Goal: Task Accomplishment & Management: Manage account settings

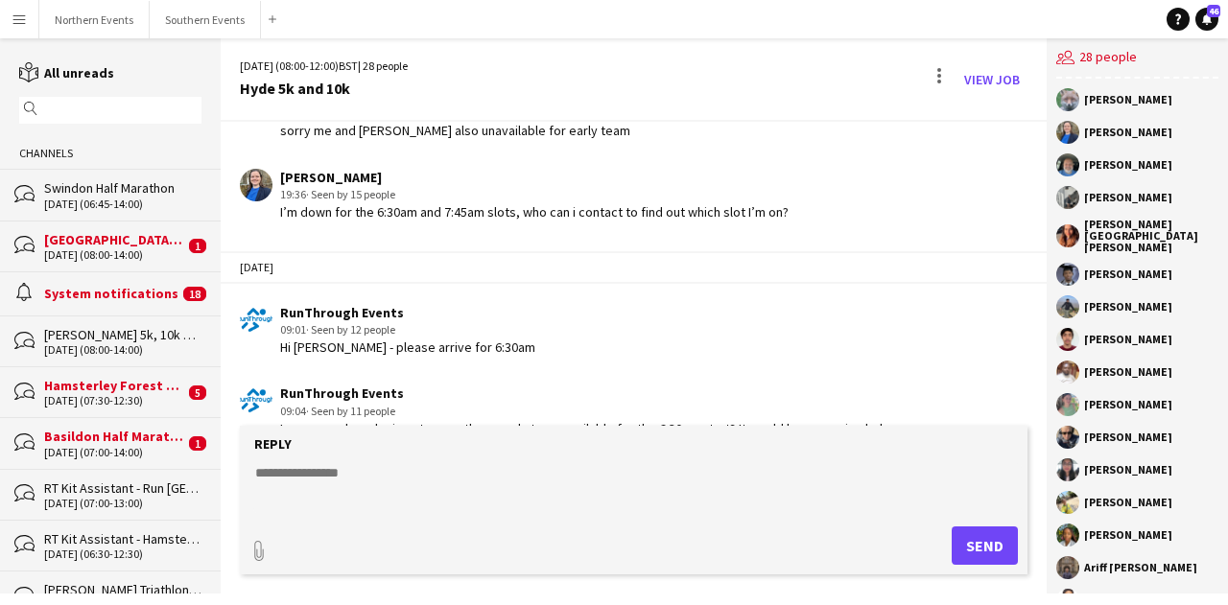
scroll to position [4065, 0]
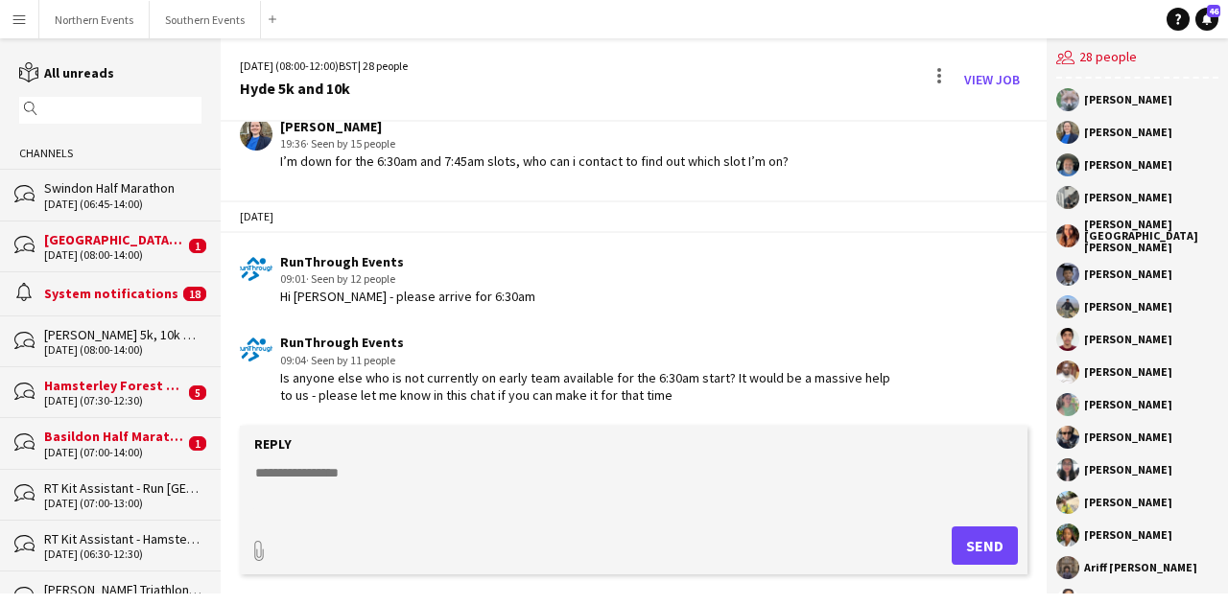
click at [438, 485] on textarea at bounding box center [637, 488] width 769 height 50
click at [415, 469] on textarea at bounding box center [637, 488] width 769 height 50
paste textarea "**********"
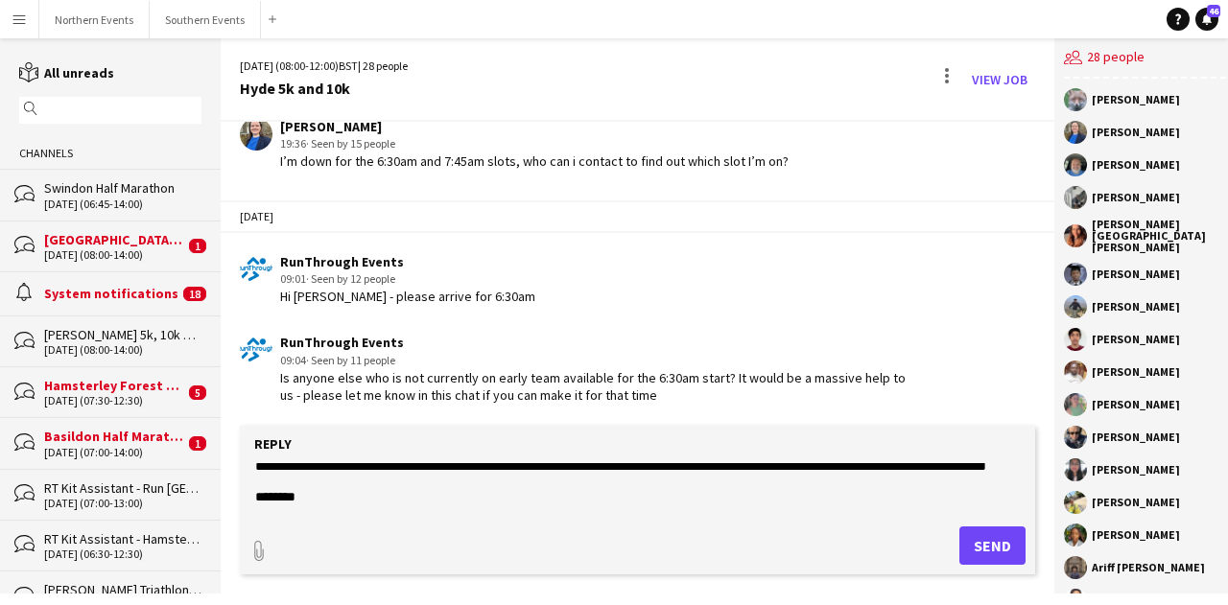
scroll to position [231, 0]
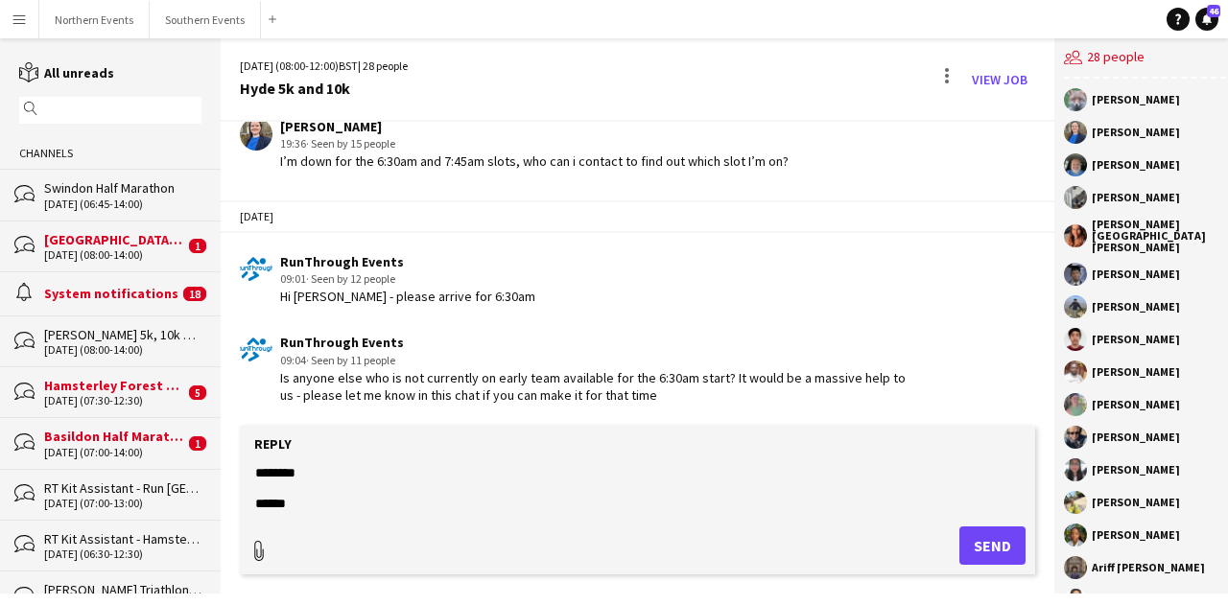
type textarea "**********"
type input "**********"
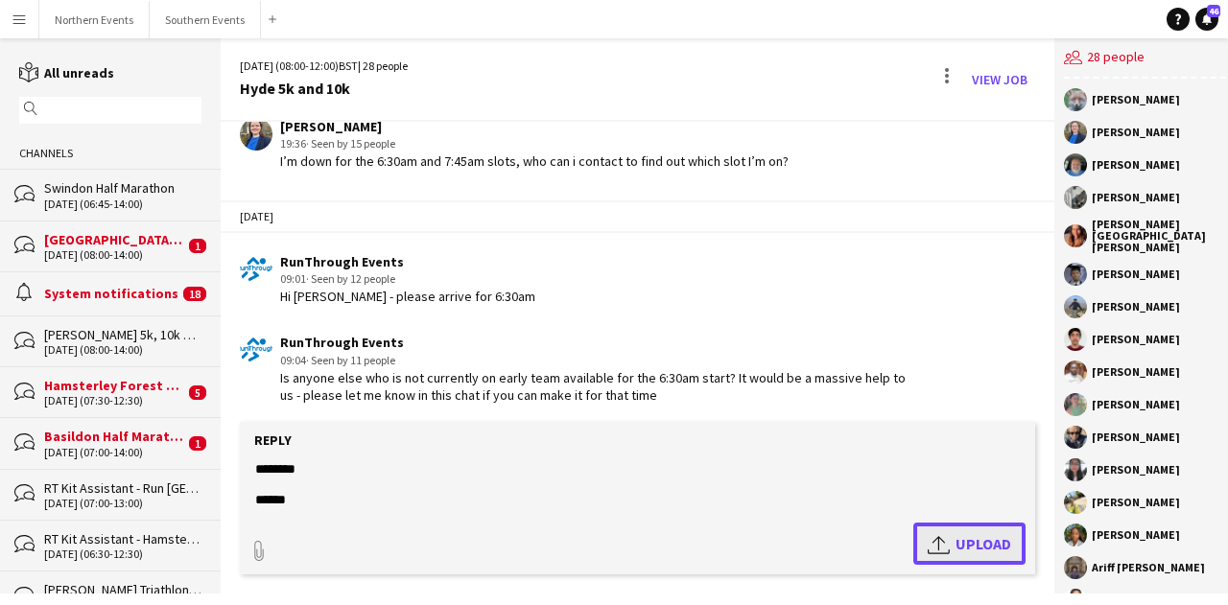
click at [928, 535] on app-icon "Upload" at bounding box center [942, 544] width 28 height 23
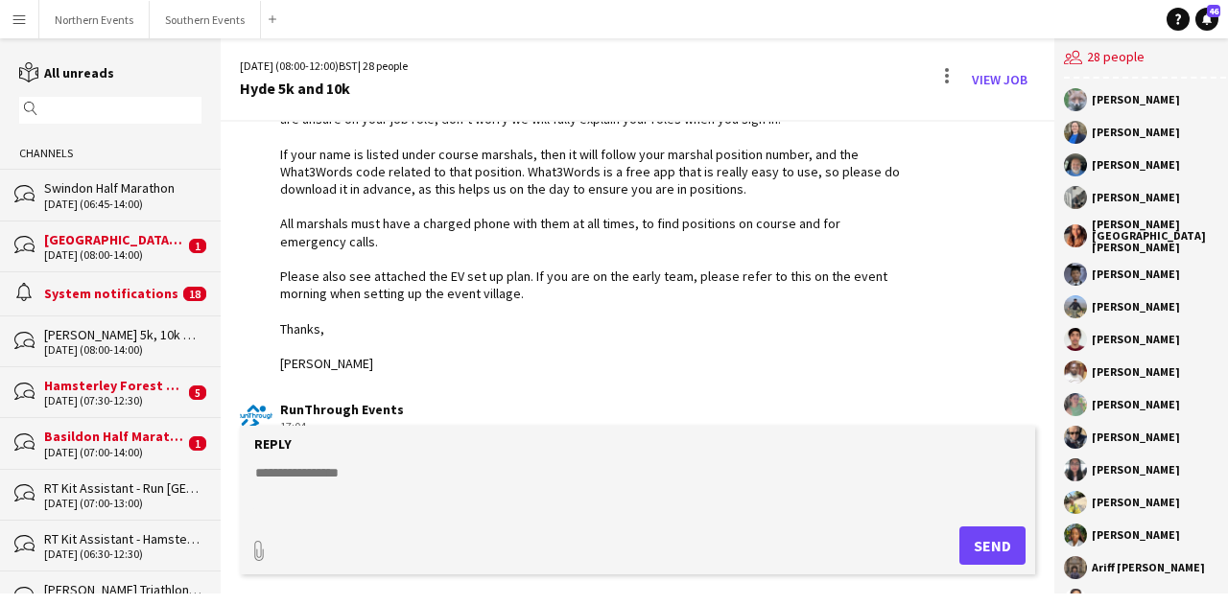
scroll to position [4625, 0]
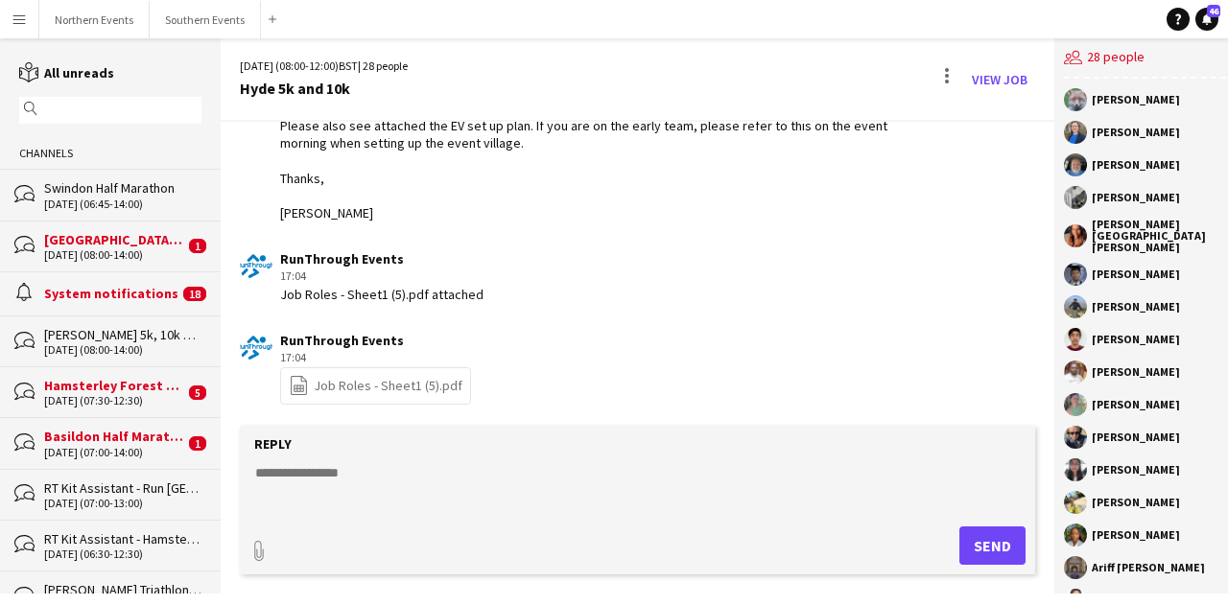
click at [394, 382] on link "file-spreadsheet Job Roles - Sheet1 (5).pdf" at bounding box center [376, 386] width 174 height 22
click at [459, 493] on textarea at bounding box center [637, 488] width 769 height 50
type input "**********"
click at [979, 546] on span "Upload Upload" at bounding box center [969, 544] width 83 height 23
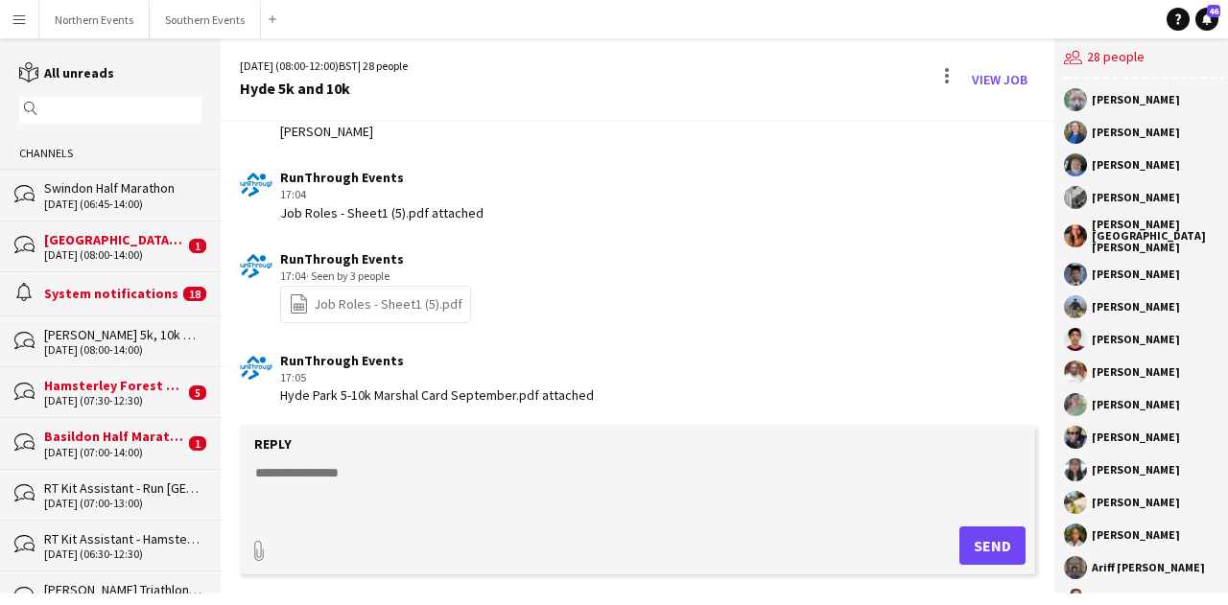
scroll to position [4790, 0]
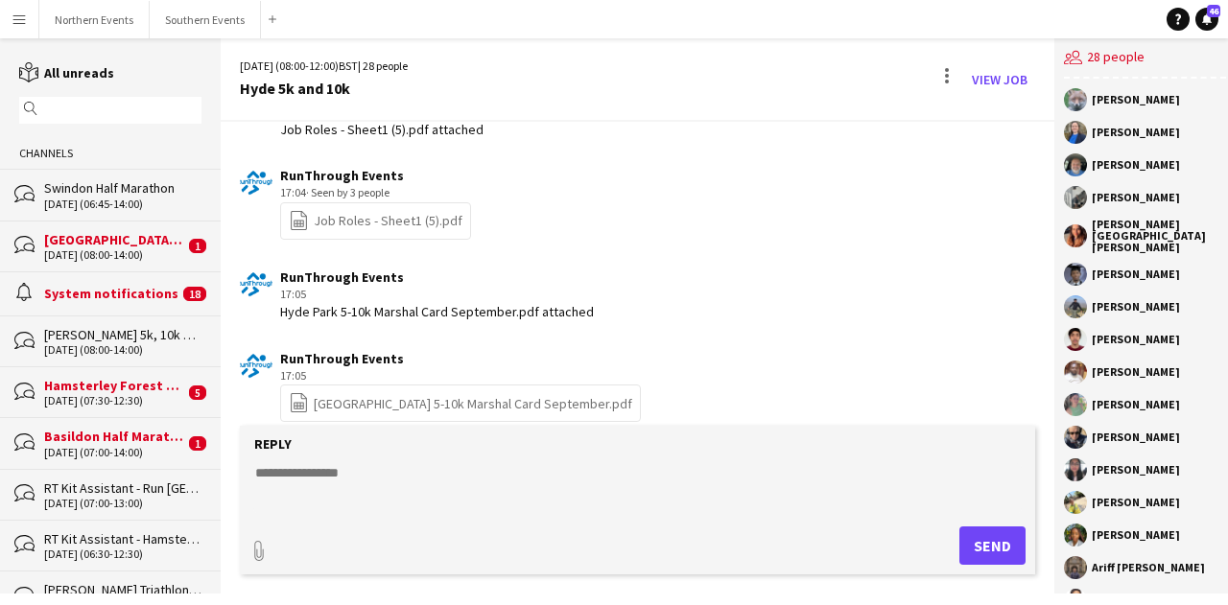
click at [469, 402] on link "file-spreadsheet Hyde Park 5-10k Marshal Card September.pdf" at bounding box center [461, 403] width 344 height 22
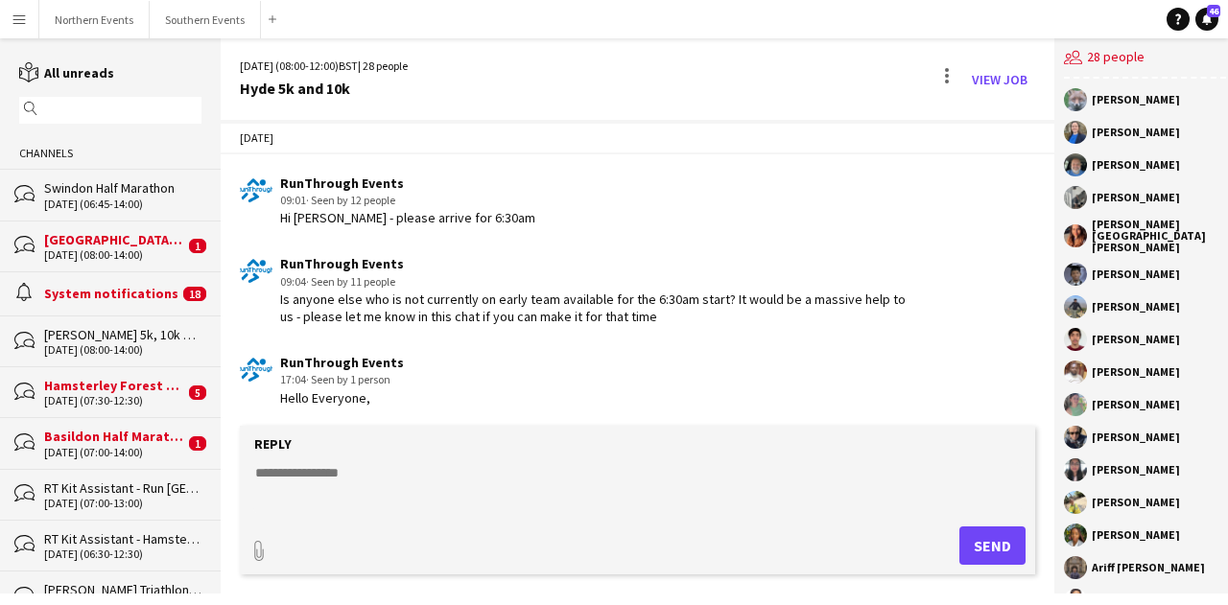
scroll to position [4022, 0]
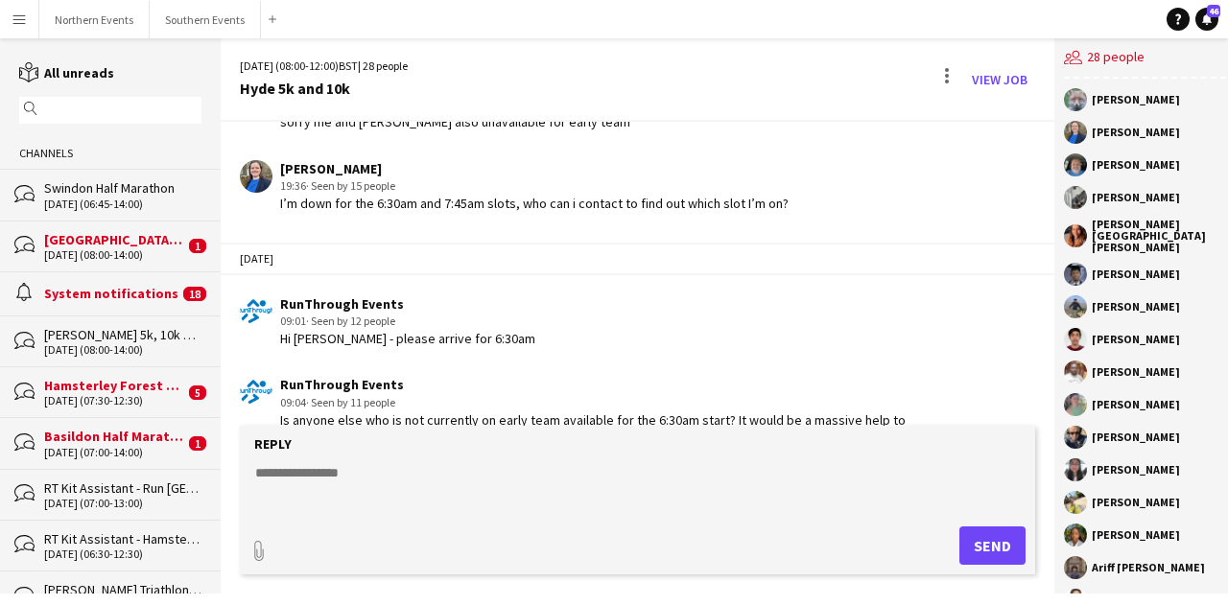
click at [497, 486] on textarea at bounding box center [637, 488] width 769 height 50
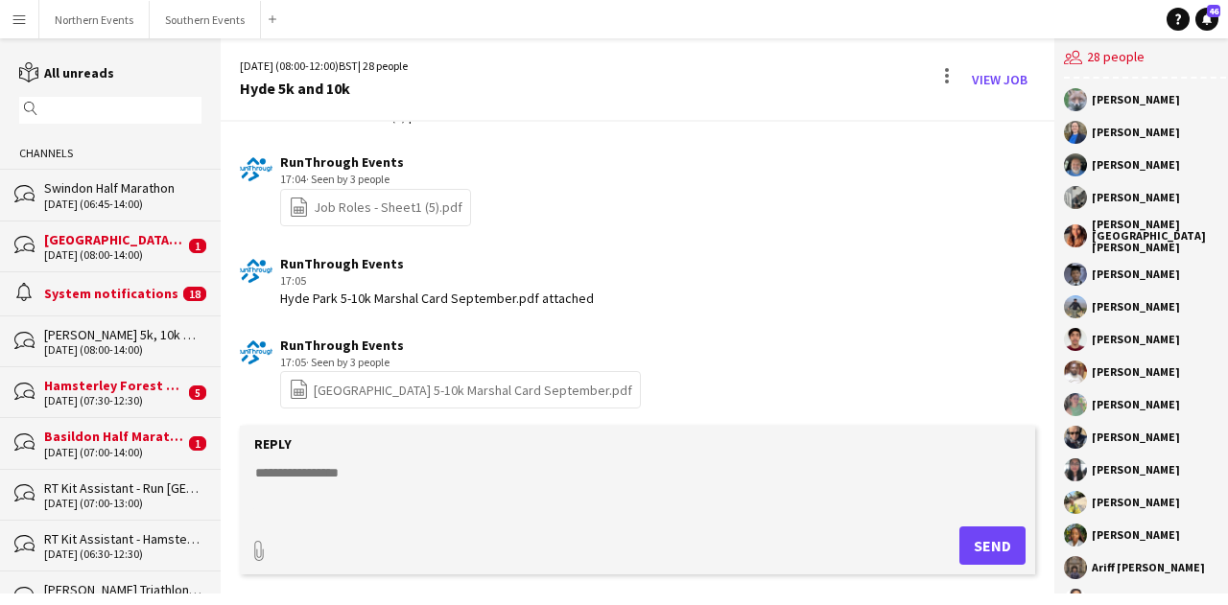
scroll to position [4807, 0]
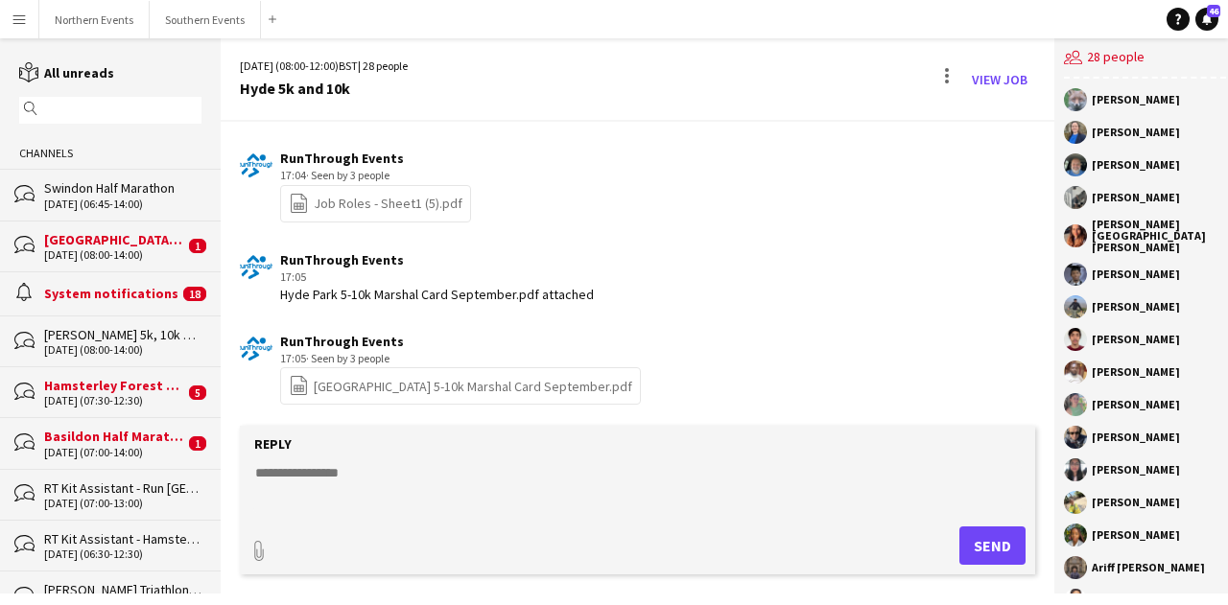
click at [348, 477] on textarea at bounding box center [637, 488] width 769 height 50
paste textarea "**********"
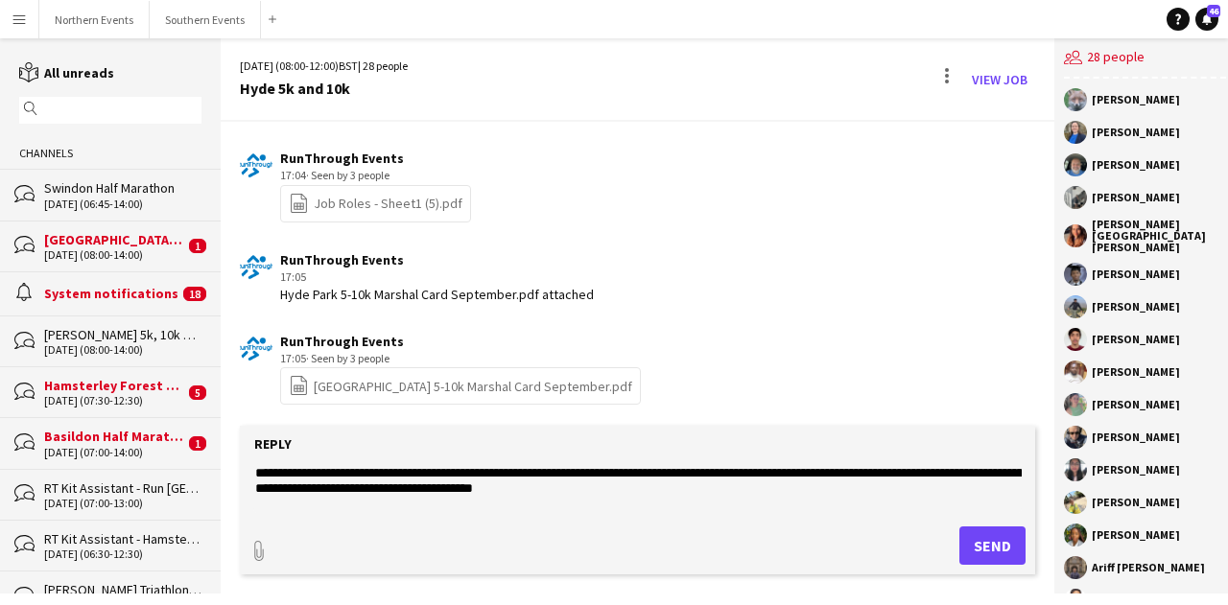
type textarea "**********"
click at [967, 550] on button "Send" at bounding box center [993, 546] width 66 height 38
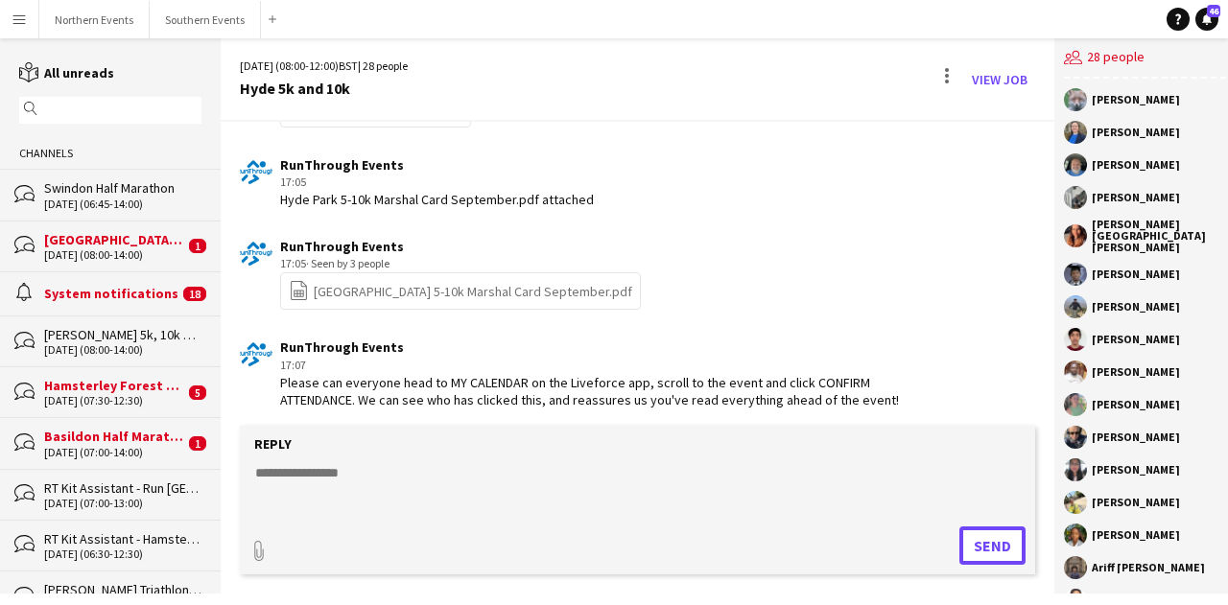
scroll to position [4906, 0]
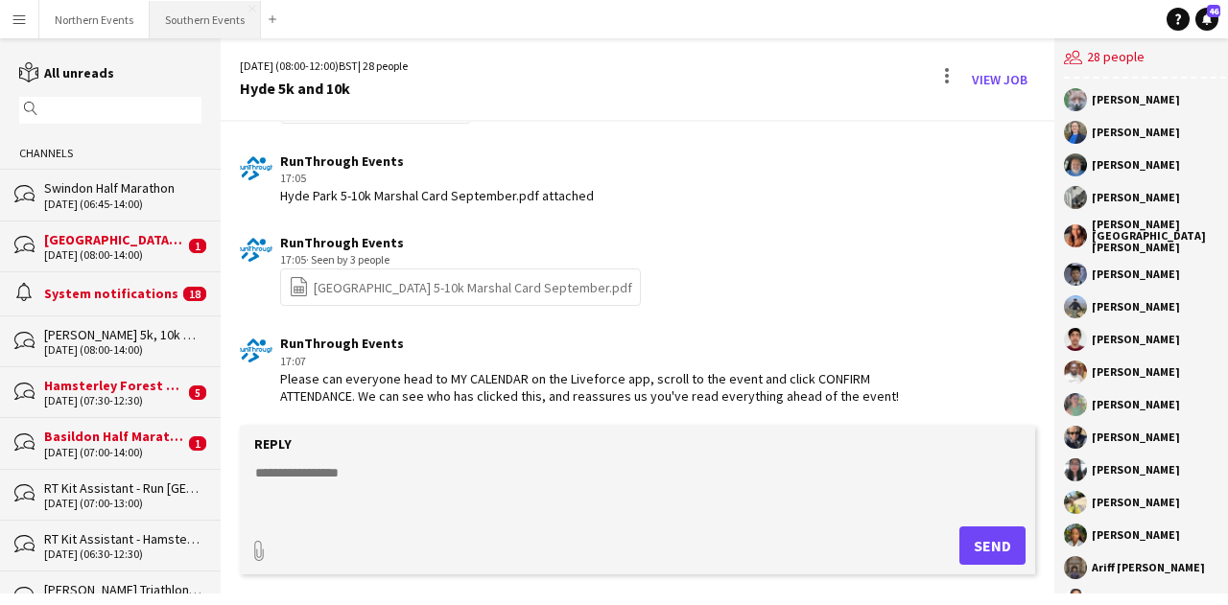
click at [197, 18] on button "Southern Events Close" at bounding box center [205, 19] width 111 height 37
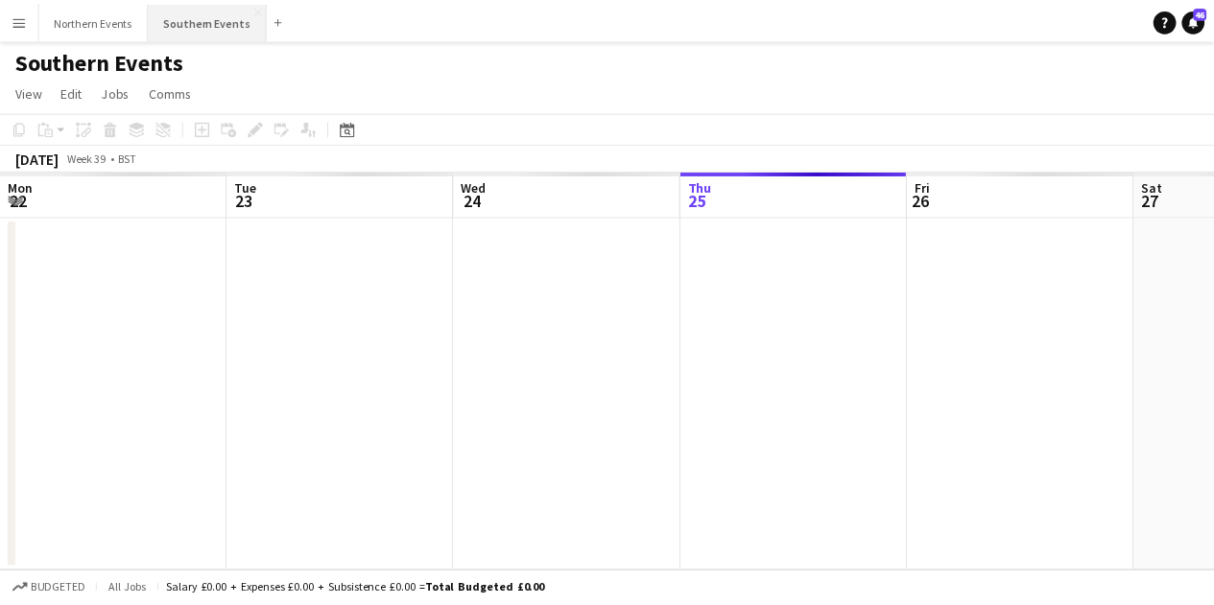
scroll to position [0, 459]
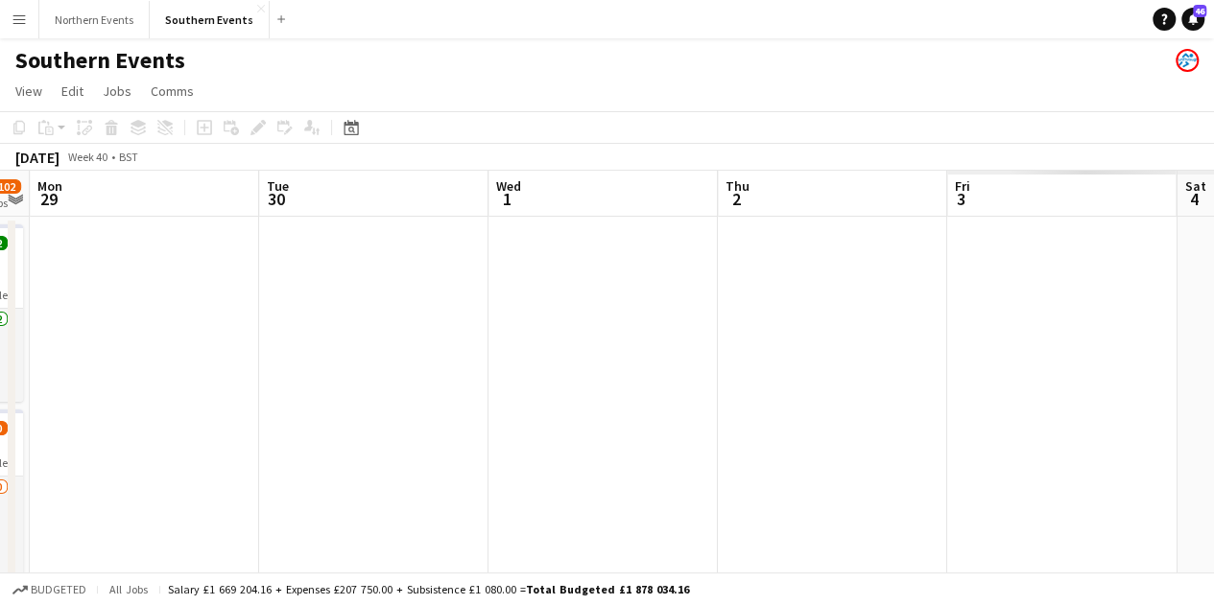
drag, startPoint x: 1182, startPoint y: 429, endPoint x: 13, endPoint y: 380, distance: 1169.7
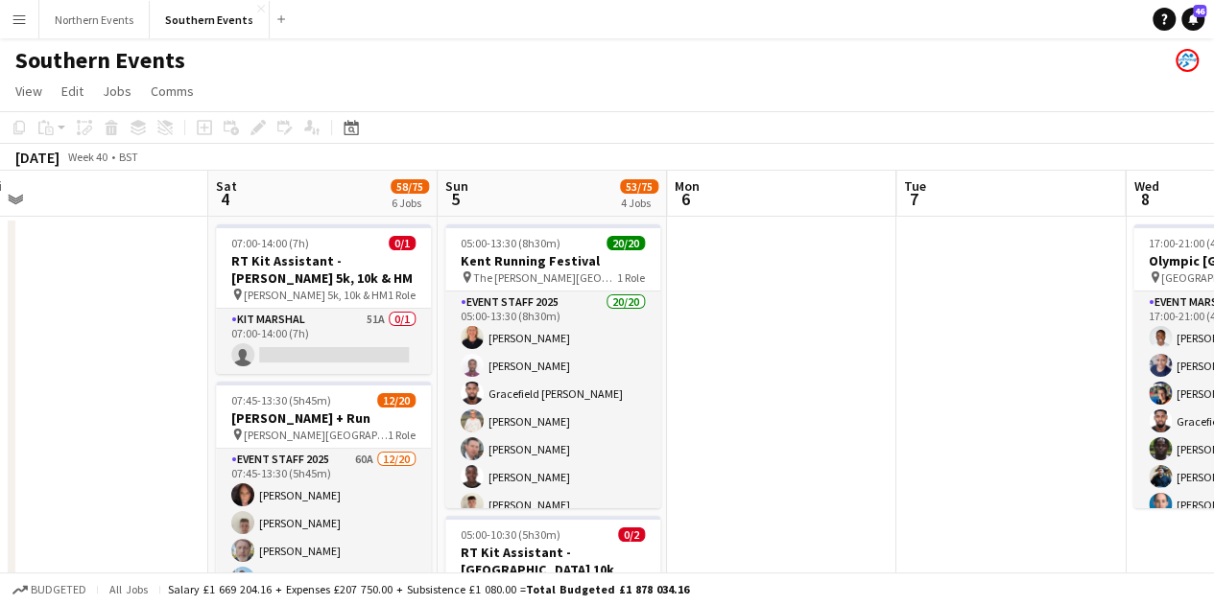
drag, startPoint x: 835, startPoint y: 417, endPoint x: 251, endPoint y: 409, distance: 583.4
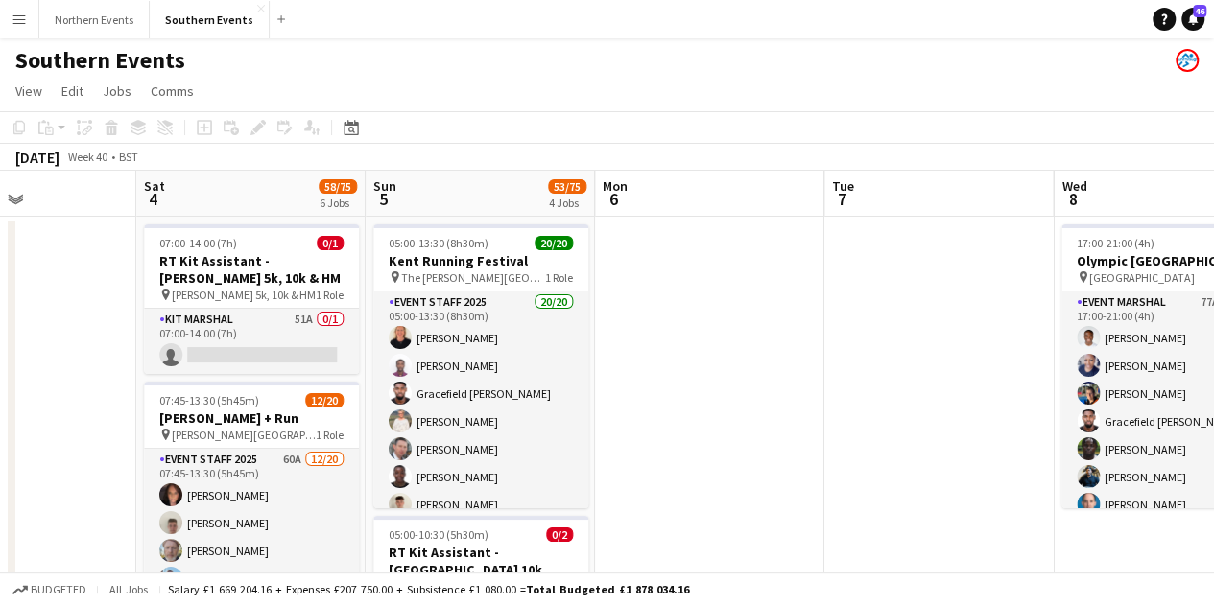
drag, startPoint x: 1072, startPoint y: 434, endPoint x: 194, endPoint y: 398, distance: 878.7
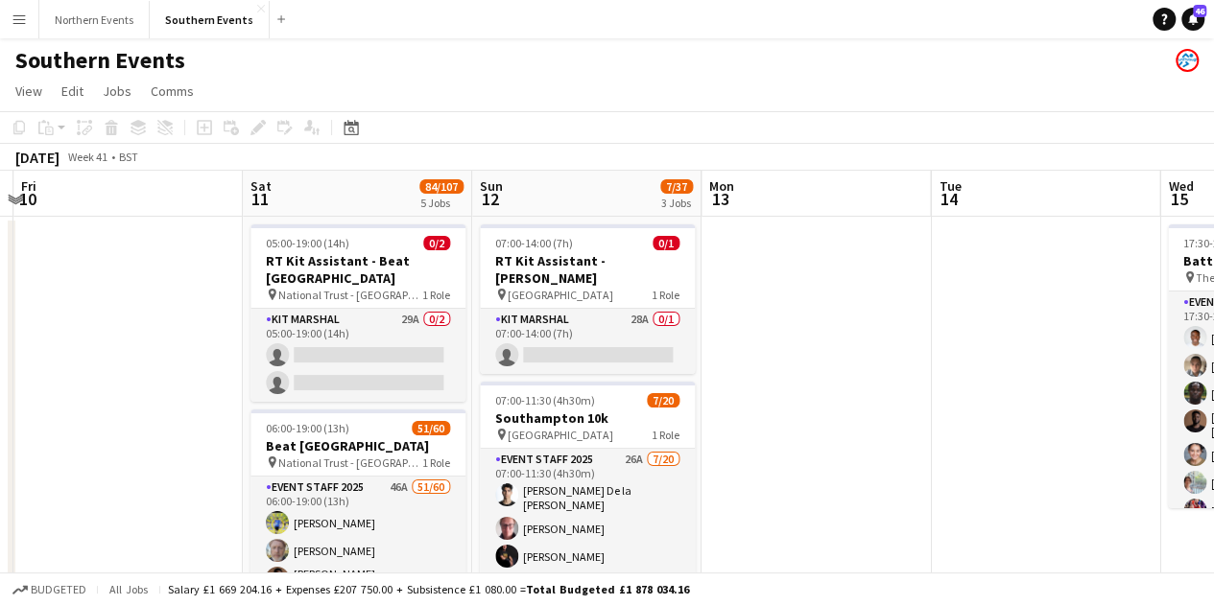
drag, startPoint x: 981, startPoint y: 448, endPoint x: 15, endPoint y: 394, distance: 966.8
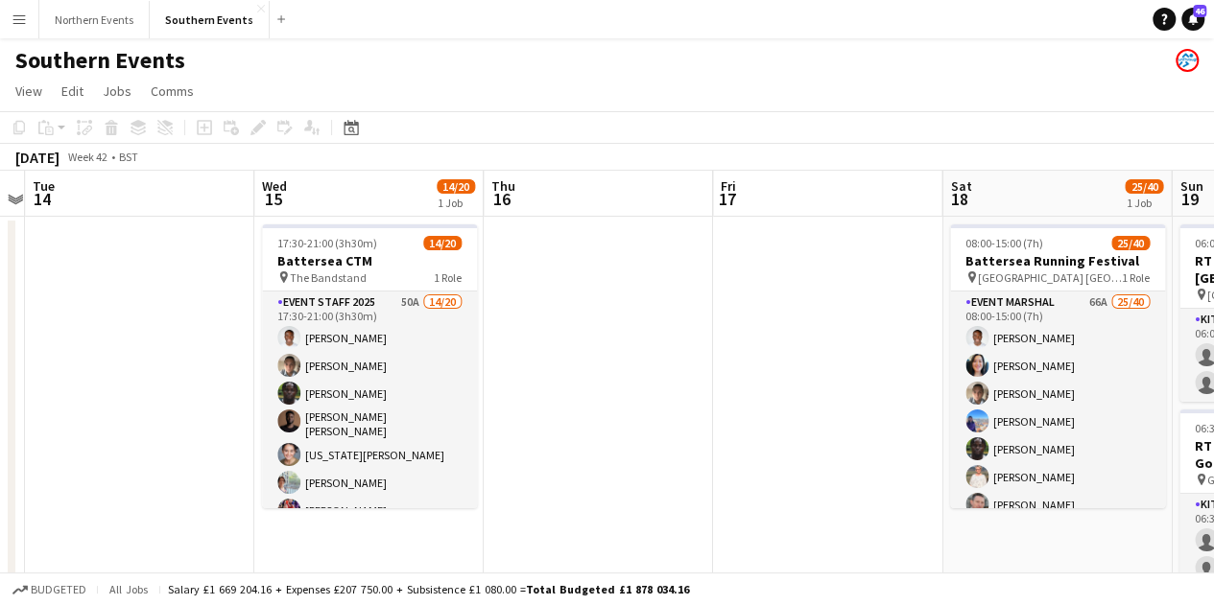
drag, startPoint x: 810, startPoint y: 419, endPoint x: 1, endPoint y: 377, distance: 810.0
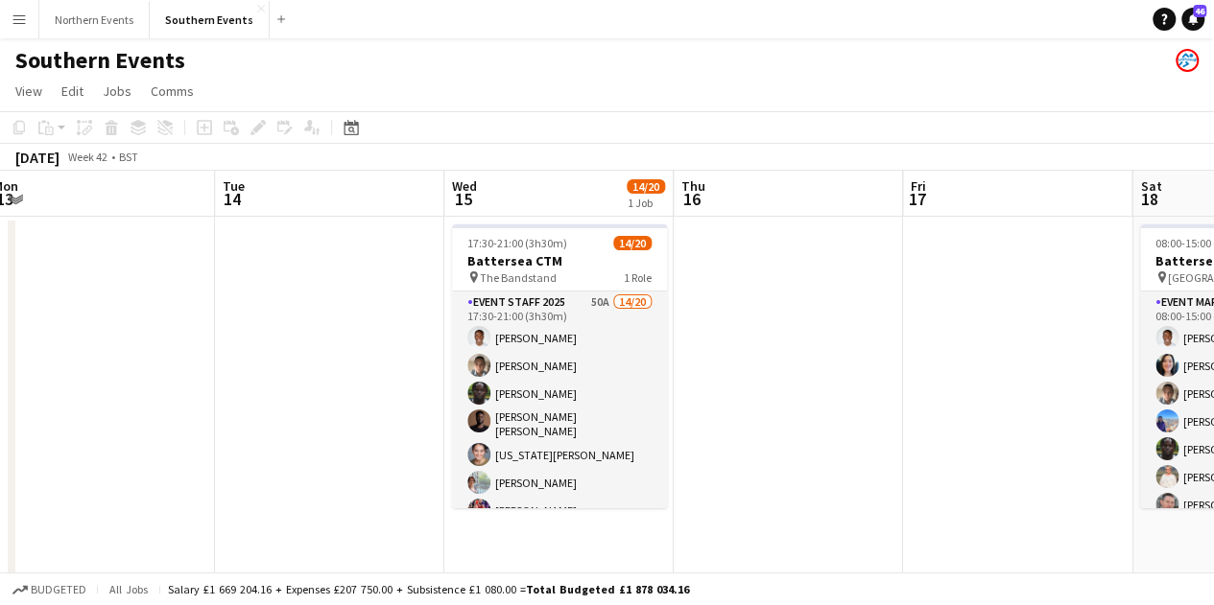
scroll to position [0, 878]
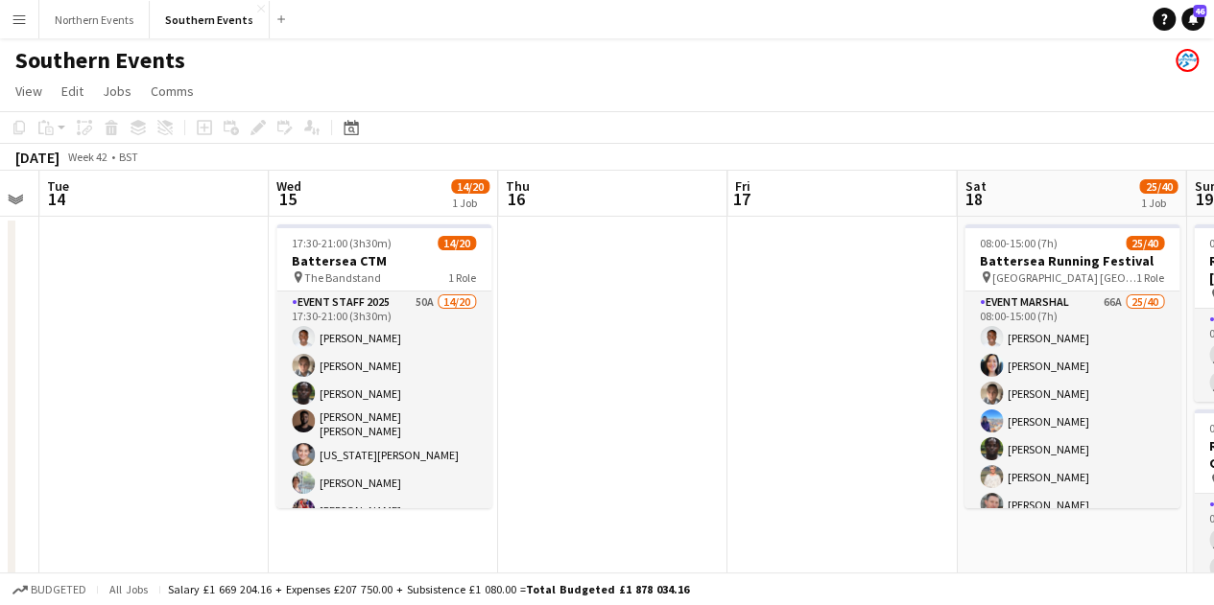
drag, startPoint x: 710, startPoint y: 409, endPoint x: 269, endPoint y: 397, distance: 441.5
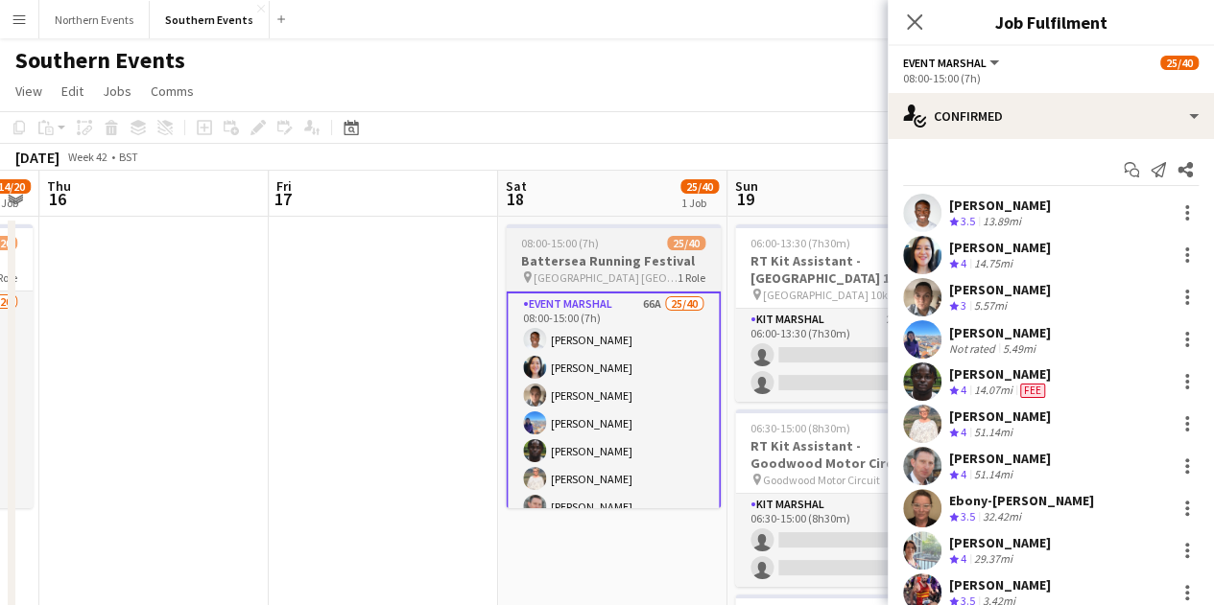
click at [648, 275] on span "[GEOGRAPHIC_DATA] [GEOGRAPHIC_DATA]" at bounding box center [605, 278] width 144 height 14
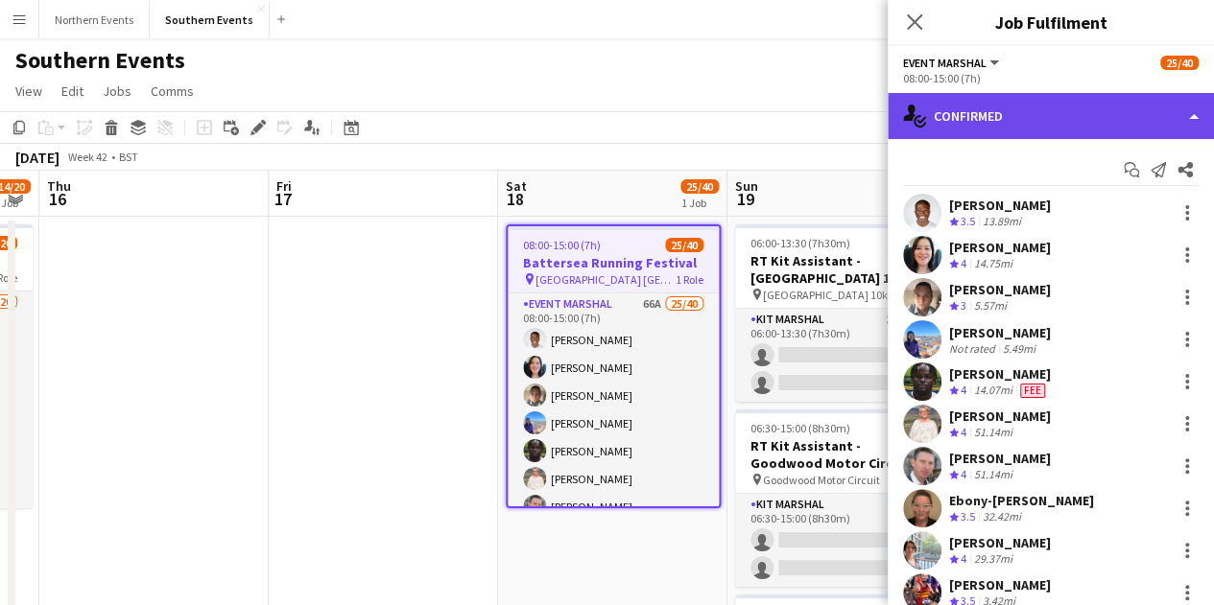
click at [1002, 130] on div "single-neutral-actions-check-2 Confirmed" at bounding box center [1051, 116] width 326 height 46
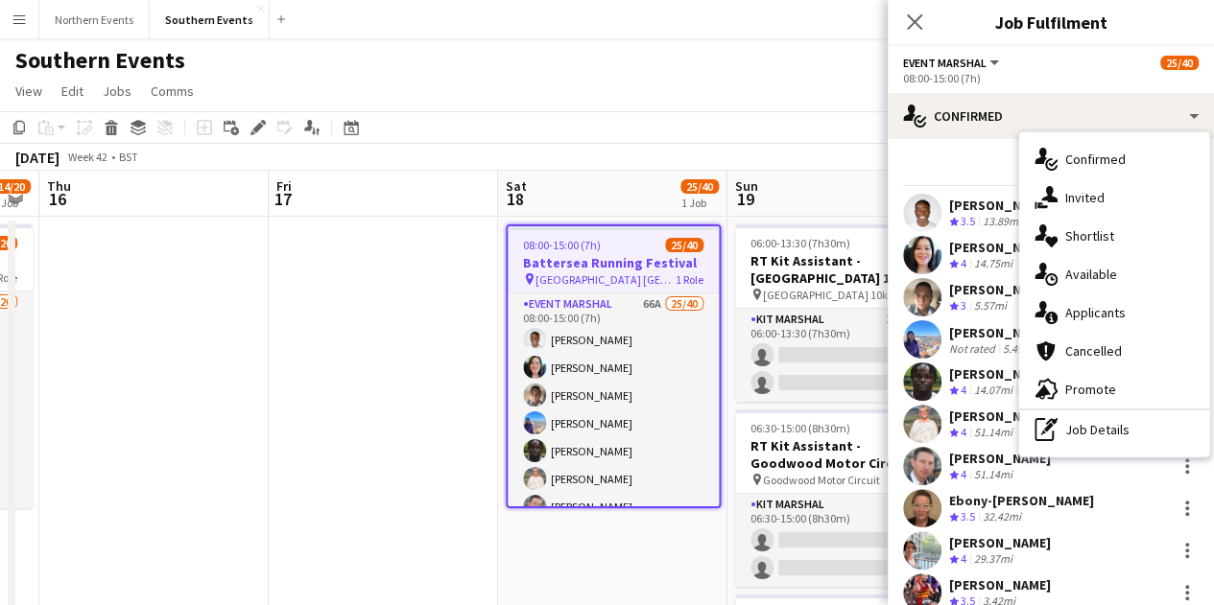
click at [649, 242] on div "08:00-15:00 (7h) 25/40" at bounding box center [613, 245] width 211 height 14
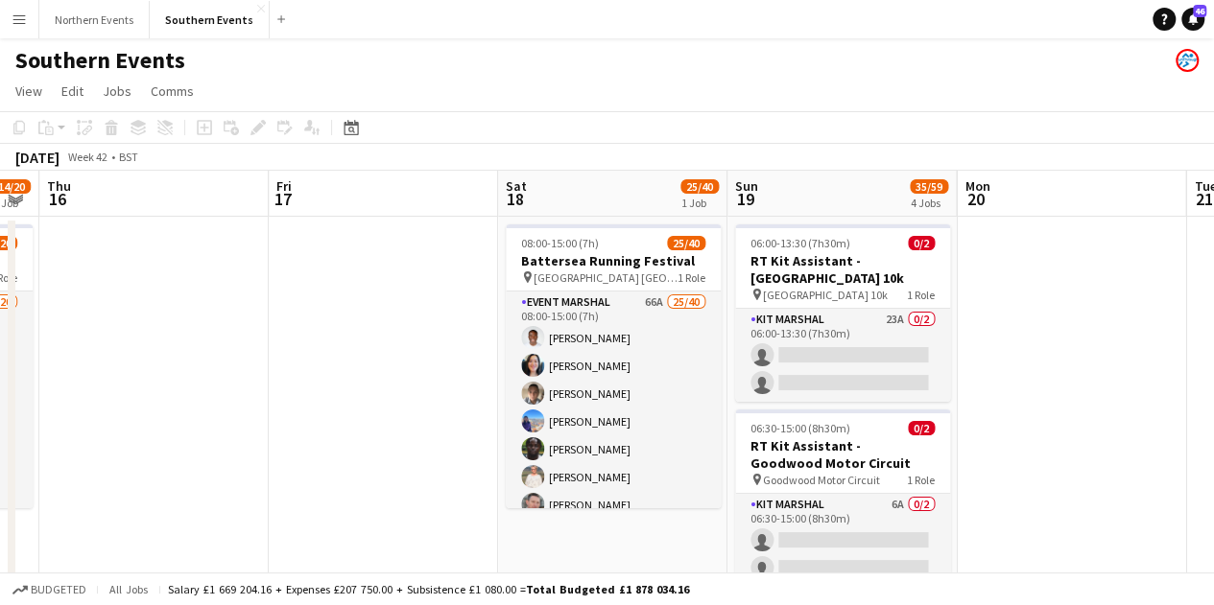
click at [608, 201] on app-board-header-date "Sat 18 25/40 1 Job" at bounding box center [612, 194] width 229 height 46
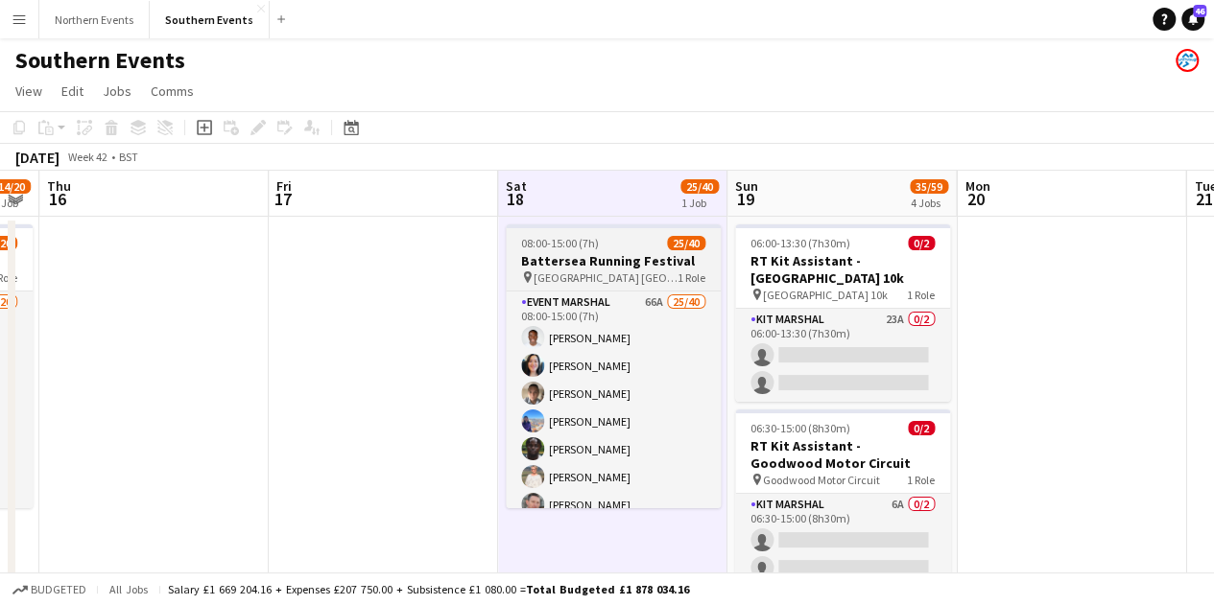
click at [604, 237] on div "08:00-15:00 (7h) 25/40" at bounding box center [613, 243] width 215 height 14
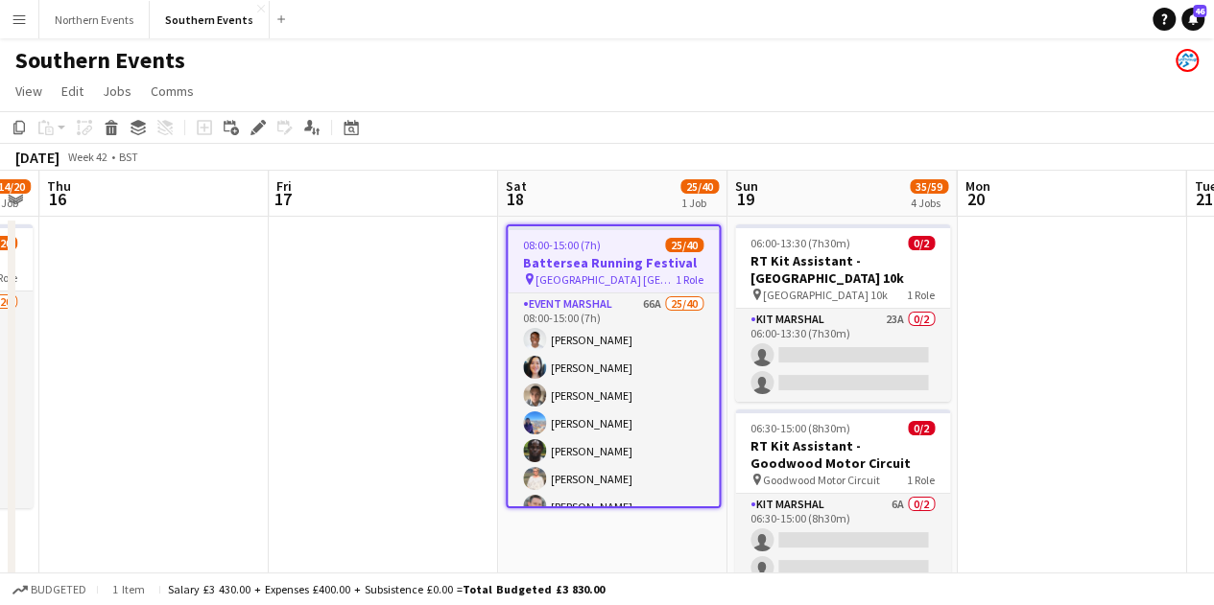
scroll to position [0, 877]
click at [250, 130] on icon "Edit" at bounding box center [257, 127] width 15 height 15
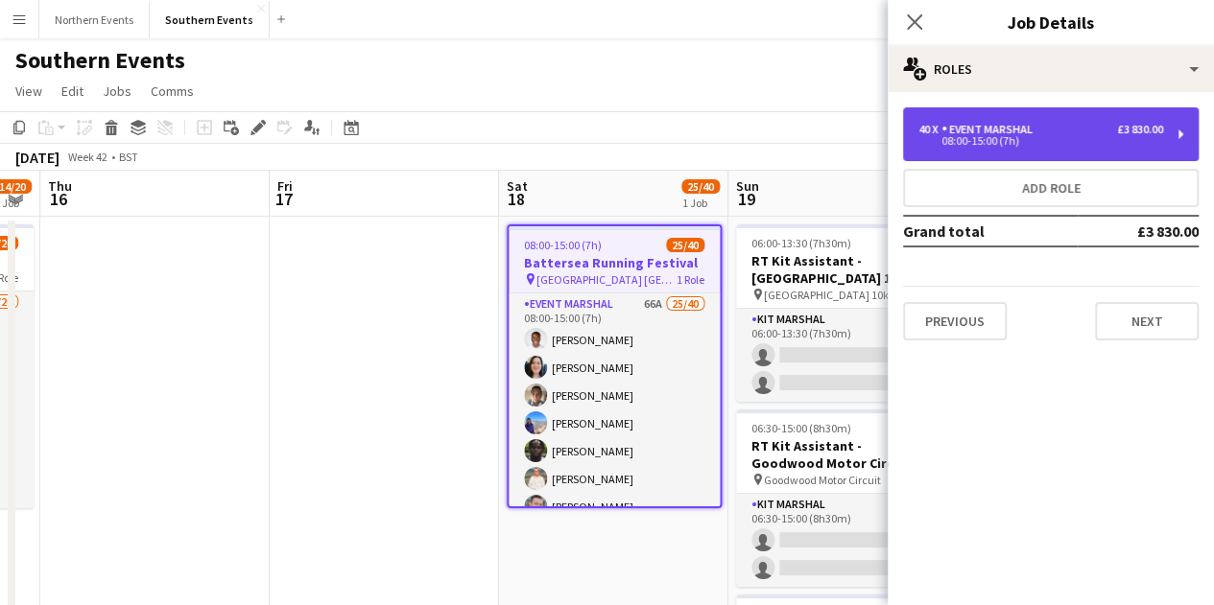
click at [967, 145] on div "08:00-15:00 (7h)" at bounding box center [1040, 141] width 245 height 10
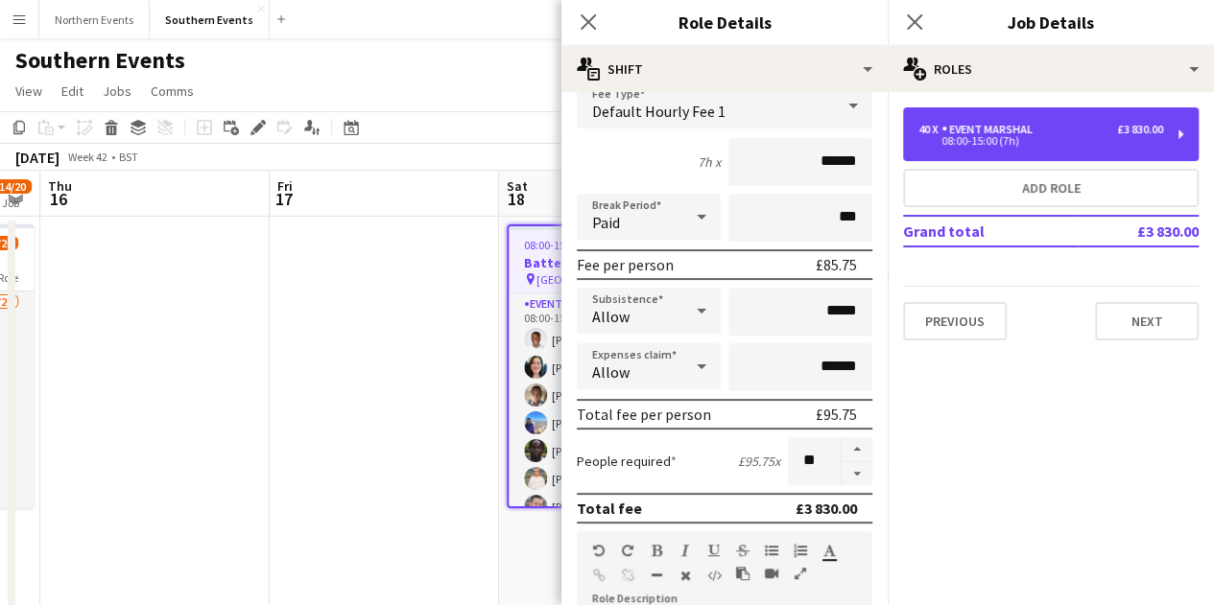
scroll to position [192, 0]
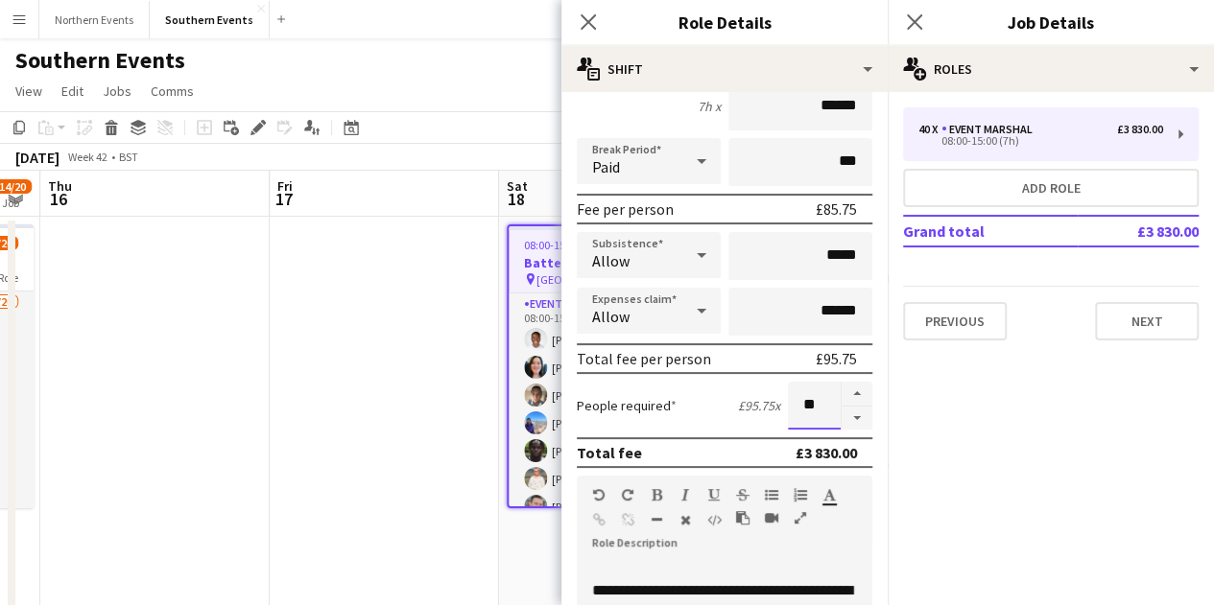
click at [805, 404] on input "**" at bounding box center [814, 406] width 53 height 48
click at [843, 391] on button "button" at bounding box center [856, 394] width 31 height 25
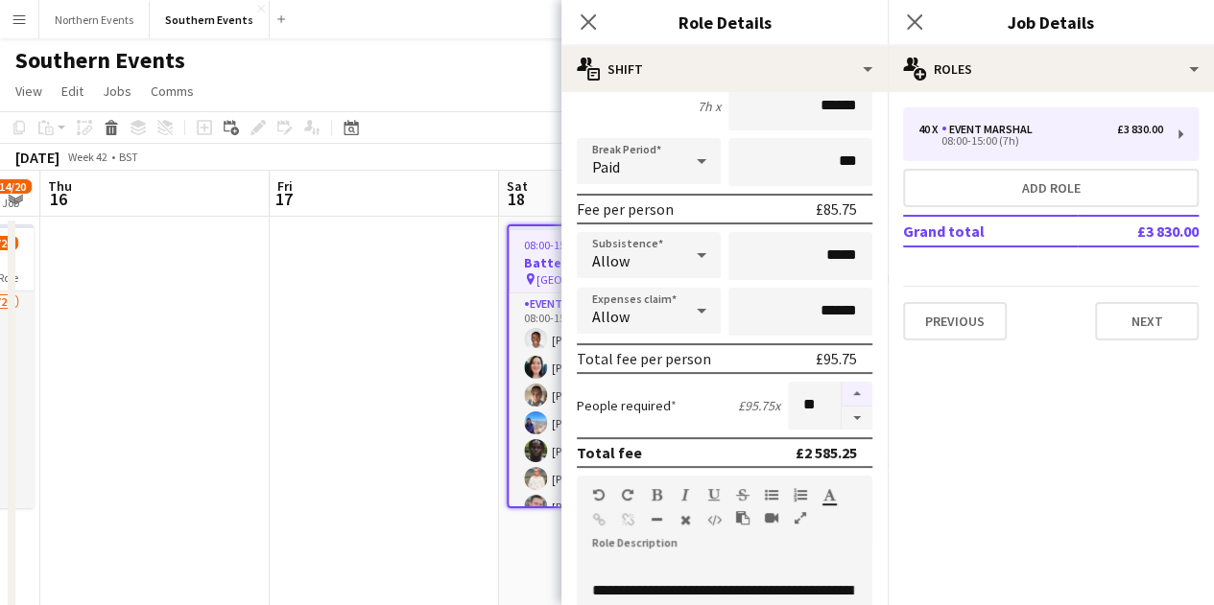
click at [843, 391] on button "button" at bounding box center [856, 394] width 31 height 25
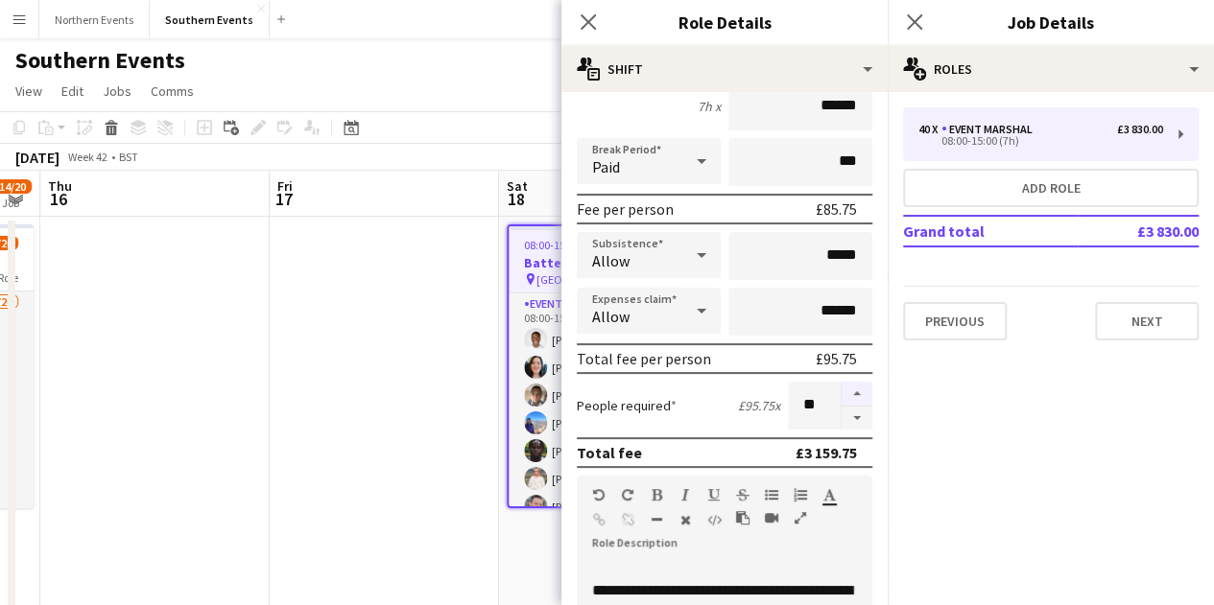
click at [843, 391] on button "button" at bounding box center [856, 394] width 31 height 25
click at [842, 391] on button "button" at bounding box center [856, 394] width 31 height 25
click at [842, 390] on button "button" at bounding box center [856, 394] width 31 height 25
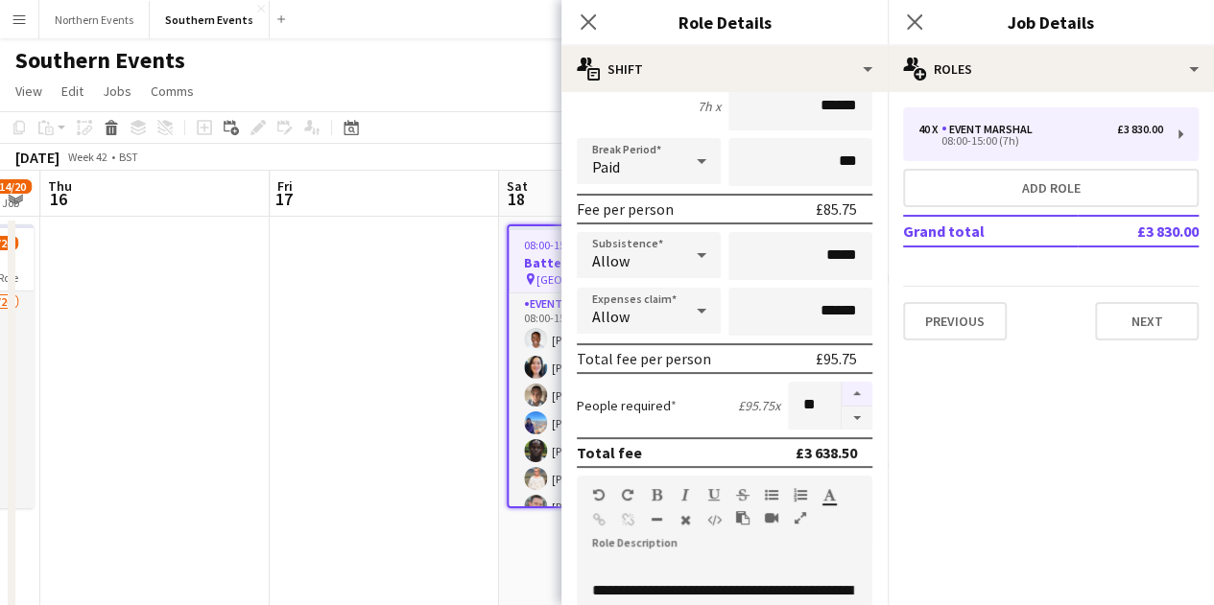
click at [842, 390] on button "button" at bounding box center [856, 394] width 31 height 25
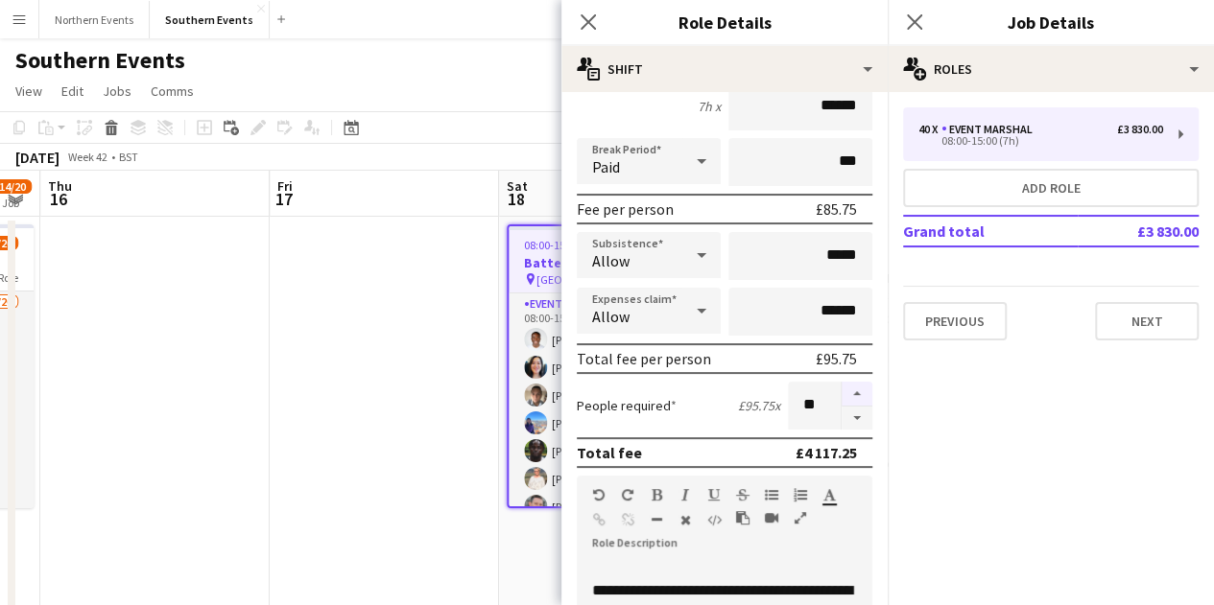
click at [843, 390] on button "button" at bounding box center [856, 394] width 31 height 25
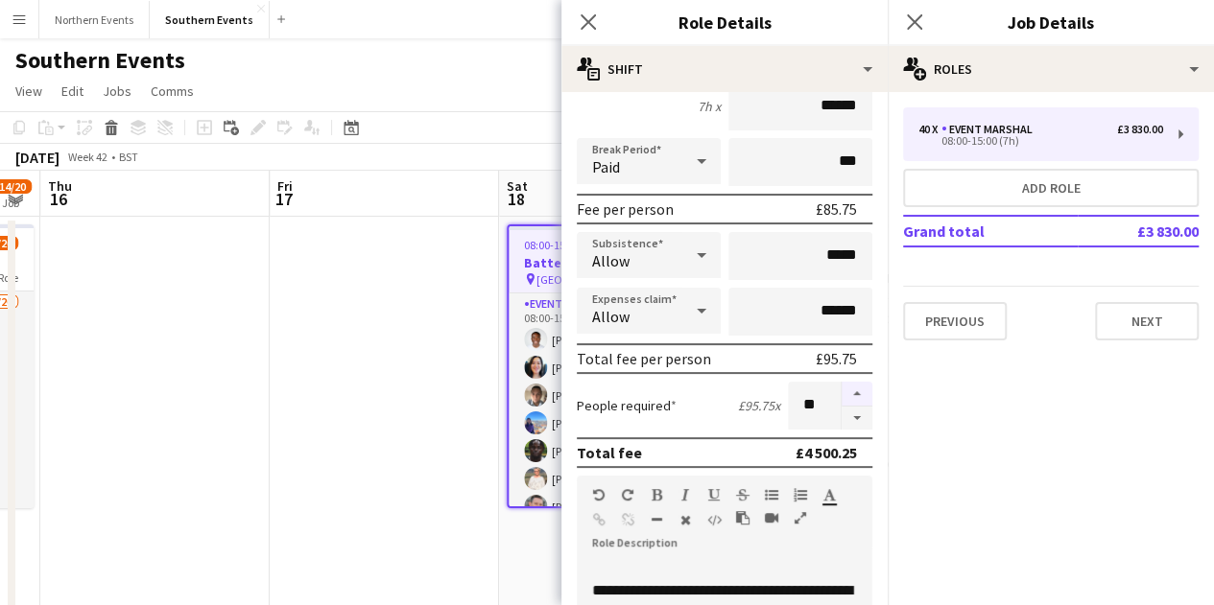
click at [843, 390] on button "button" at bounding box center [856, 394] width 31 height 25
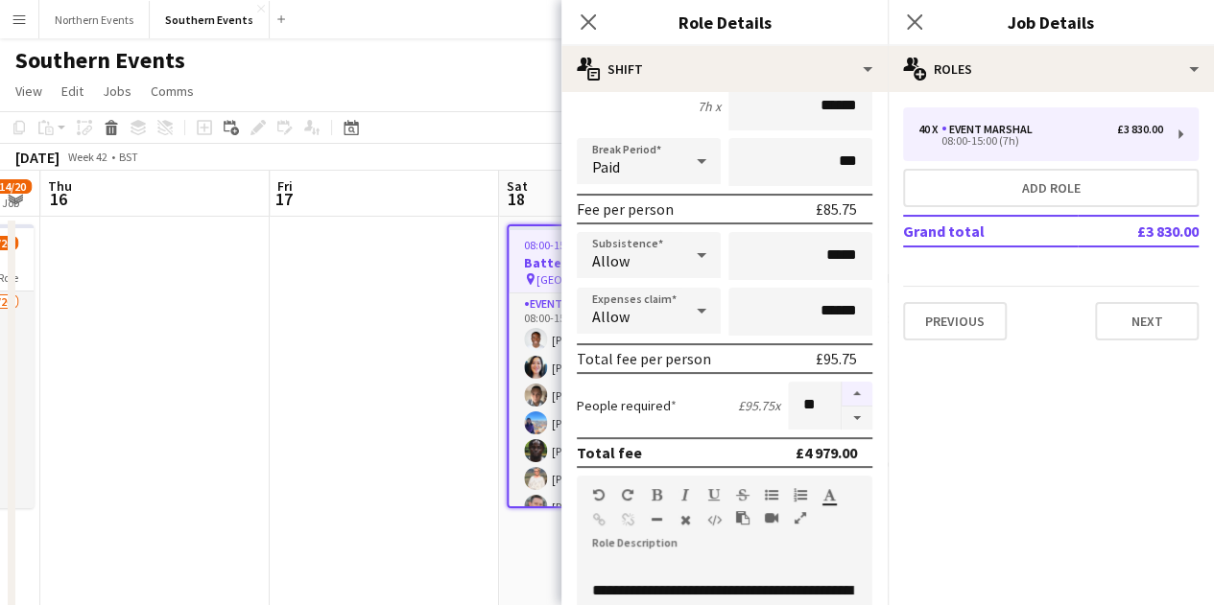
click at [843, 390] on button "button" at bounding box center [856, 394] width 31 height 25
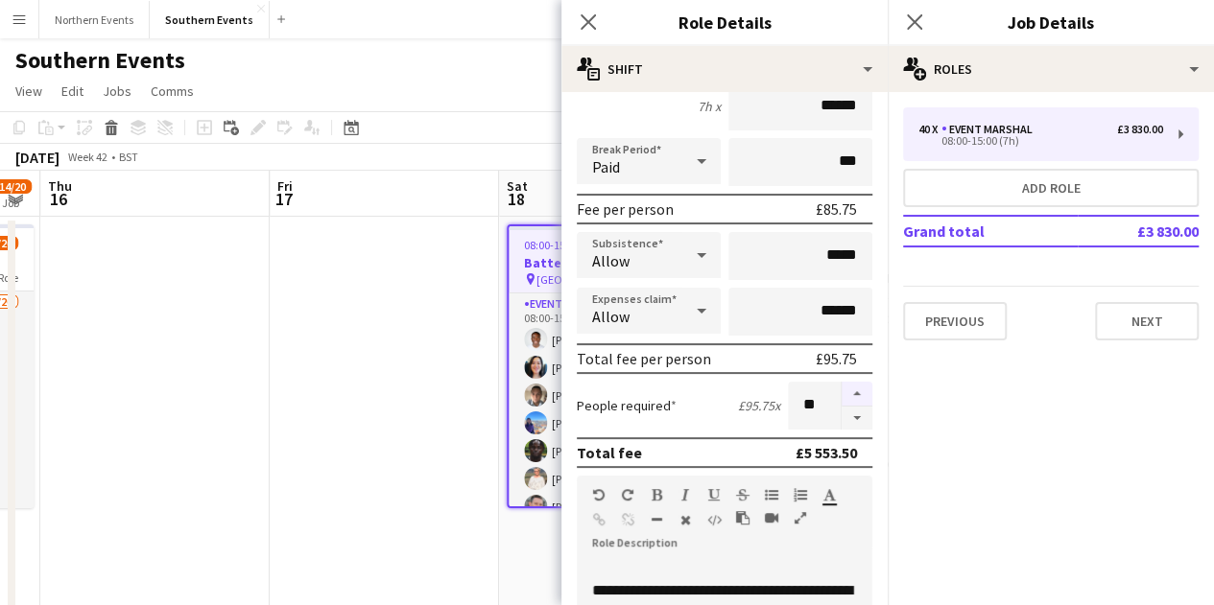
click at [843, 390] on button "button" at bounding box center [856, 394] width 31 height 25
type input "**"
click at [679, 410] on div "People required £95.75 x **" at bounding box center [725, 406] width 296 height 48
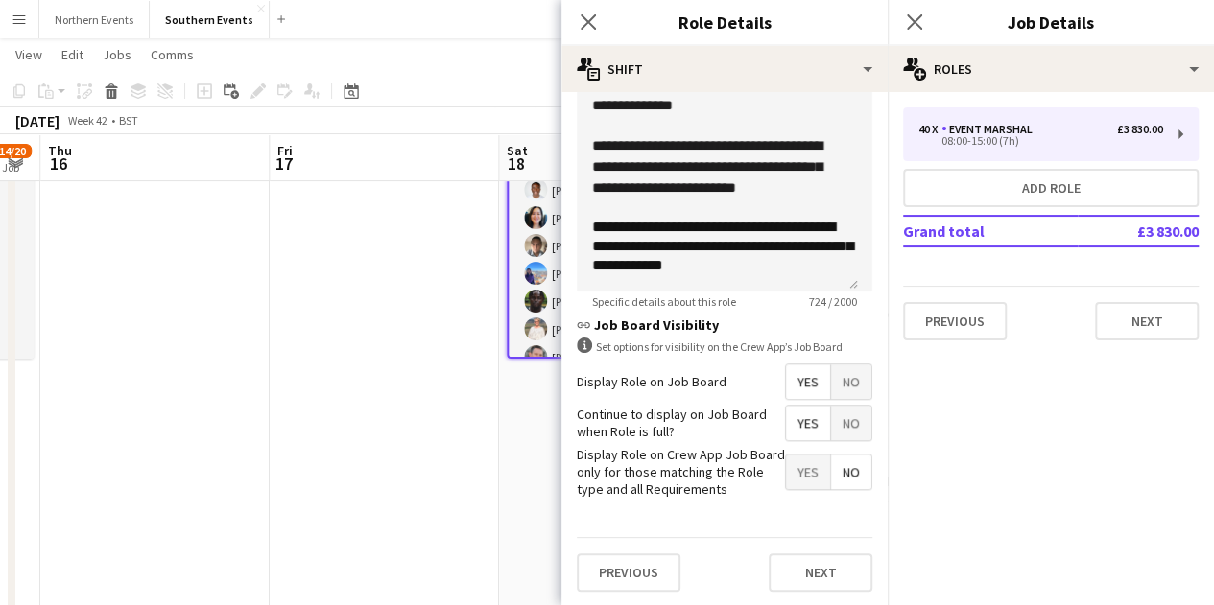
scroll to position [192, 0]
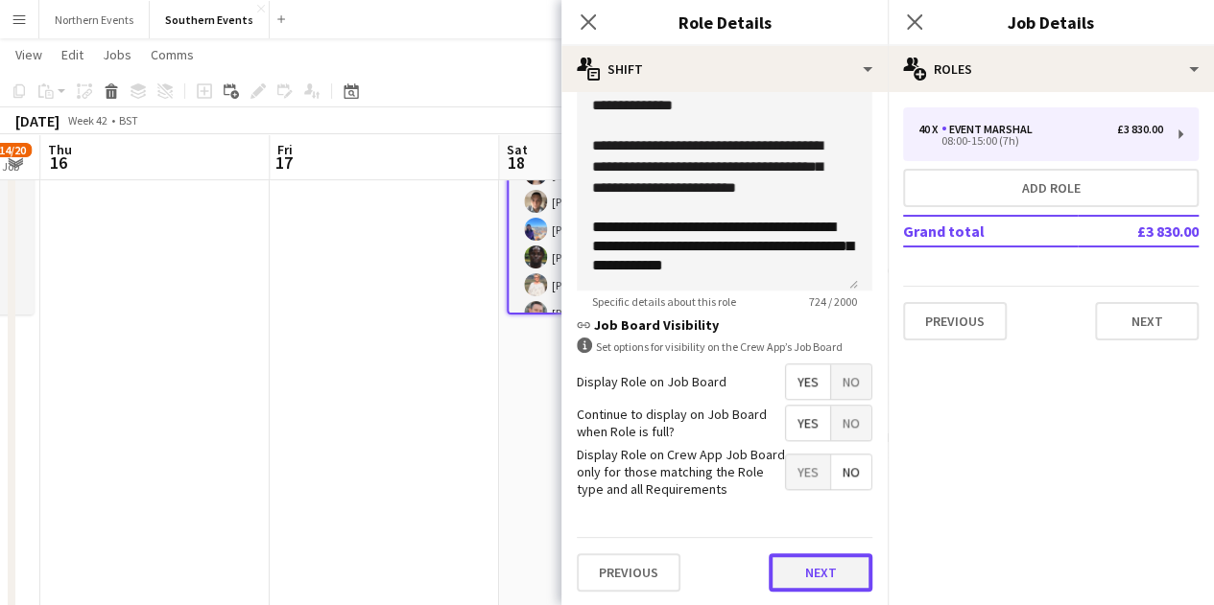
click at [805, 579] on button "Next" at bounding box center [821, 573] width 104 height 38
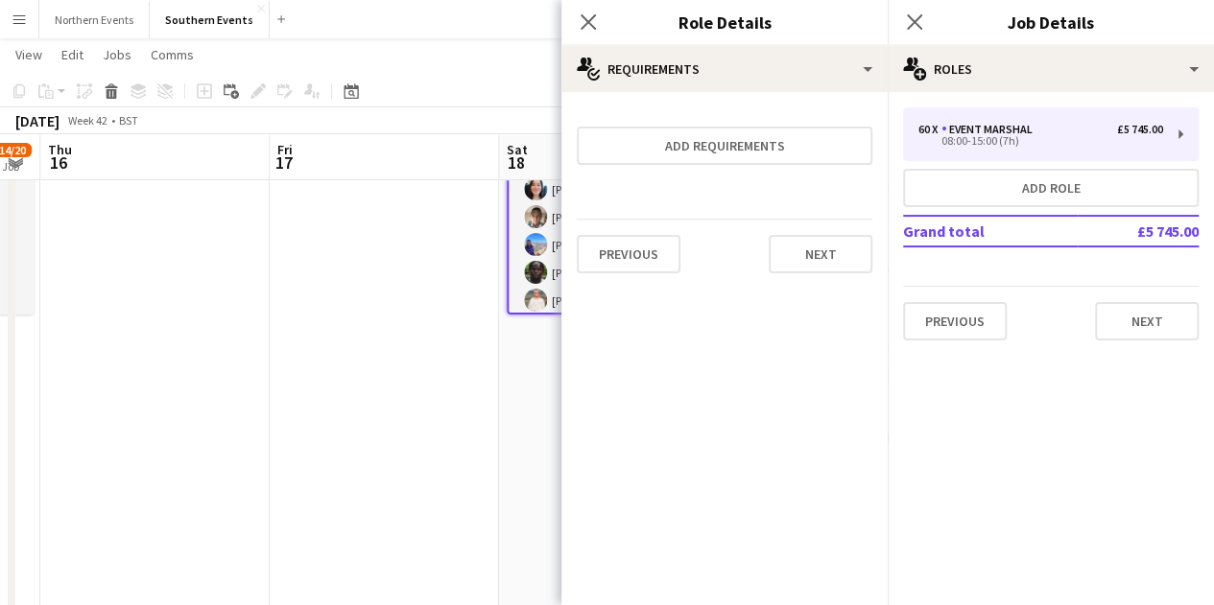
scroll to position [0, 0]
click at [811, 261] on button "Next" at bounding box center [821, 254] width 104 height 38
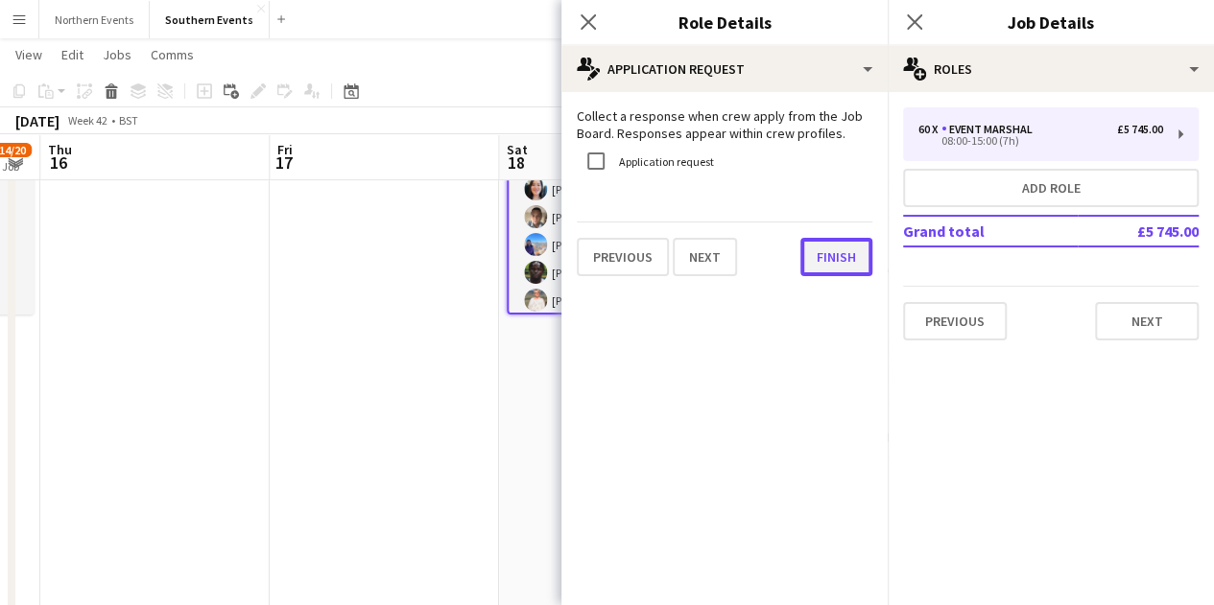
click at [824, 246] on button "Finish" at bounding box center [836, 257] width 72 height 38
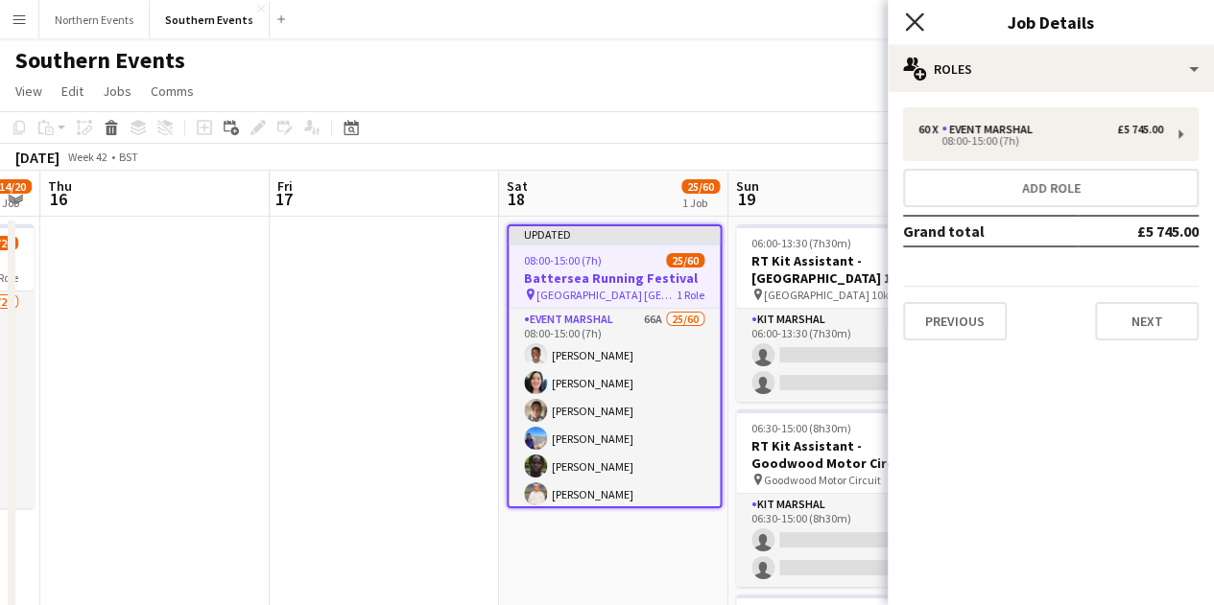
click at [918, 20] on icon "Close pop-in" at bounding box center [914, 21] width 18 height 18
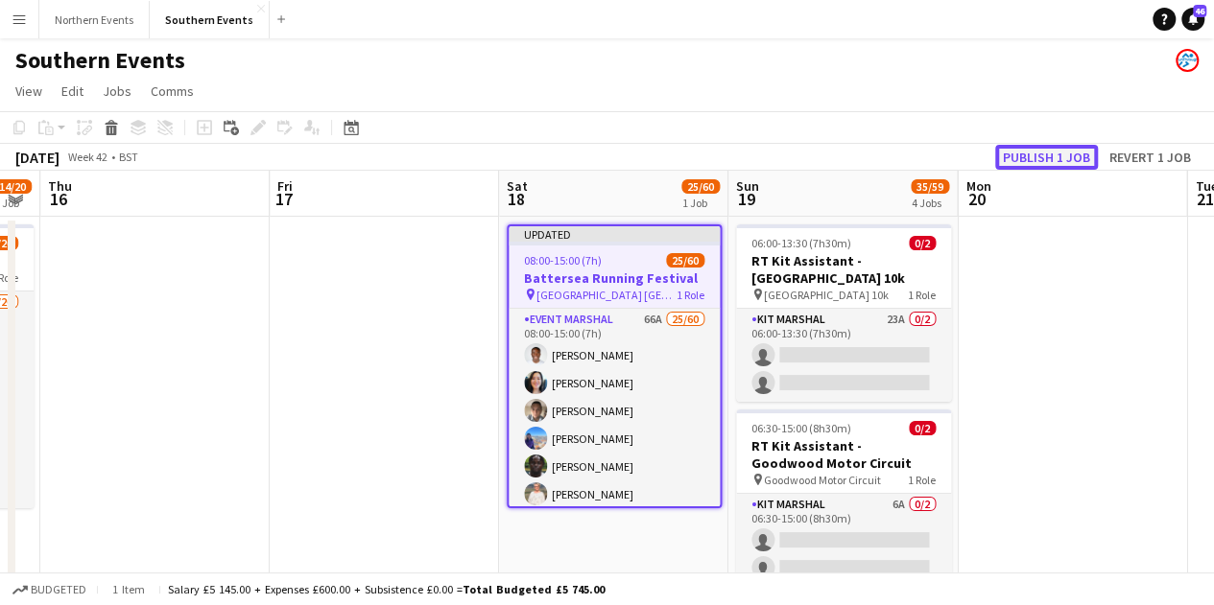
click at [1044, 158] on button "Publish 1 job" at bounding box center [1046, 157] width 103 height 25
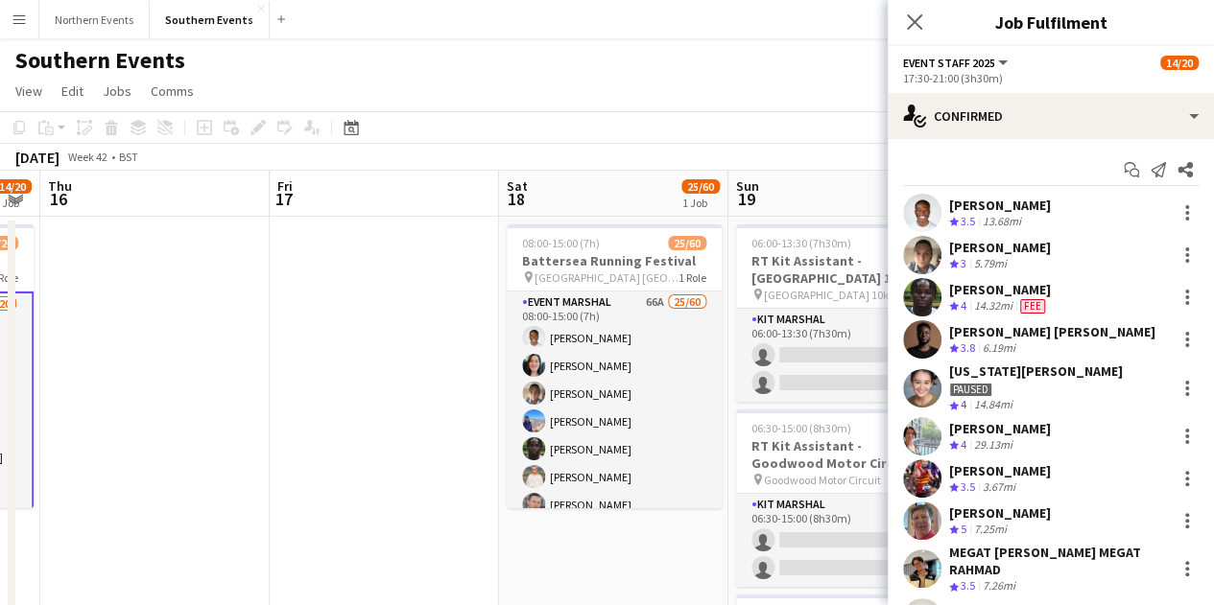
click at [927, 27] on div "Close pop-in" at bounding box center [915, 22] width 54 height 44
click at [919, 22] on icon "Close pop-in" at bounding box center [914, 21] width 18 height 18
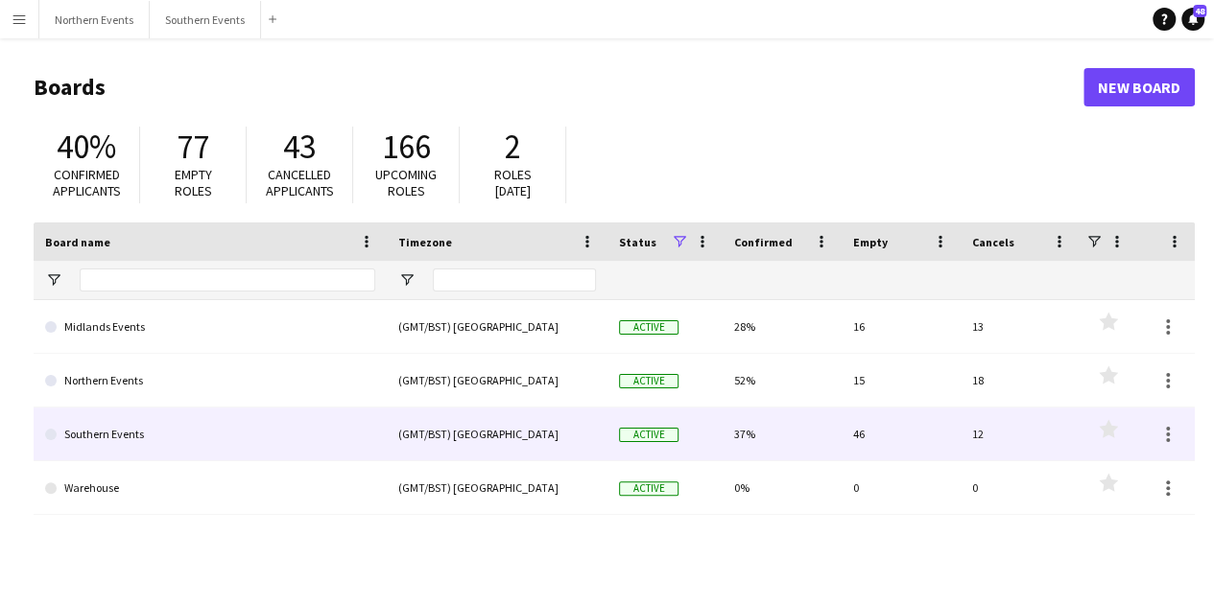
click at [632, 446] on div "Active" at bounding box center [664, 434] width 115 height 53
click at [438, 437] on div "(GMT/BST) [GEOGRAPHIC_DATA]" at bounding box center [497, 434] width 221 height 53
click at [310, 432] on link "Southern Events" at bounding box center [210, 435] width 330 height 54
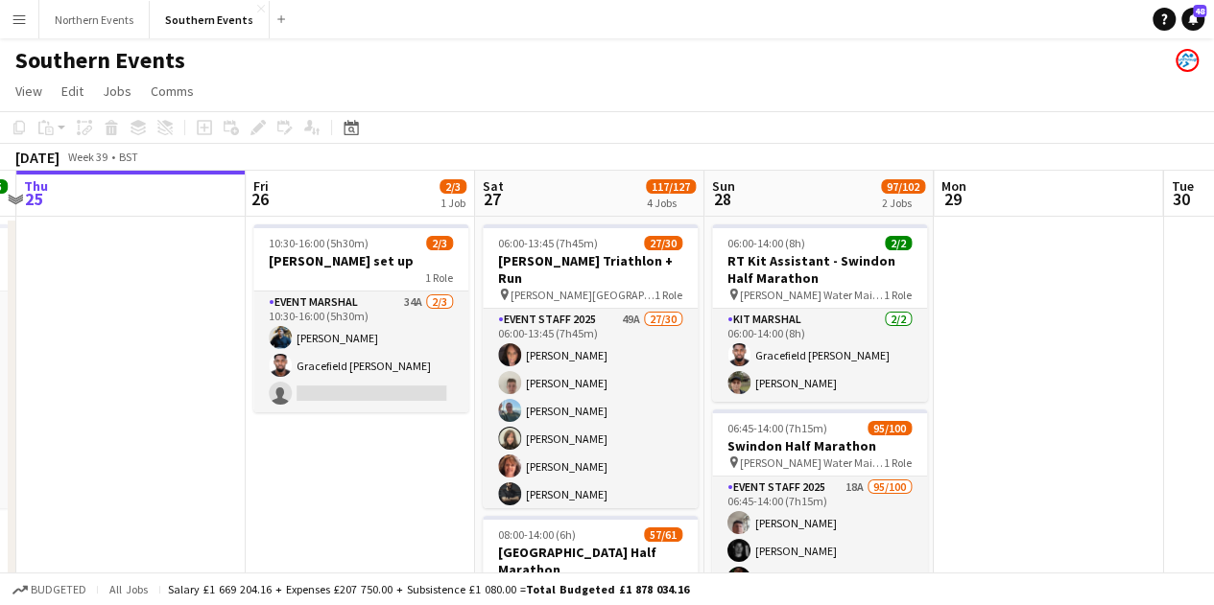
scroll to position [0, 675]
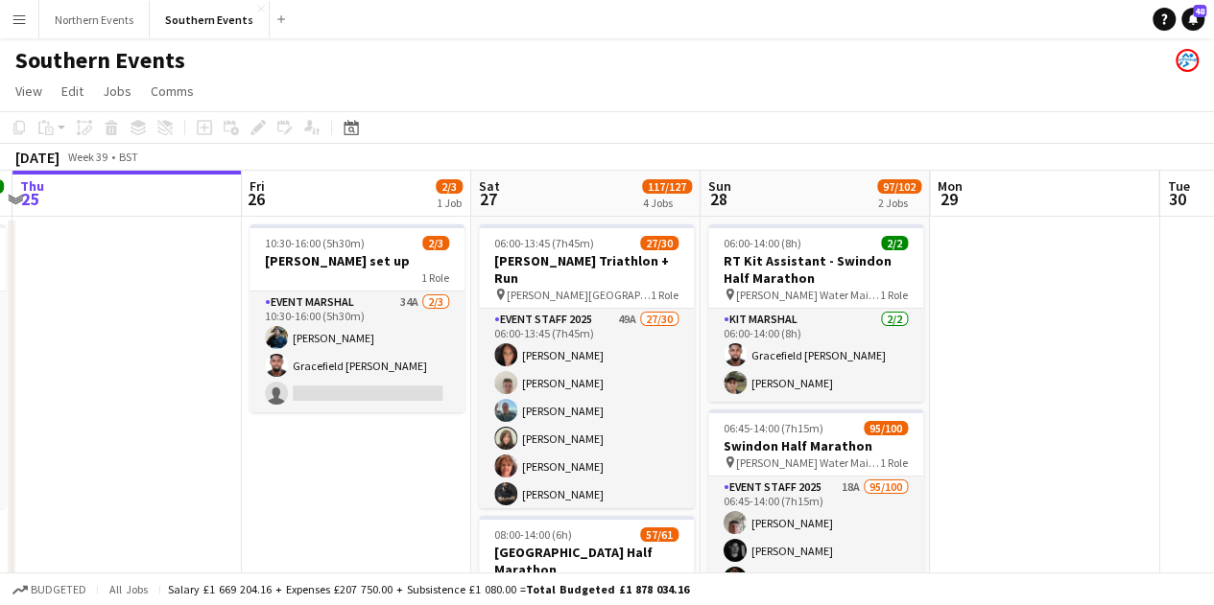
drag, startPoint x: 604, startPoint y: 472, endPoint x: 388, endPoint y: 454, distance: 217.6
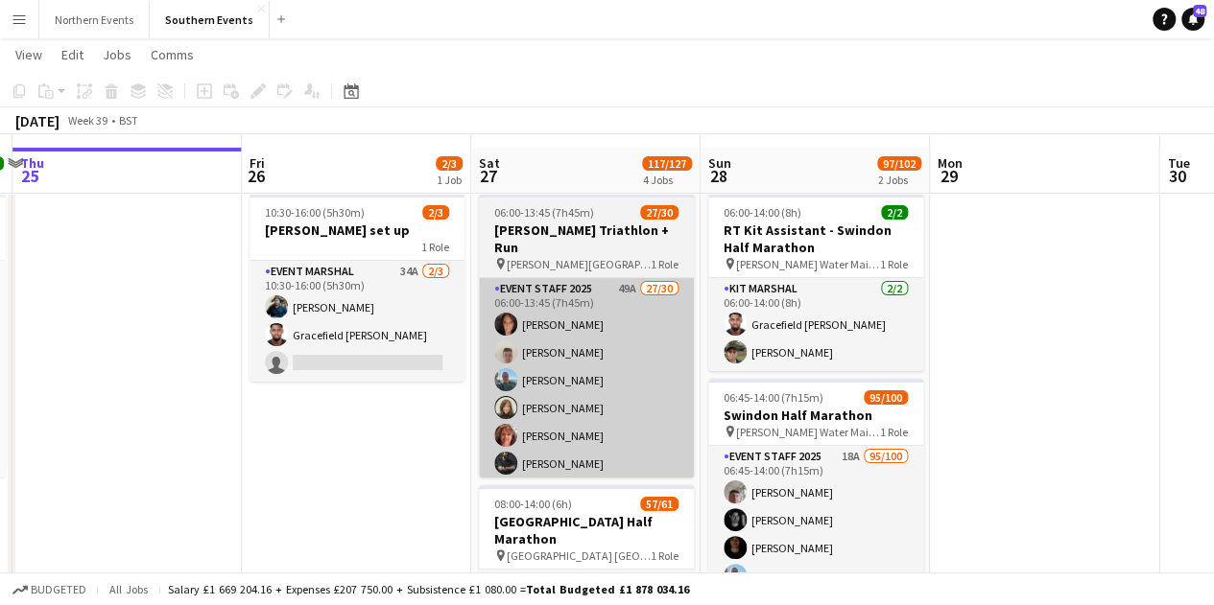
scroll to position [0, 0]
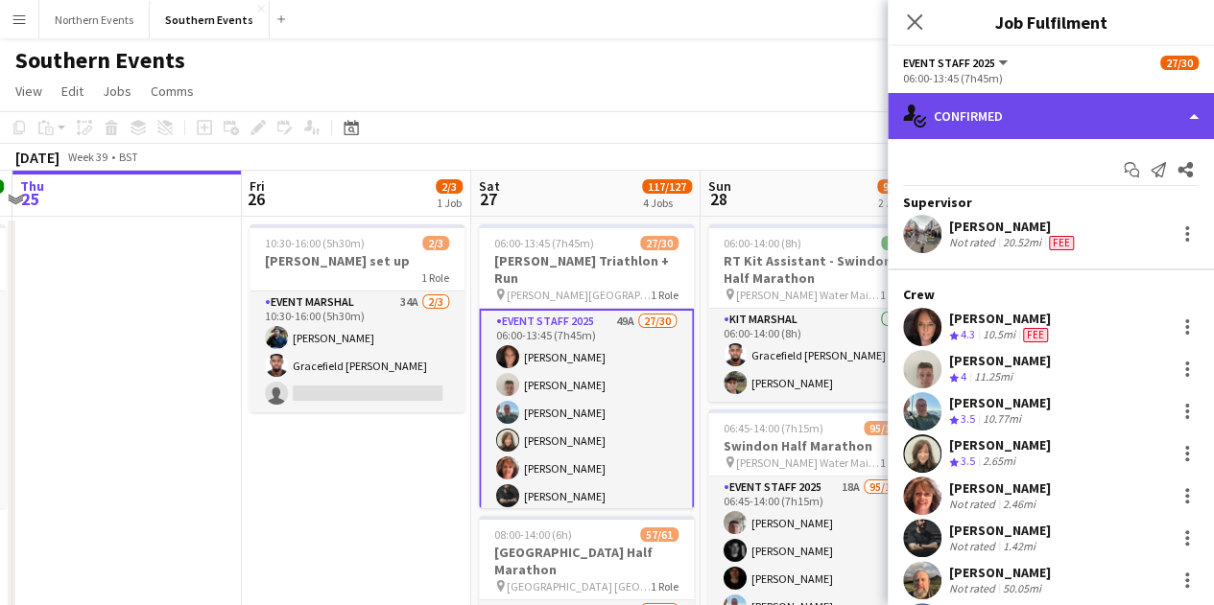
click at [1042, 127] on div "single-neutral-actions-check-2 Confirmed" at bounding box center [1051, 116] width 326 height 46
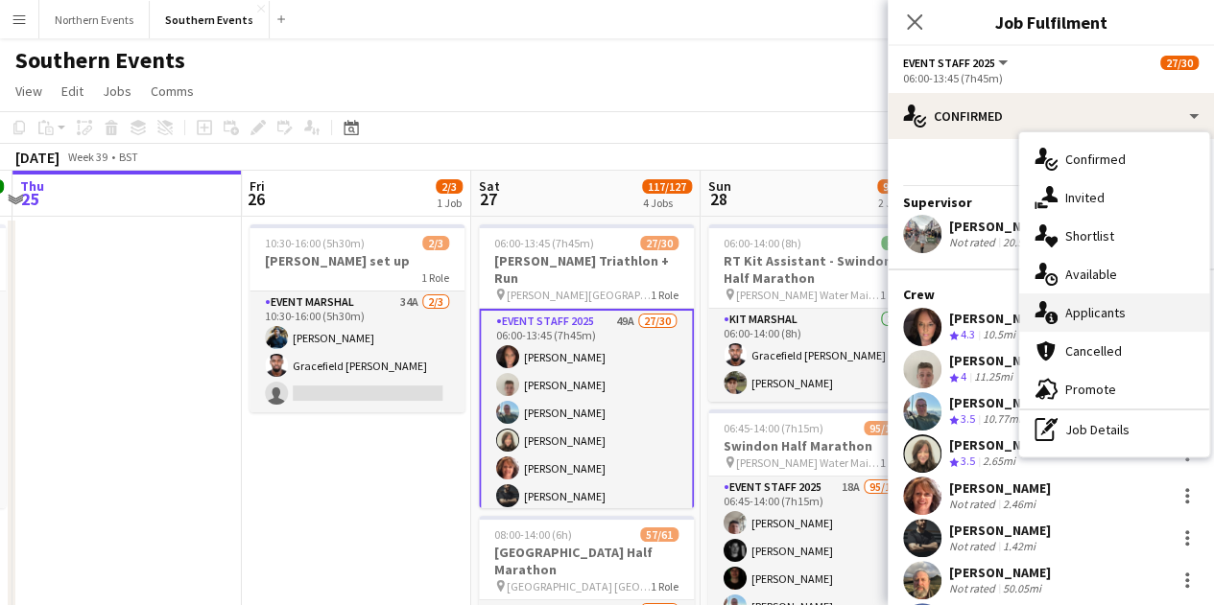
click at [1103, 313] on span "Applicants" at bounding box center [1095, 312] width 60 height 17
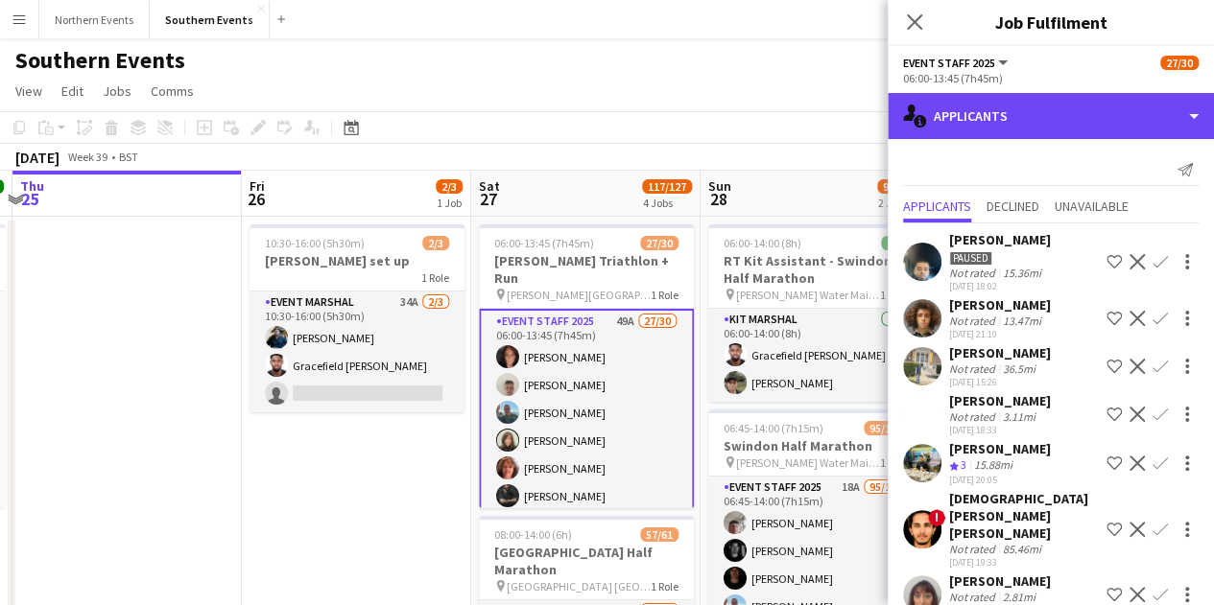
drag, startPoint x: 992, startPoint y: 114, endPoint x: 862, endPoint y: 75, distance: 136.3
click at [993, 114] on div "single-neutral-actions-information Applicants" at bounding box center [1051, 116] width 326 height 46
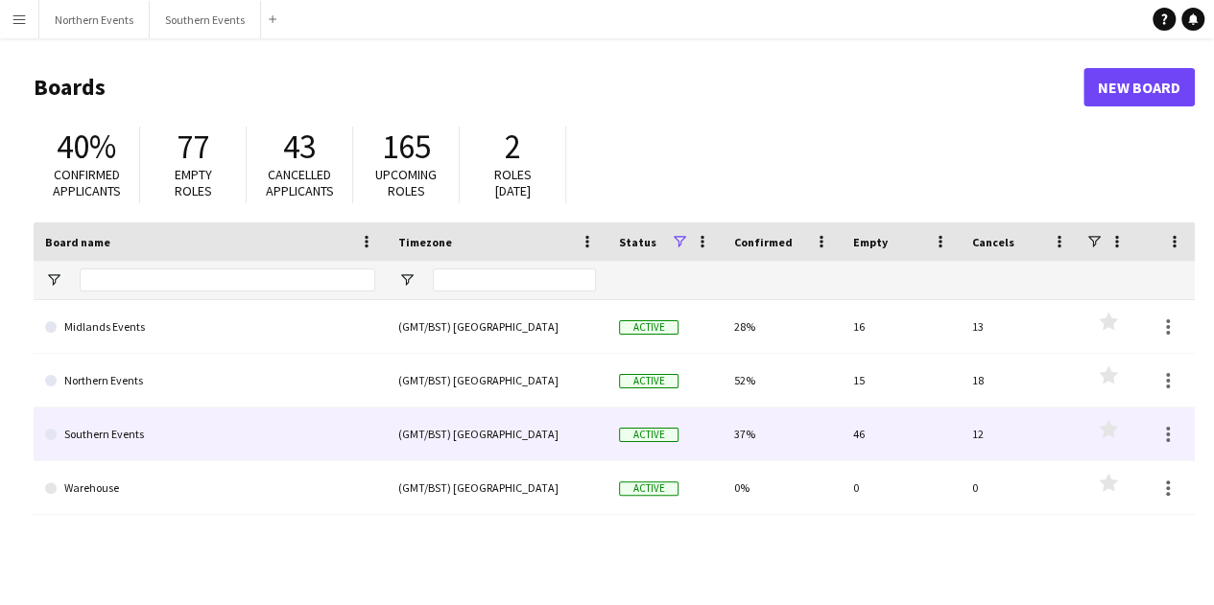
click at [422, 456] on div "(GMT/BST) [GEOGRAPHIC_DATA]" at bounding box center [497, 434] width 221 height 53
click at [415, 433] on div "(GMT/BST) [GEOGRAPHIC_DATA]" at bounding box center [497, 434] width 221 height 53
click at [248, 422] on link "Southern Events" at bounding box center [210, 435] width 330 height 54
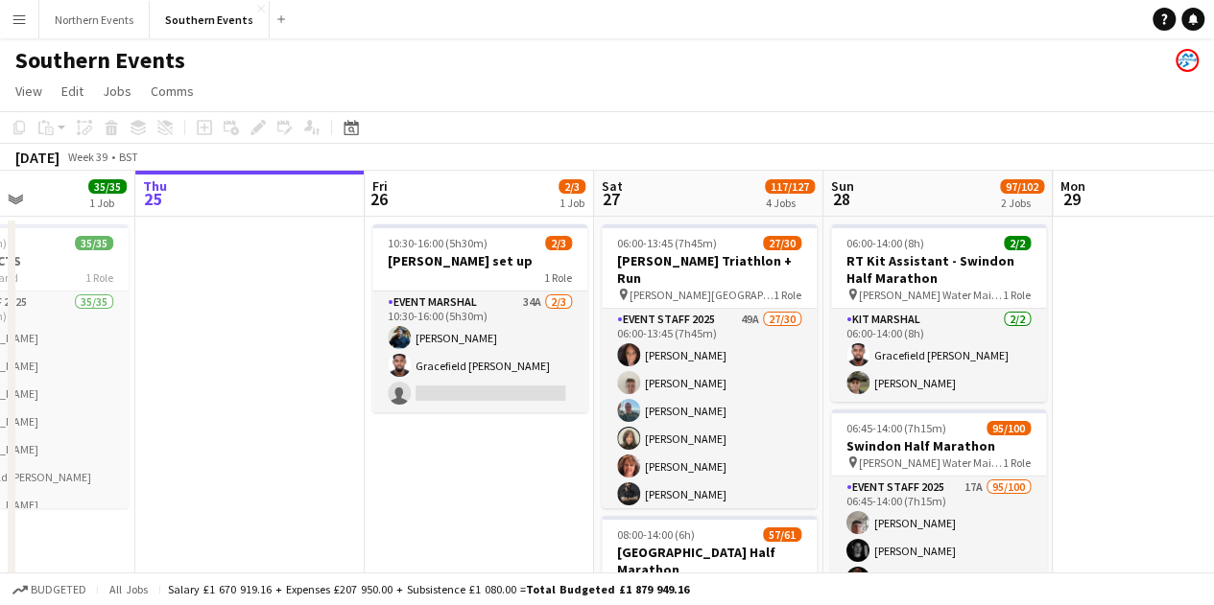
scroll to position [0, 631]
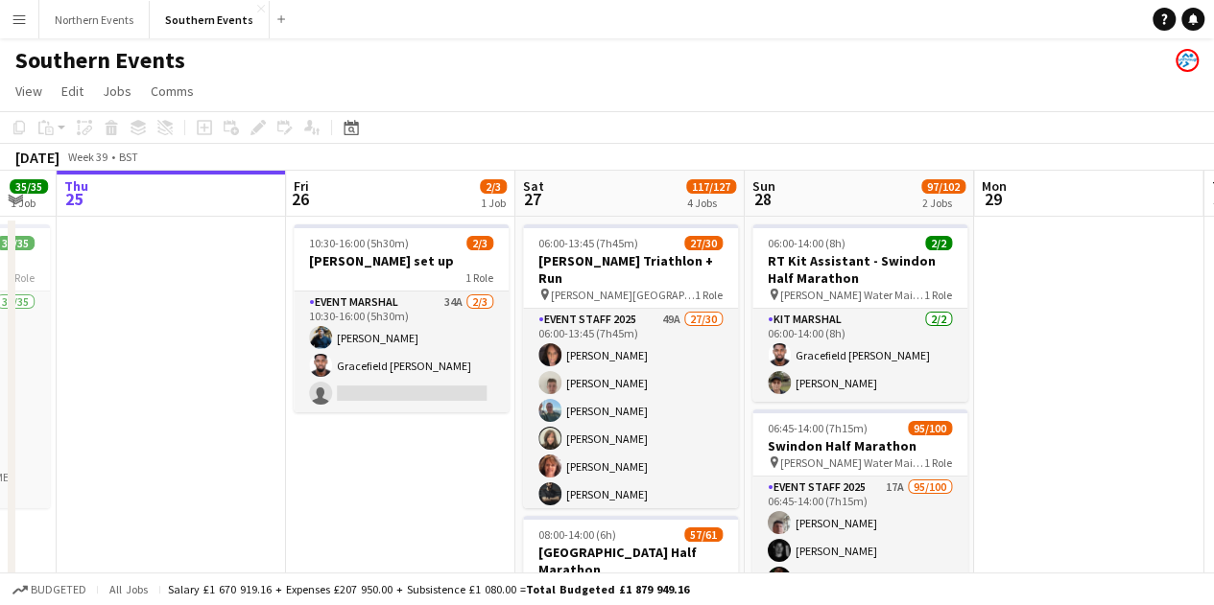
drag, startPoint x: 550, startPoint y: 499, endPoint x: 430, endPoint y: 485, distance: 120.8
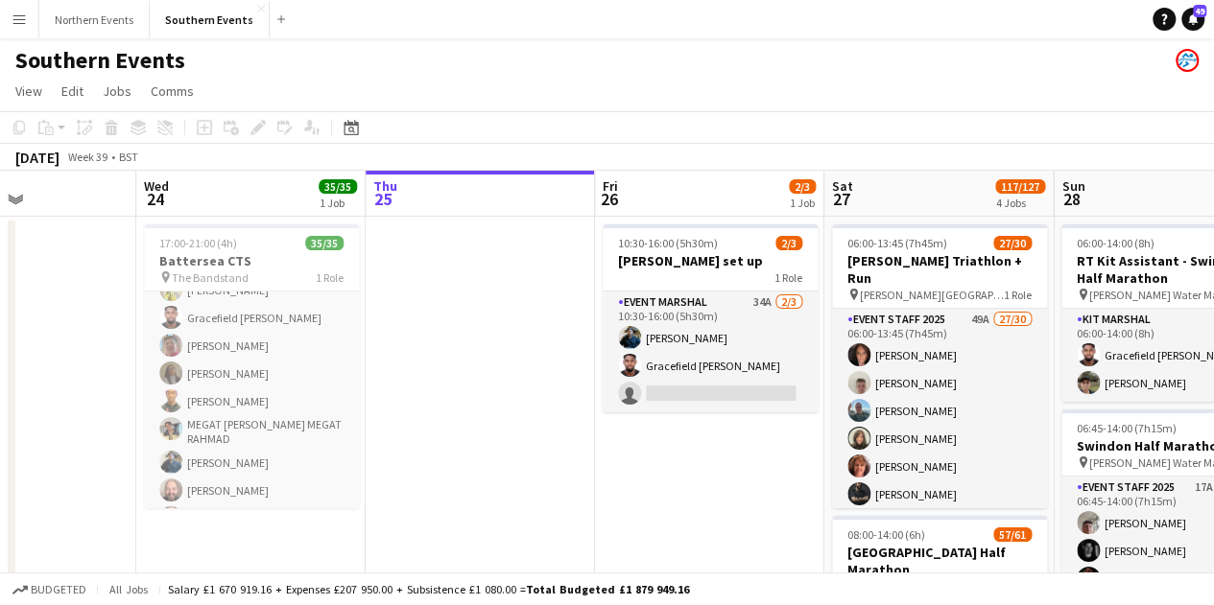
scroll to position [0, 490]
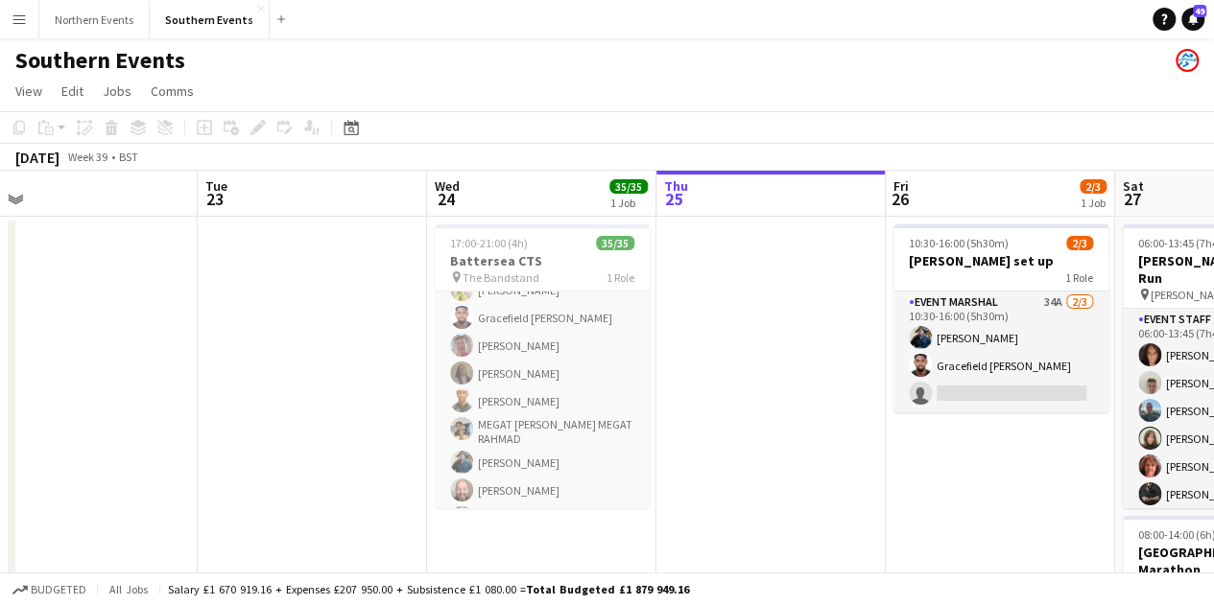
drag, startPoint x: 1057, startPoint y: 408, endPoint x: 261, endPoint y: 375, distance: 797.1
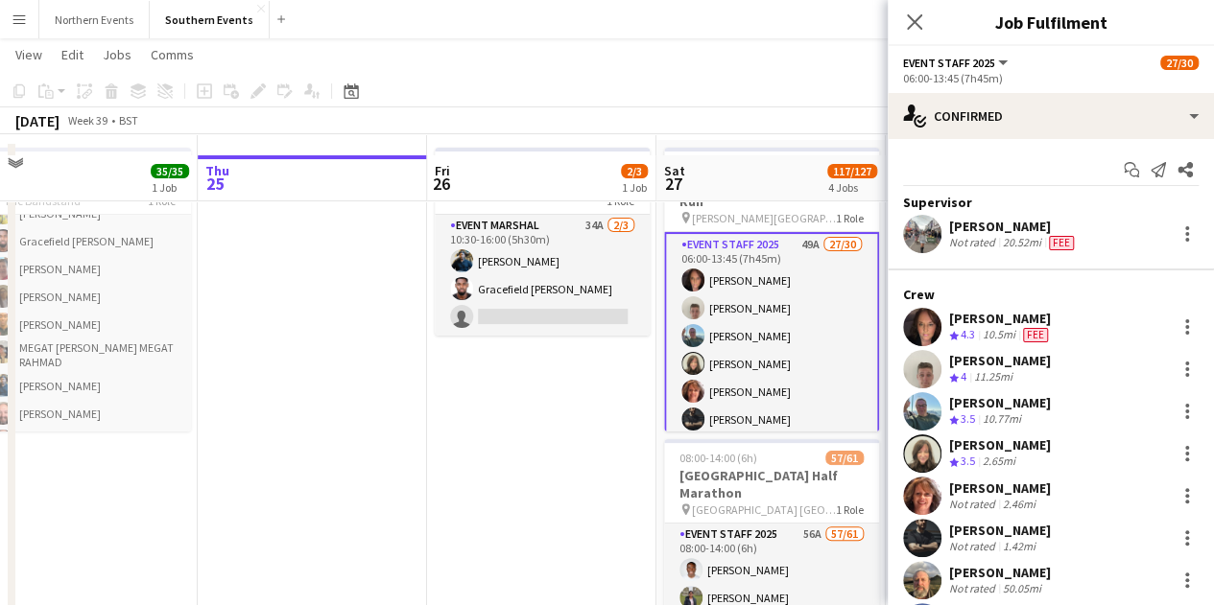
scroll to position [96, 0]
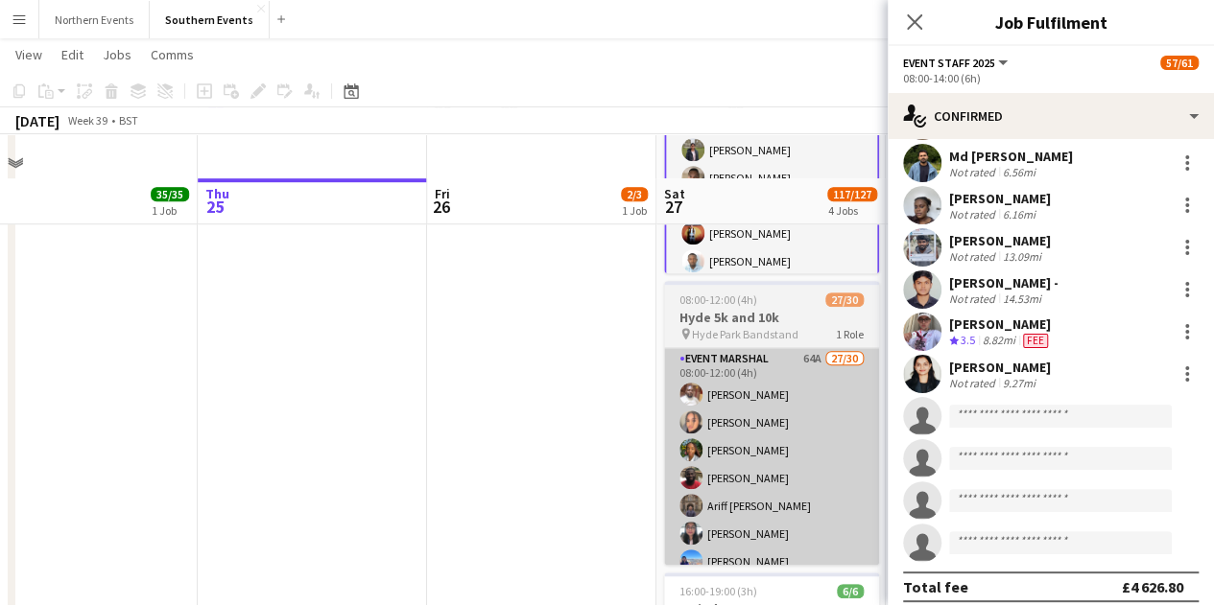
scroll to position [576, 0]
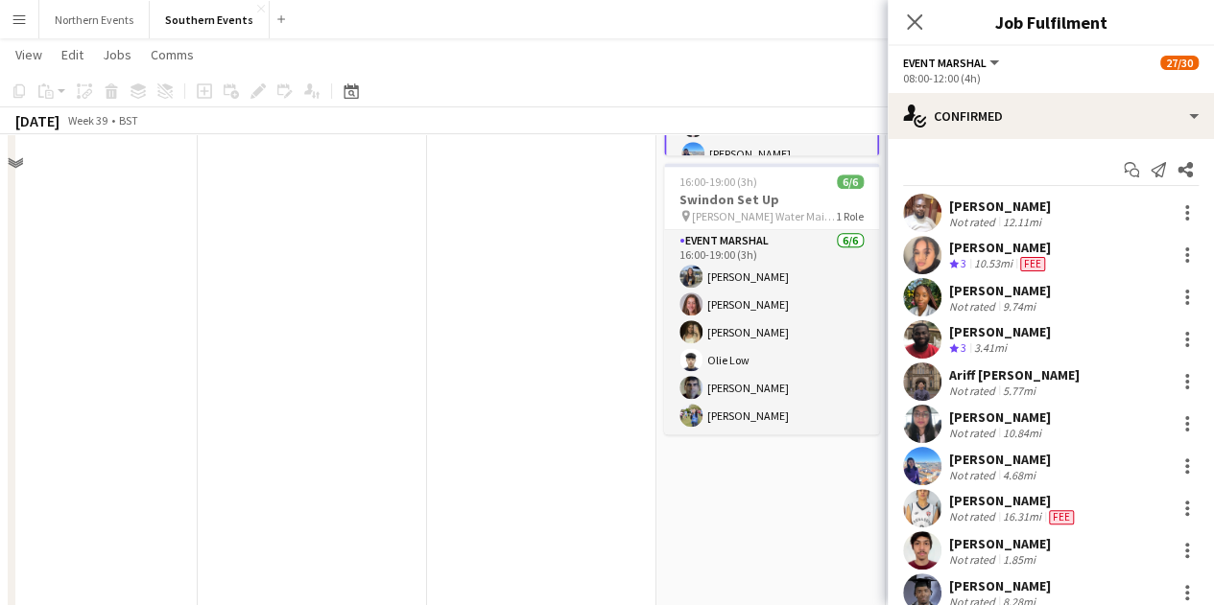
scroll to position [1055, 0]
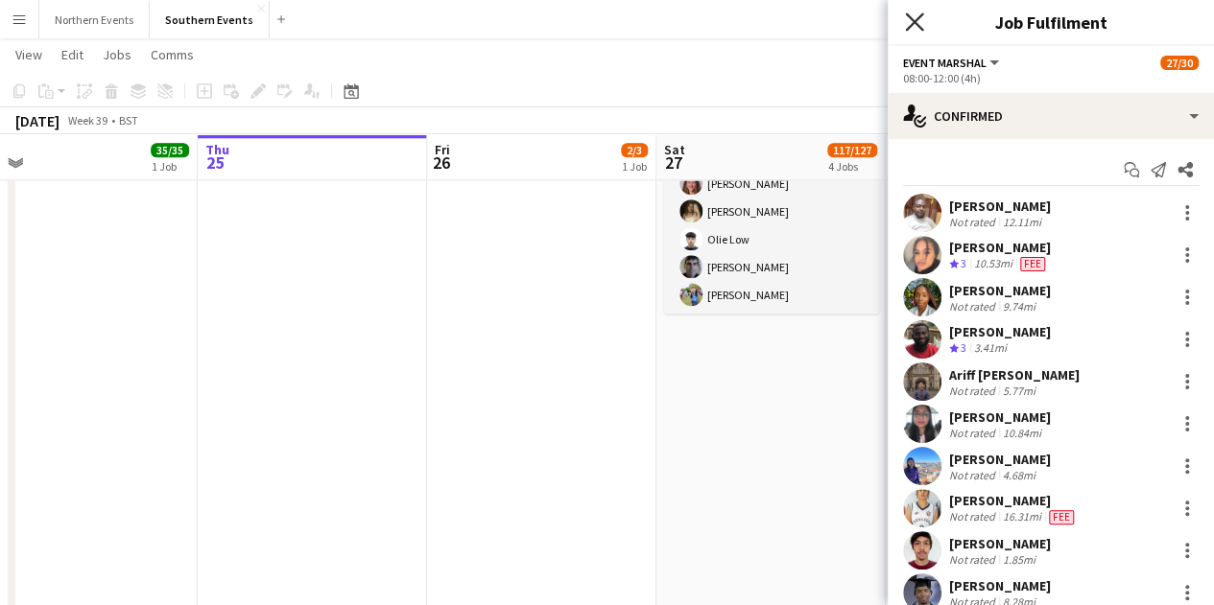
click at [914, 22] on icon at bounding box center [914, 21] width 18 height 18
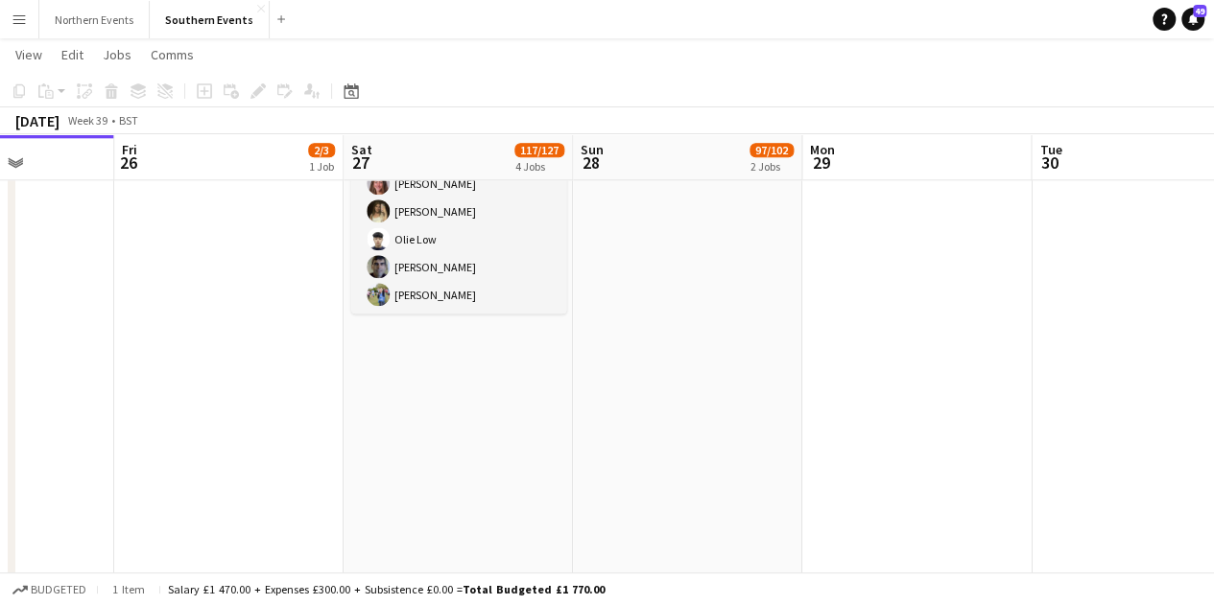
drag, startPoint x: 956, startPoint y: 423, endPoint x: 616, endPoint y: 433, distance: 339.8
click at [616, 433] on app-calendar-viewport "Mon 22 Tue 23 Wed 24 35/35 1 Job Thu 25 Fri 26 2/3 1 Job Sat 27 117/127 4 Jobs …" at bounding box center [607, -1] width 1214 height 1961
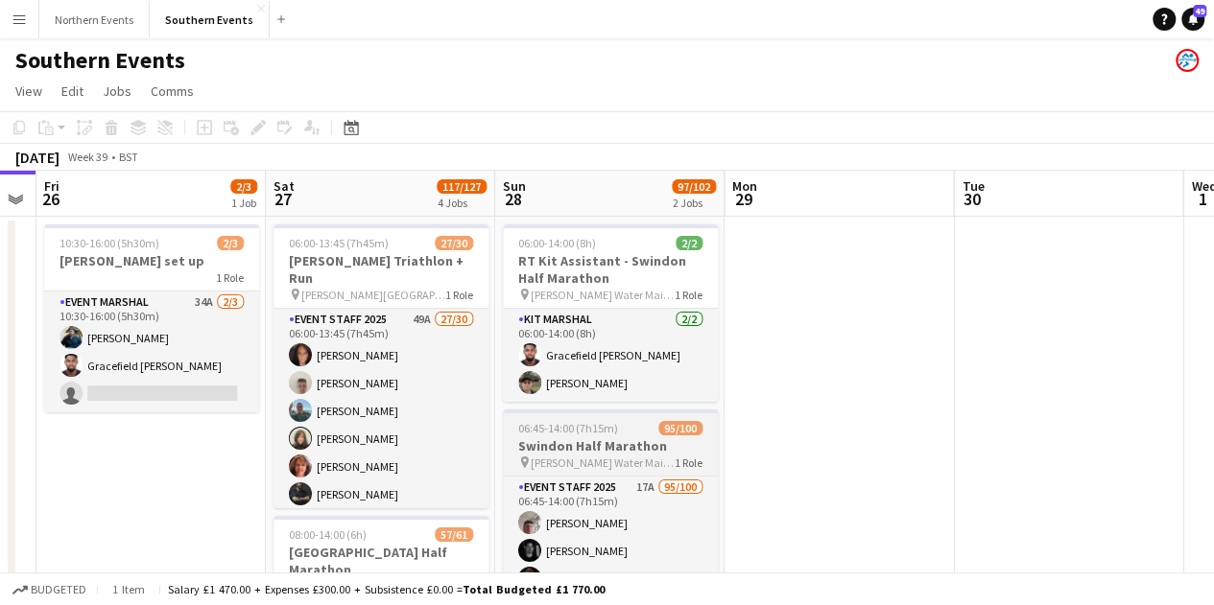
scroll to position [192, 0]
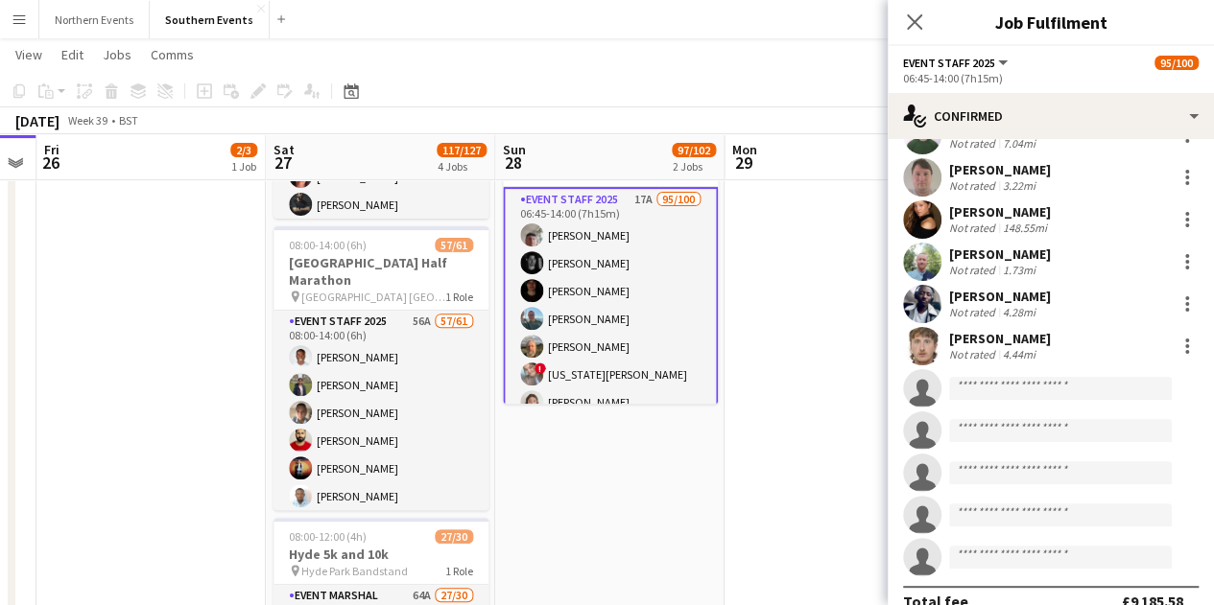
scroll to position [3934, 0]
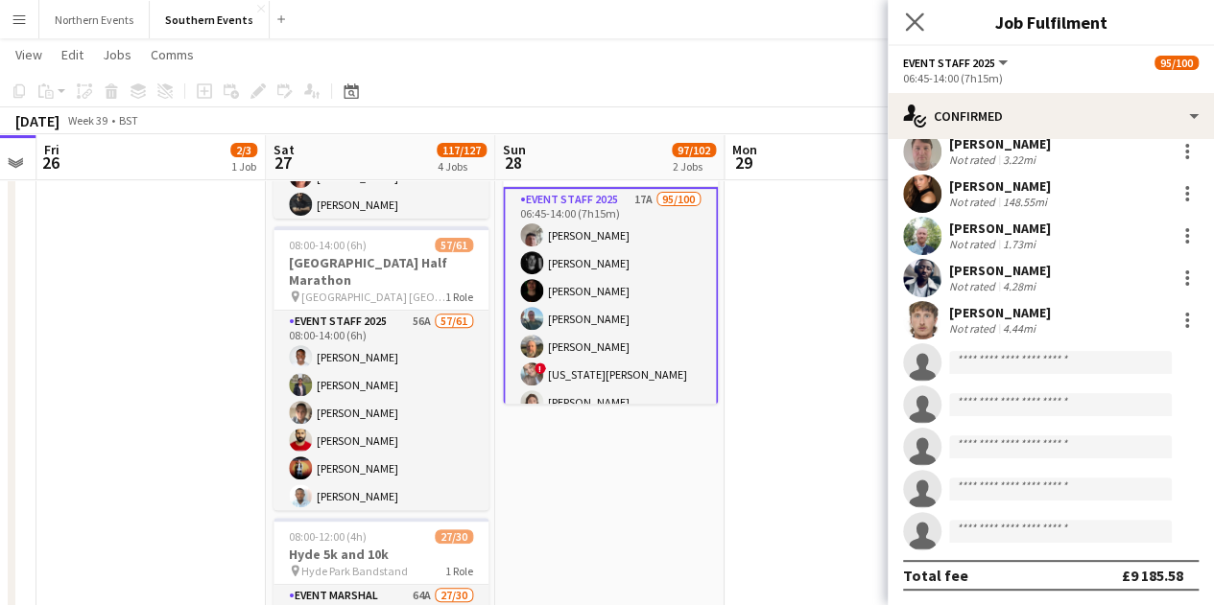
click at [925, 32] on div "Close pop-in" at bounding box center [915, 22] width 54 height 44
click at [923, 28] on icon "Close pop-in" at bounding box center [914, 21] width 18 height 18
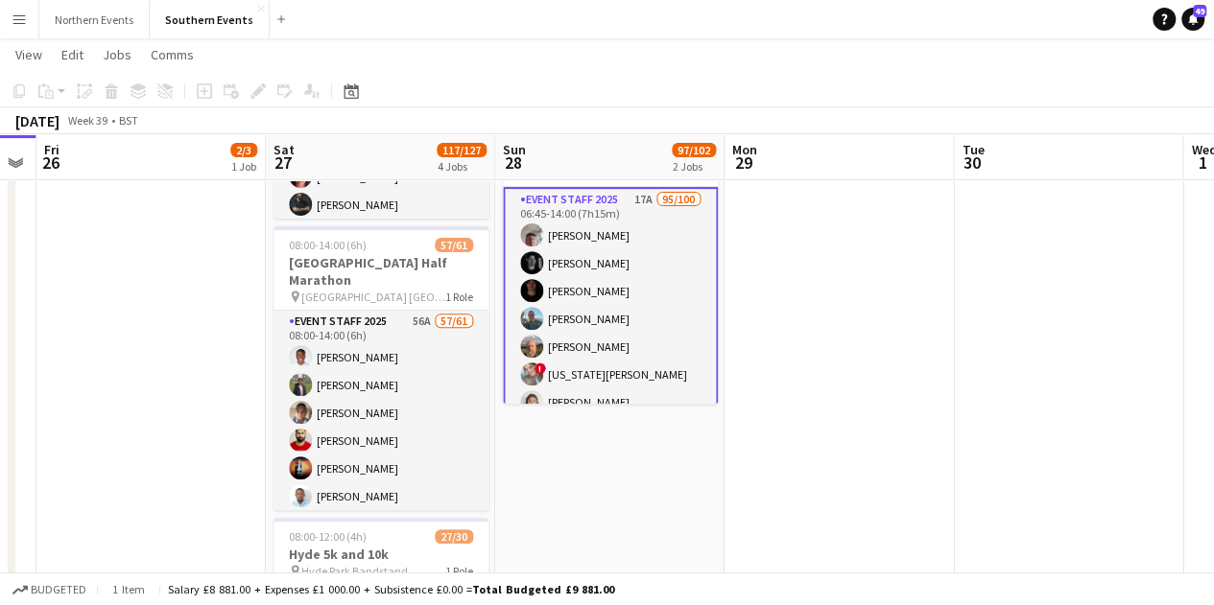
scroll to position [0, 649]
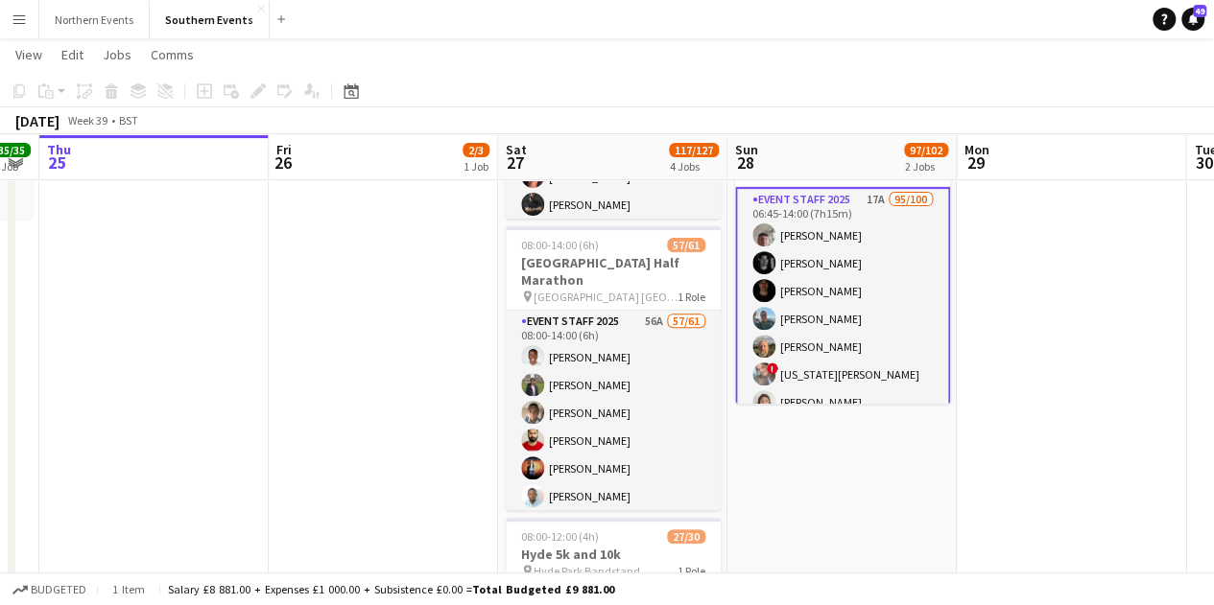
drag, startPoint x: 890, startPoint y: 411, endPoint x: 666, endPoint y: 387, distance: 225.8
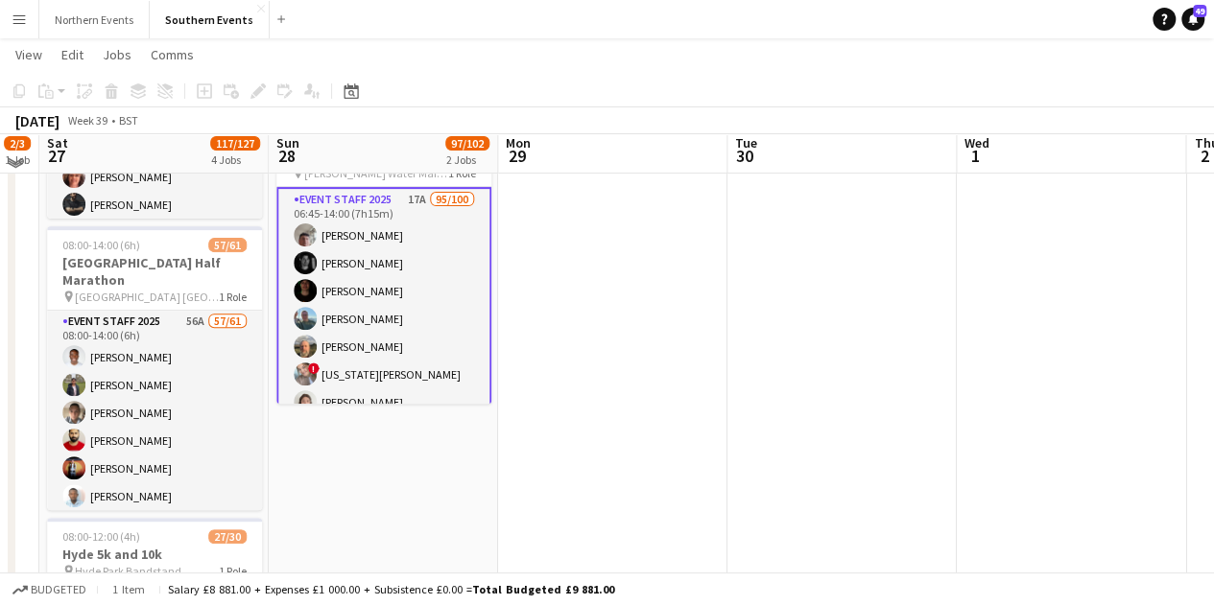
scroll to position [0, 0]
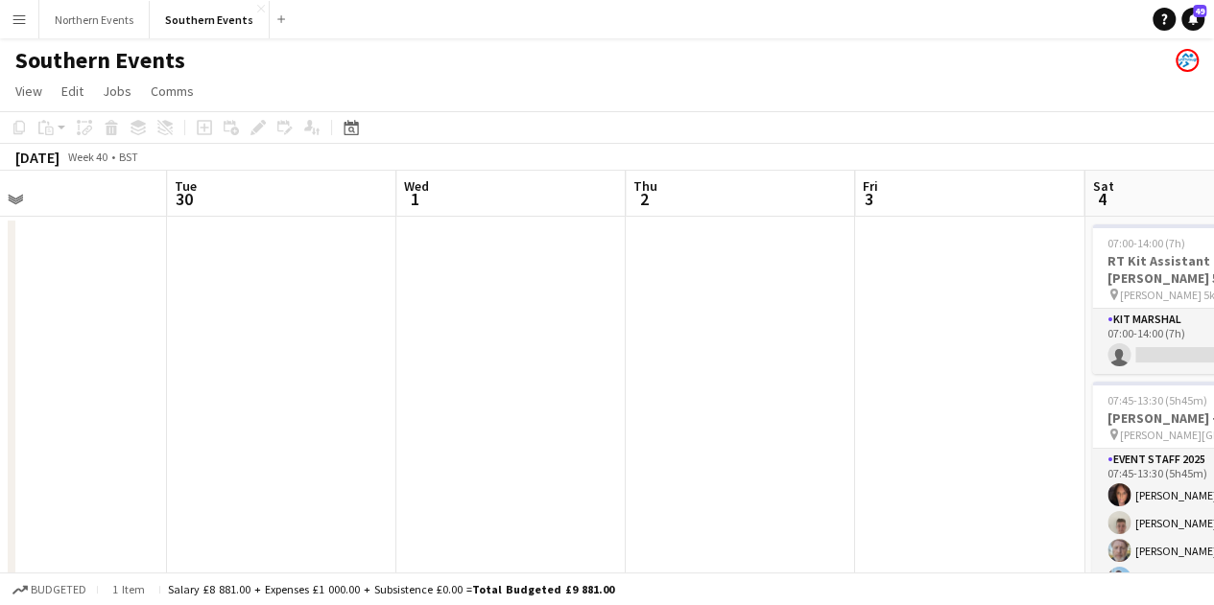
drag, startPoint x: 831, startPoint y: 434, endPoint x: 271, endPoint y: 327, distance: 570.4
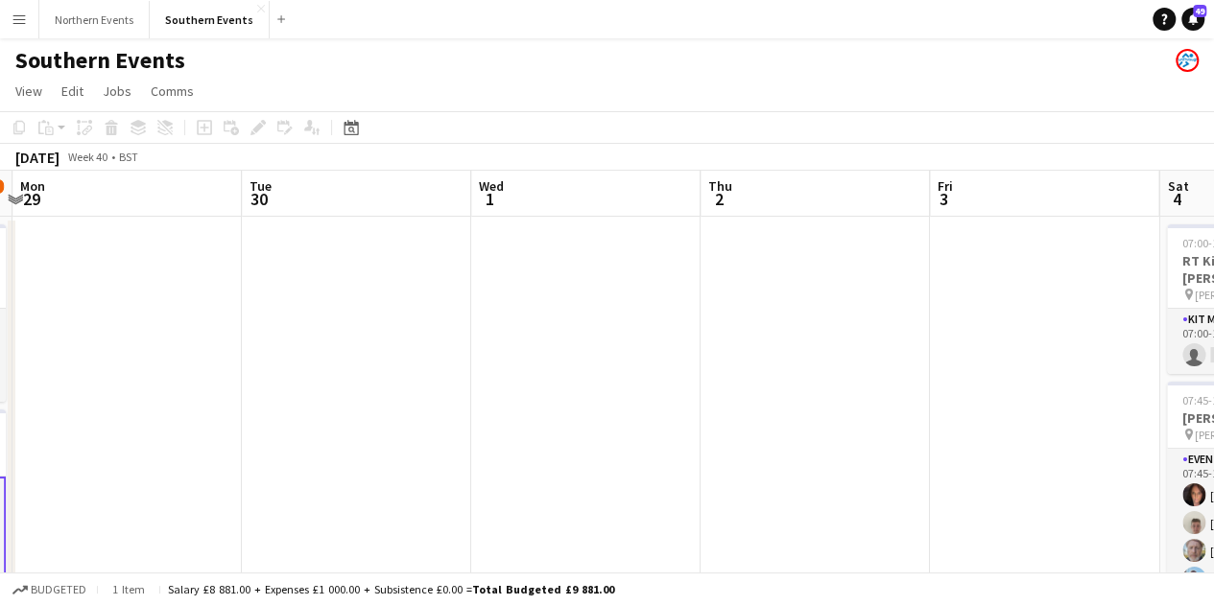
scroll to position [0, 807]
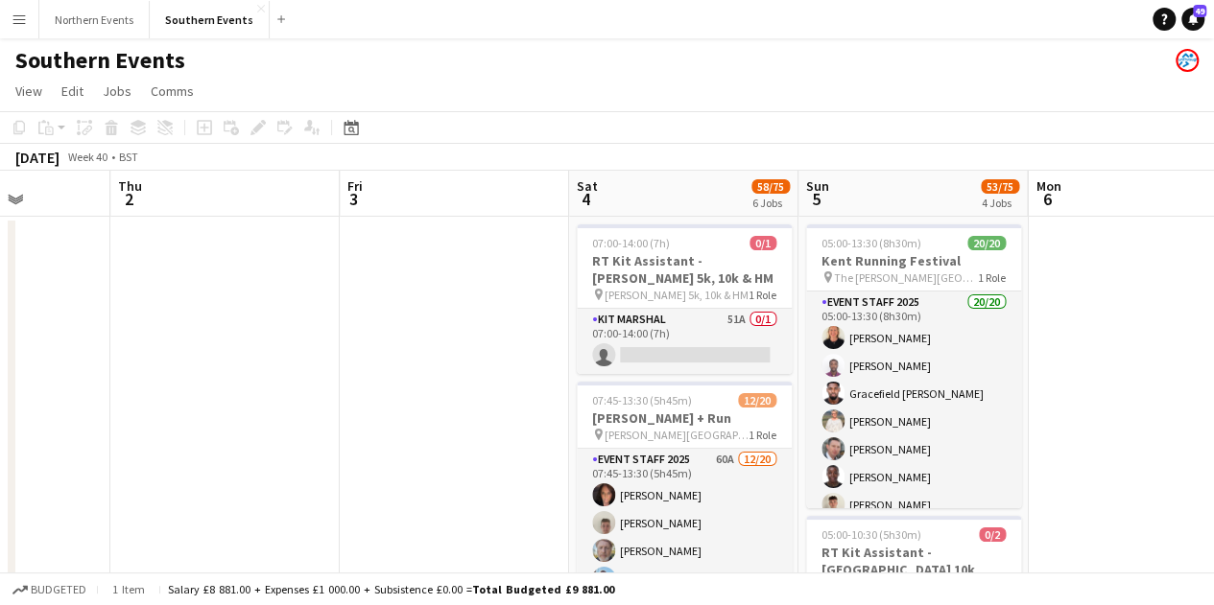
drag, startPoint x: 912, startPoint y: 396, endPoint x: 396, endPoint y: 343, distance: 518.1
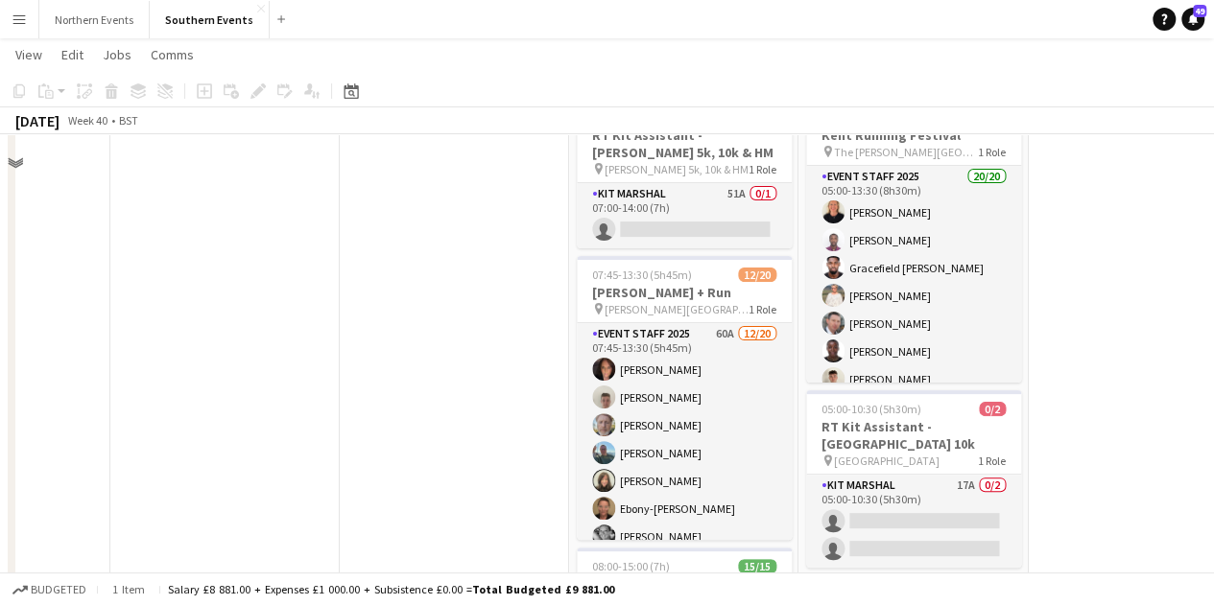
scroll to position [192, 0]
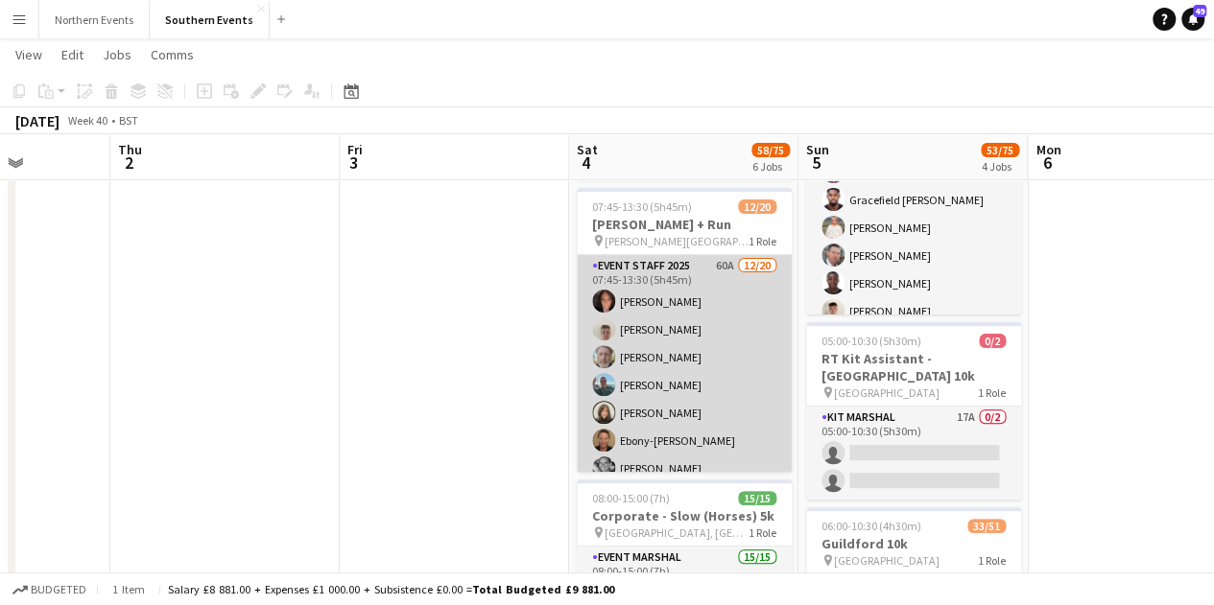
click at [663, 362] on app-card-role "Event Staff 2025 60A 12/20 07:45-13:30 (5h45m) Cheryl Boshier Jem McAllister Ch…" at bounding box center [684, 552] width 215 height 594
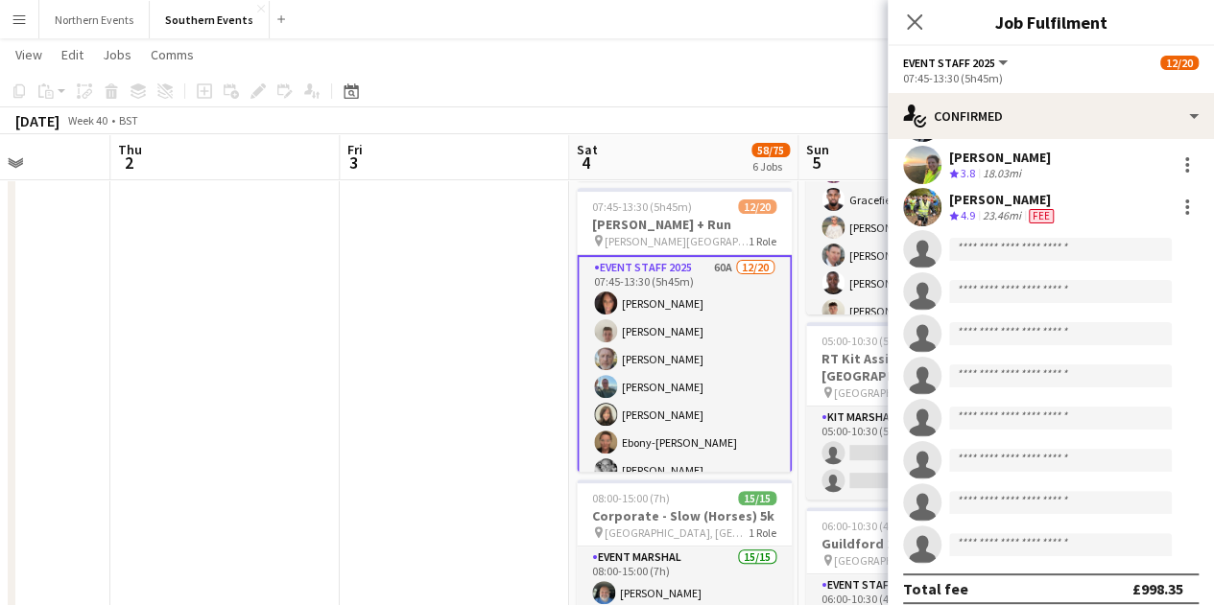
scroll to position [484, 0]
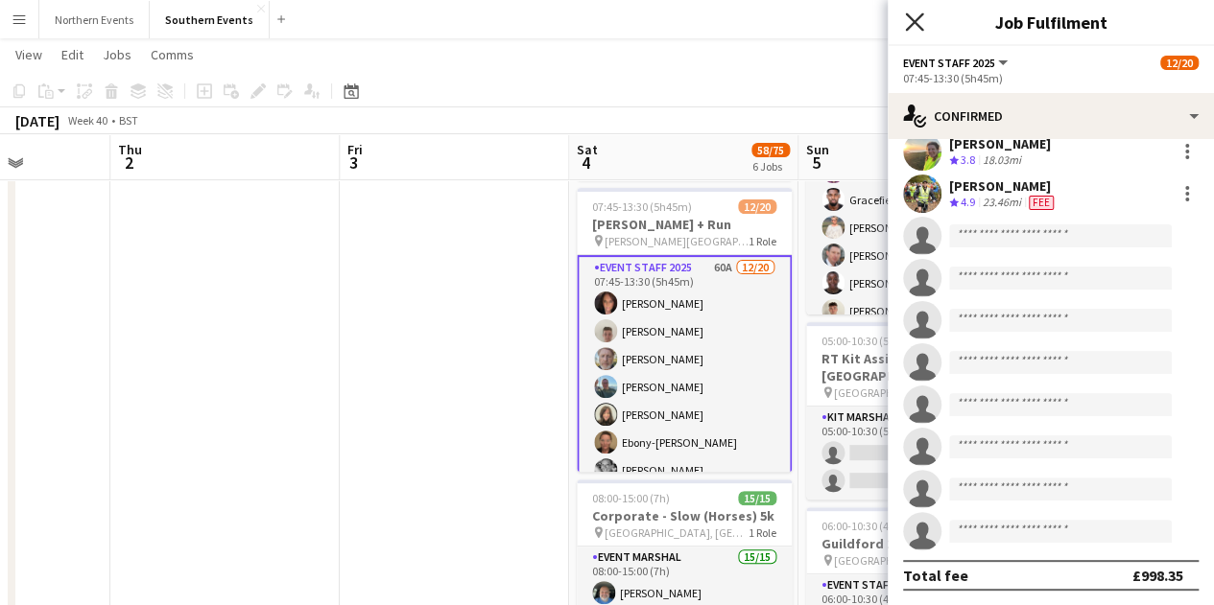
click at [908, 26] on icon "Close pop-in" at bounding box center [914, 21] width 18 height 18
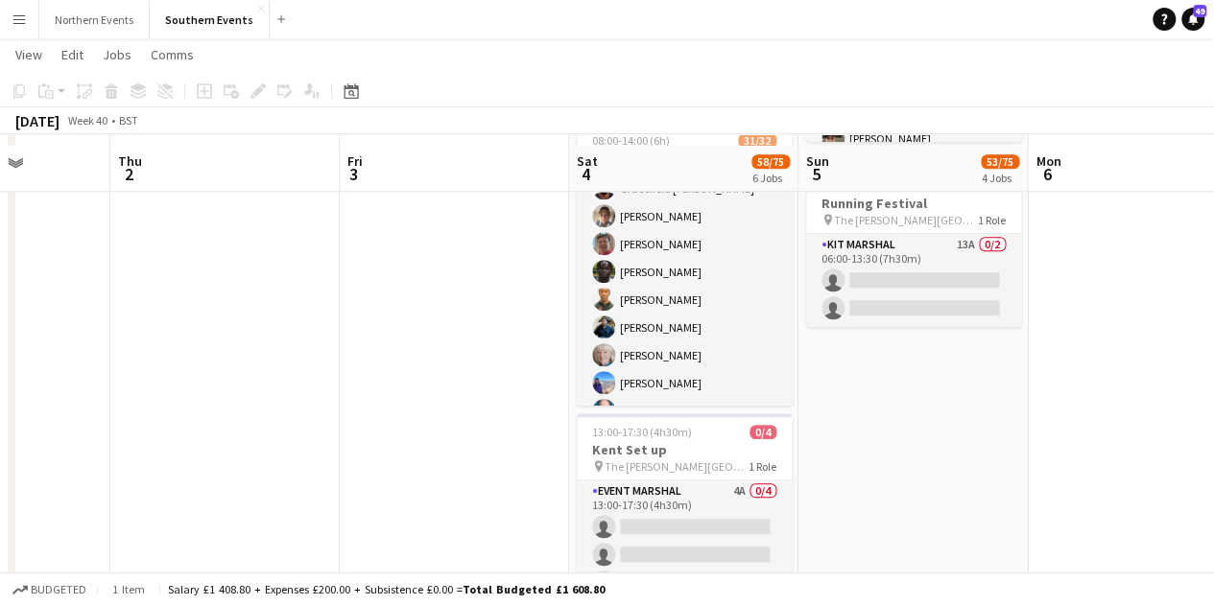
scroll to position [864, 0]
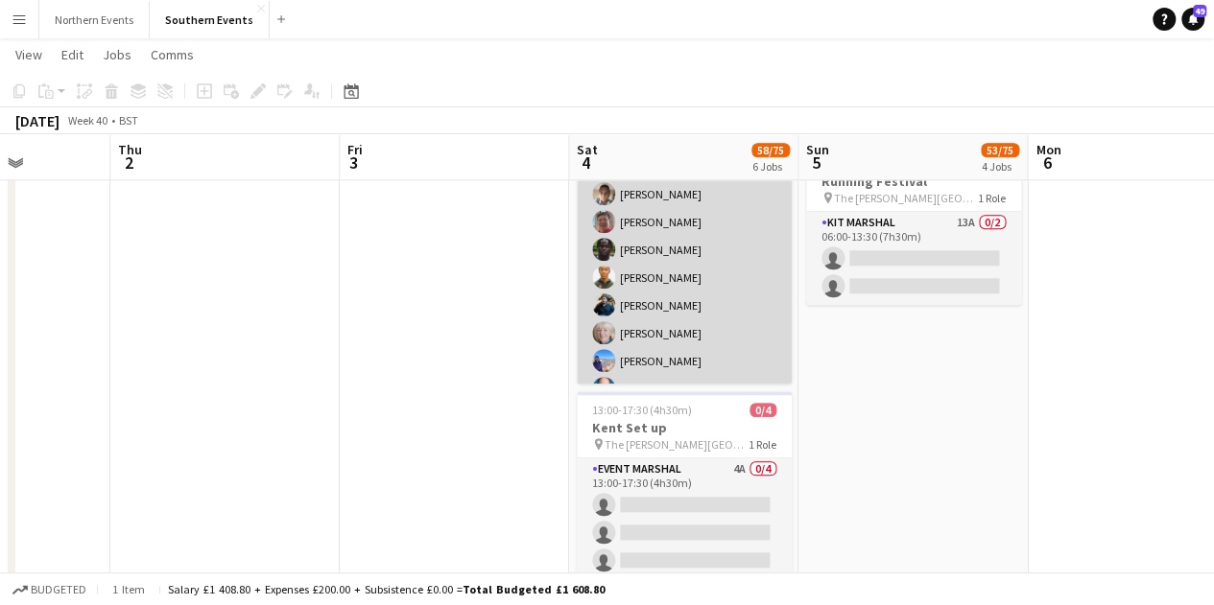
drag, startPoint x: 608, startPoint y: 319, endPoint x: 643, endPoint y: 328, distance: 35.9
click at [610, 321] on app-user-avatar at bounding box center [603, 332] width 23 height 23
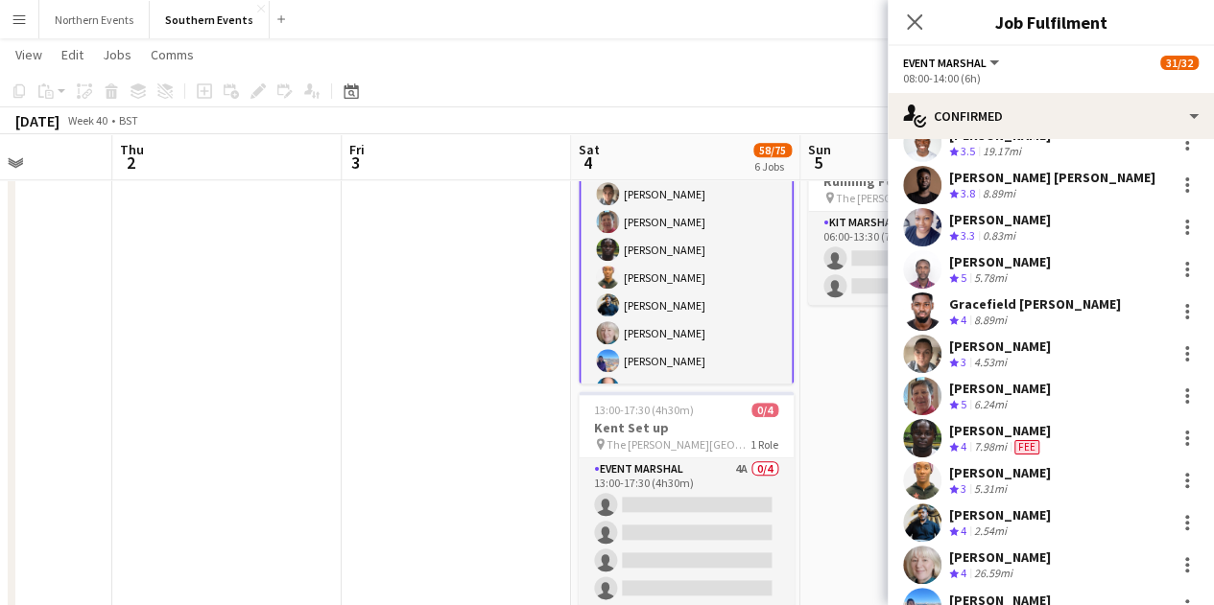
scroll to position [192, 0]
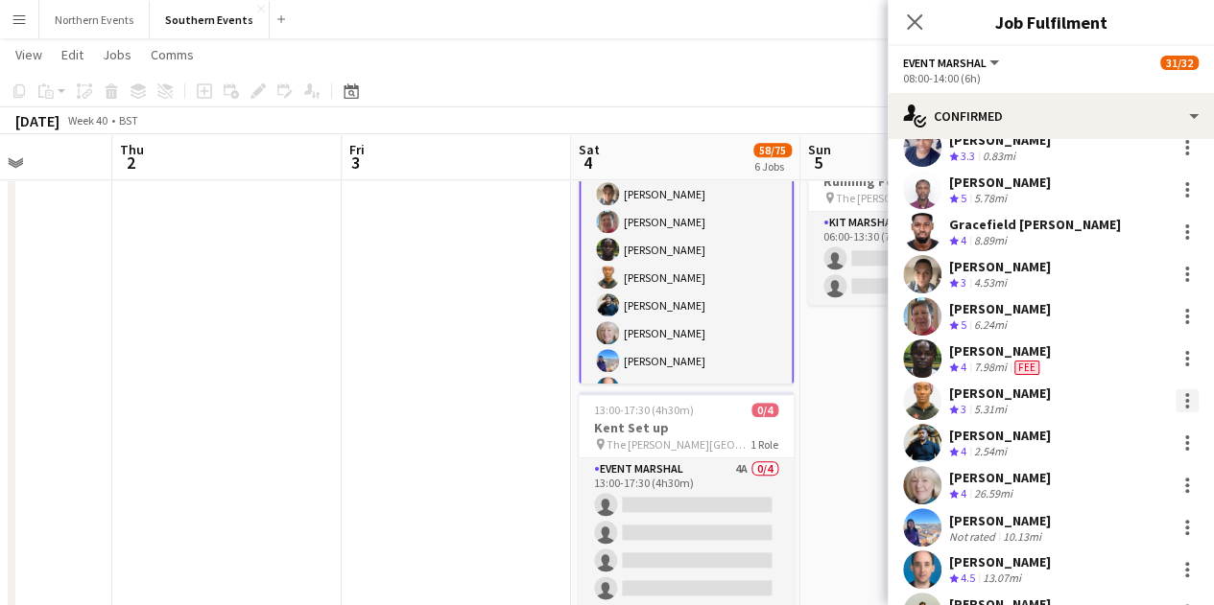
click at [1185, 401] on div at bounding box center [1187, 401] width 4 height 4
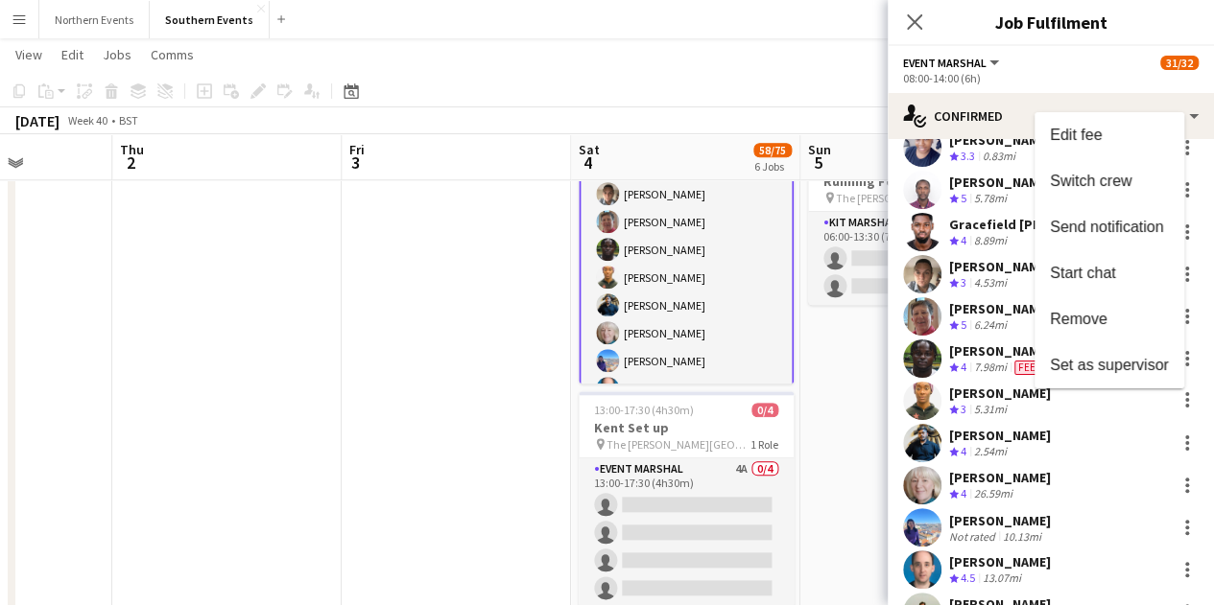
click at [1093, 314] on span "Remove" at bounding box center [1079, 319] width 58 height 16
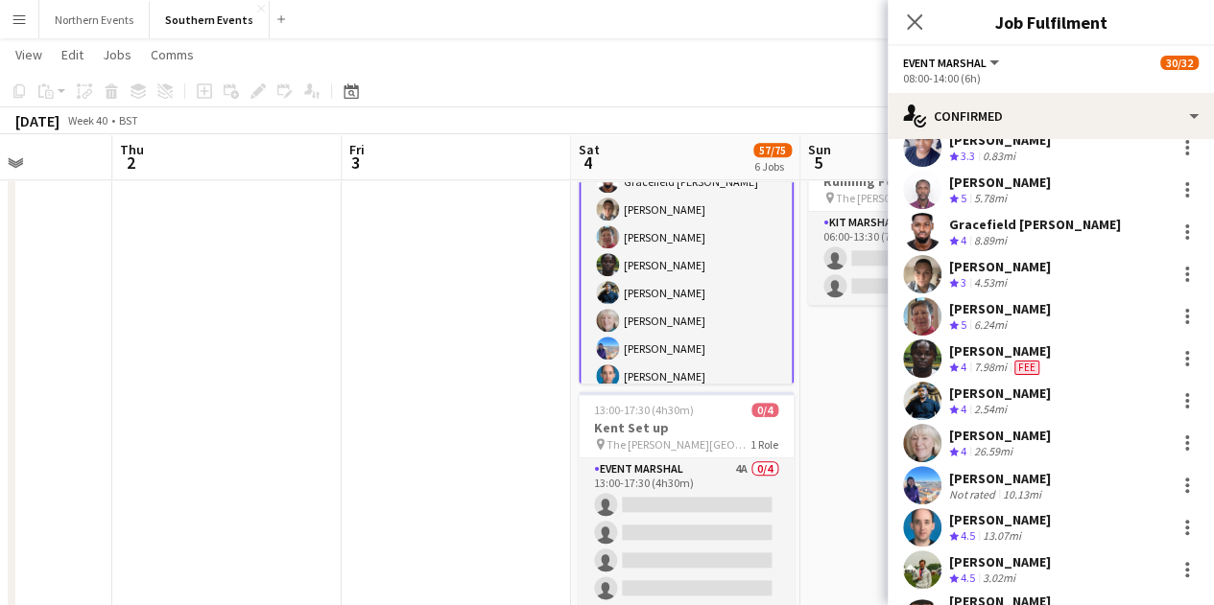
drag, startPoint x: 927, startPoint y: 25, endPoint x: 925, endPoint y: 36, distance: 10.7
click at [927, 24] on div "Close pop-in" at bounding box center [915, 22] width 54 height 44
click at [913, 19] on icon "Close pop-in" at bounding box center [914, 21] width 15 height 15
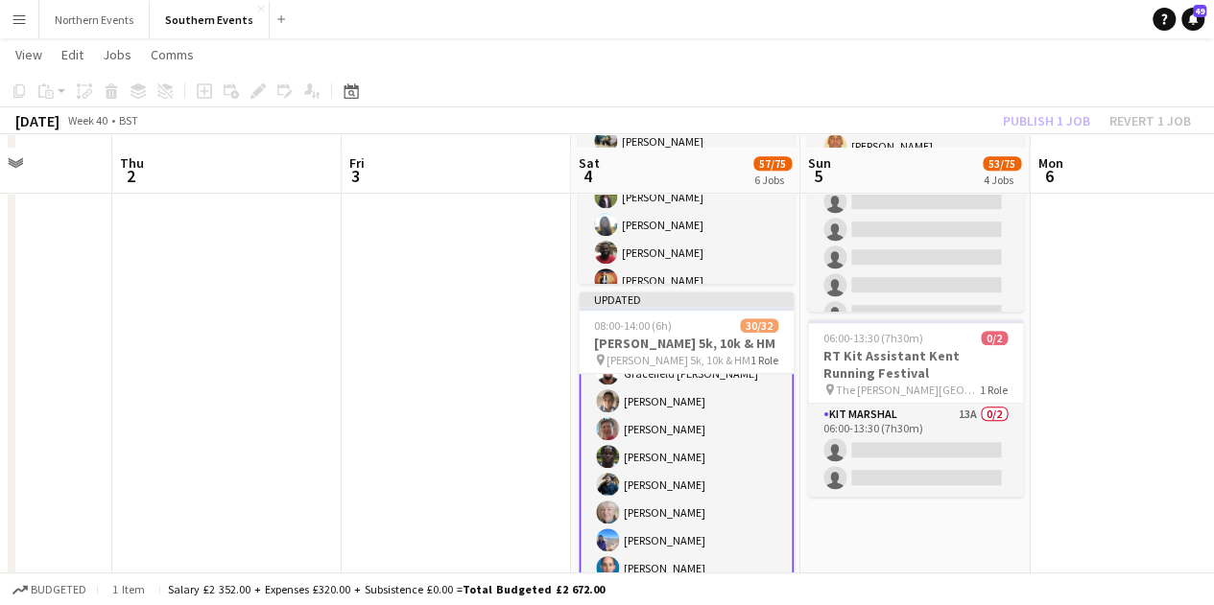
scroll to position [768, 0]
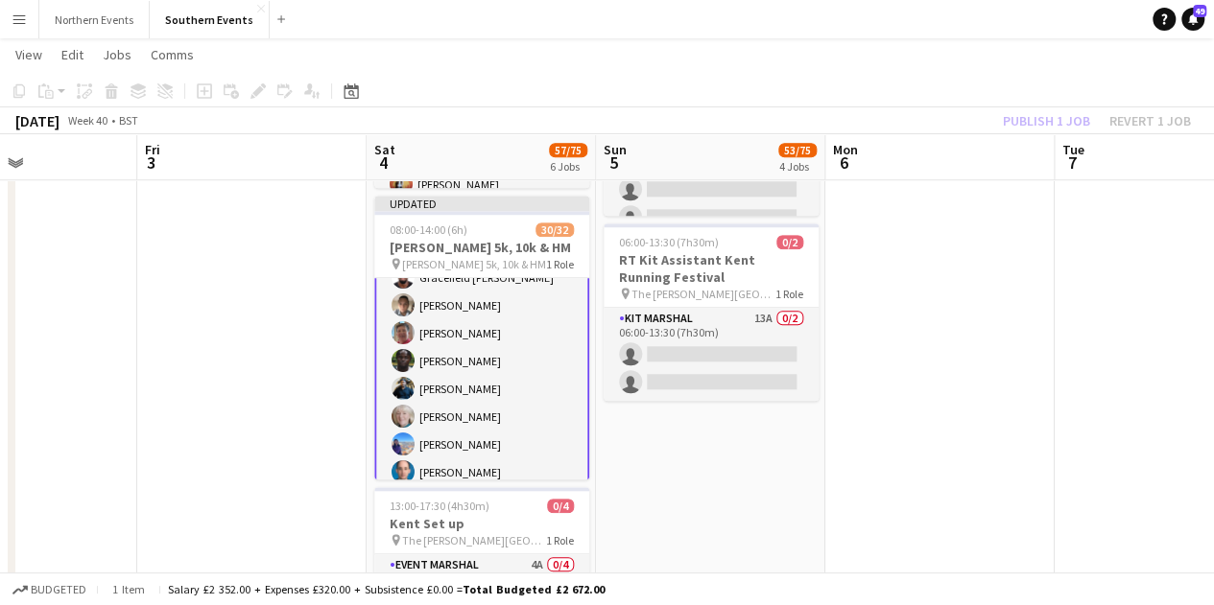
drag, startPoint x: 1102, startPoint y: 442, endPoint x: 424, endPoint y: 392, distance: 679.3
click at [427, 392] on app-calendar-viewport "Tue 30 Wed 1 Thu 2 Fri 3 Sat 4 57/75 6 Jobs Sun 5 53/75 4 Jobs Mon 6 Tue 7 Wed …" at bounding box center [607, 287] width 1214 height 1961
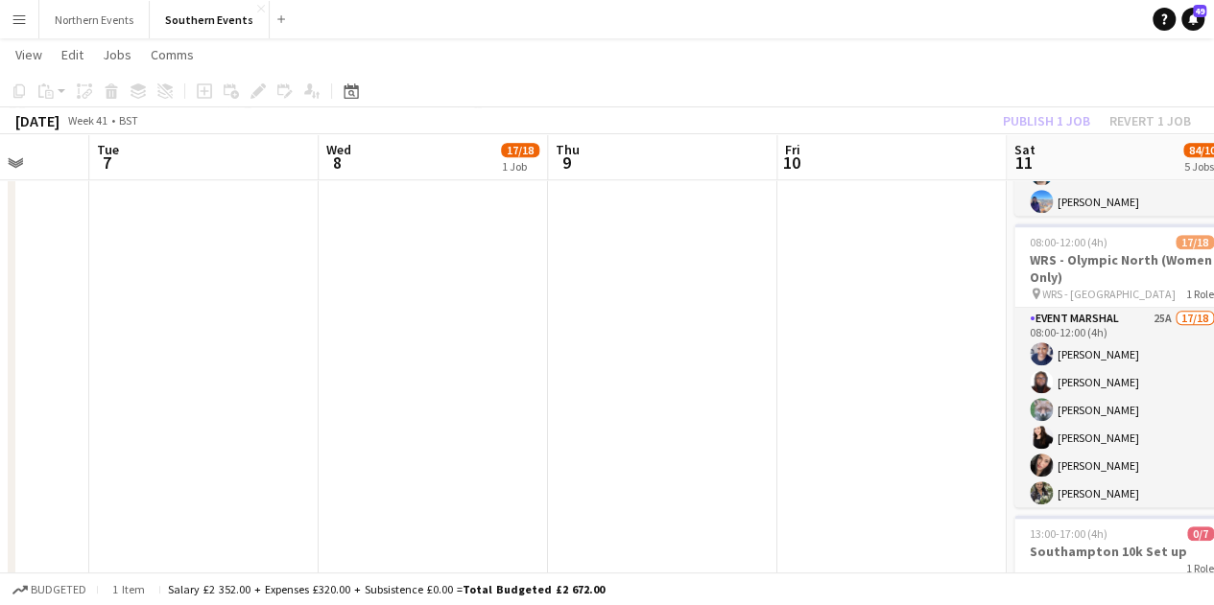
drag, startPoint x: 956, startPoint y: 417, endPoint x: 458, endPoint y: 406, distance: 498.1
click at [458, 406] on app-calendar-viewport "Sat 4 57/75 6 Jobs Sun 5 53/75 4 Jobs Mon 6 Tue 7 Wed 8 17/18 1 Job Thu 9 Fri 1…" at bounding box center [607, 287] width 1214 height 1961
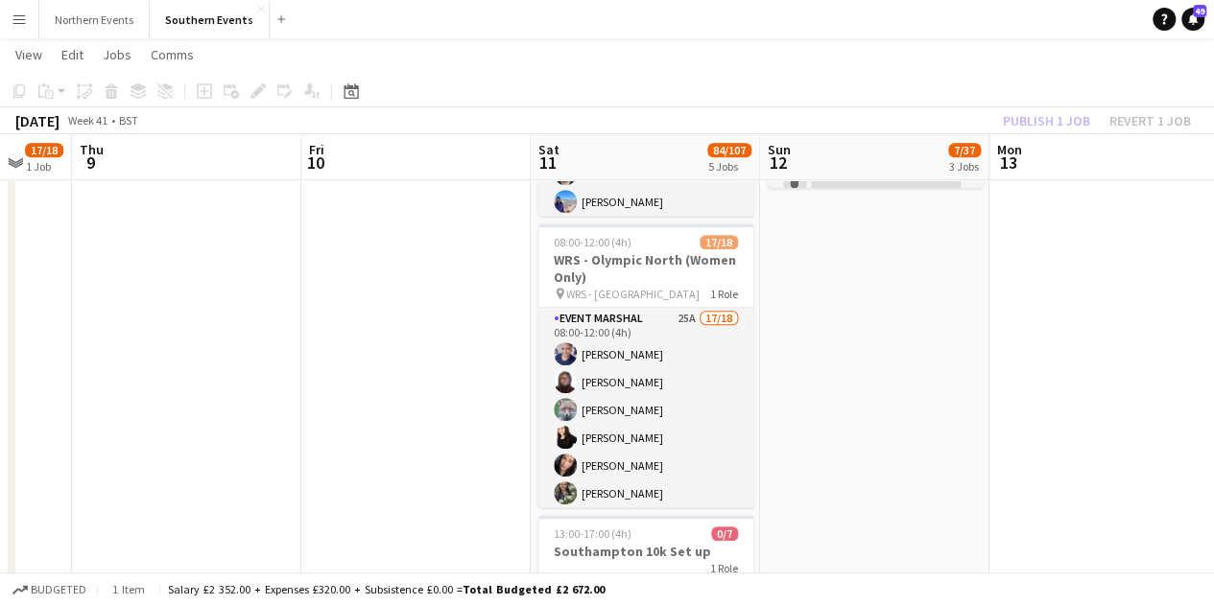
scroll to position [0, 618]
drag, startPoint x: 706, startPoint y: 416, endPoint x: 368, endPoint y: 401, distance: 338.1
click at [368, 401] on app-calendar-viewport "Mon 6 Tue 7 Wed 8 17/18 1 Job Thu 9 Fri 10 Sat 11 84/107 5 Jobs Sun 12 7/37 3 J…" at bounding box center [607, 287] width 1214 height 1961
click at [860, 423] on app-date-cell "07:00-14:00 (7h) 0/1 RT Kit Assistant - Richmond HM pin Sheen Gate Car Park 1 R…" at bounding box center [872, 357] width 229 height 1821
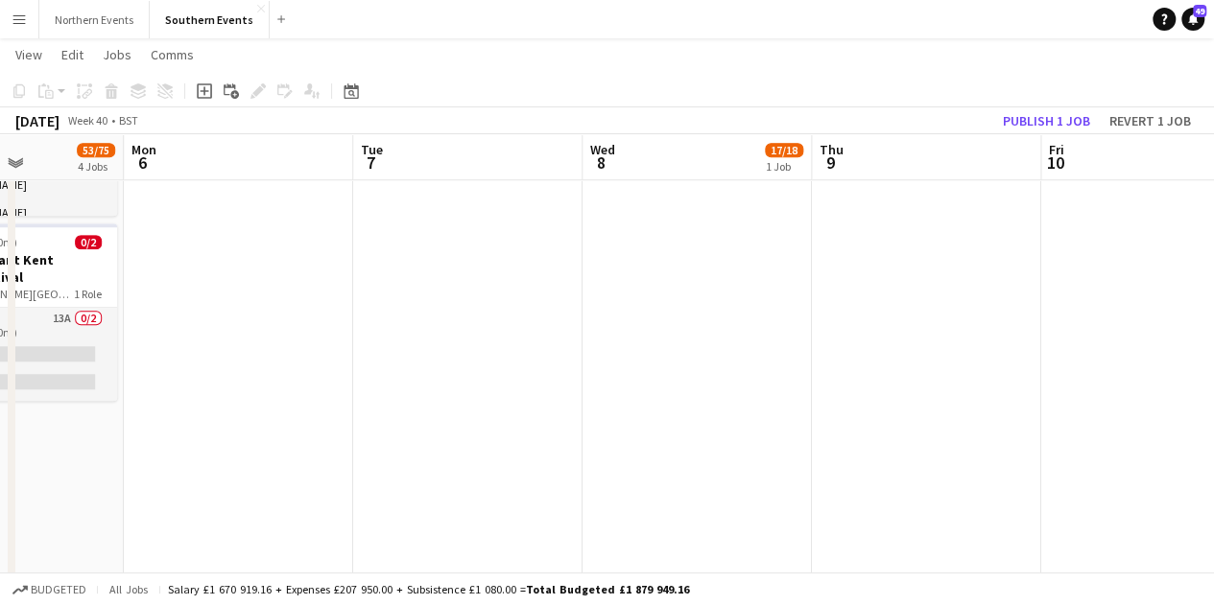
drag, startPoint x: 388, startPoint y: 394, endPoint x: 1130, endPoint y: 398, distance: 742.7
click at [1130, 398] on app-calendar-viewport "Fri 3 Sat 4 57/75 6 Jobs Sun 5 53/75 4 Jobs Mon 6 Tue 7 Wed 8 17/18 1 Job Thu 9…" at bounding box center [607, 287] width 1214 height 1961
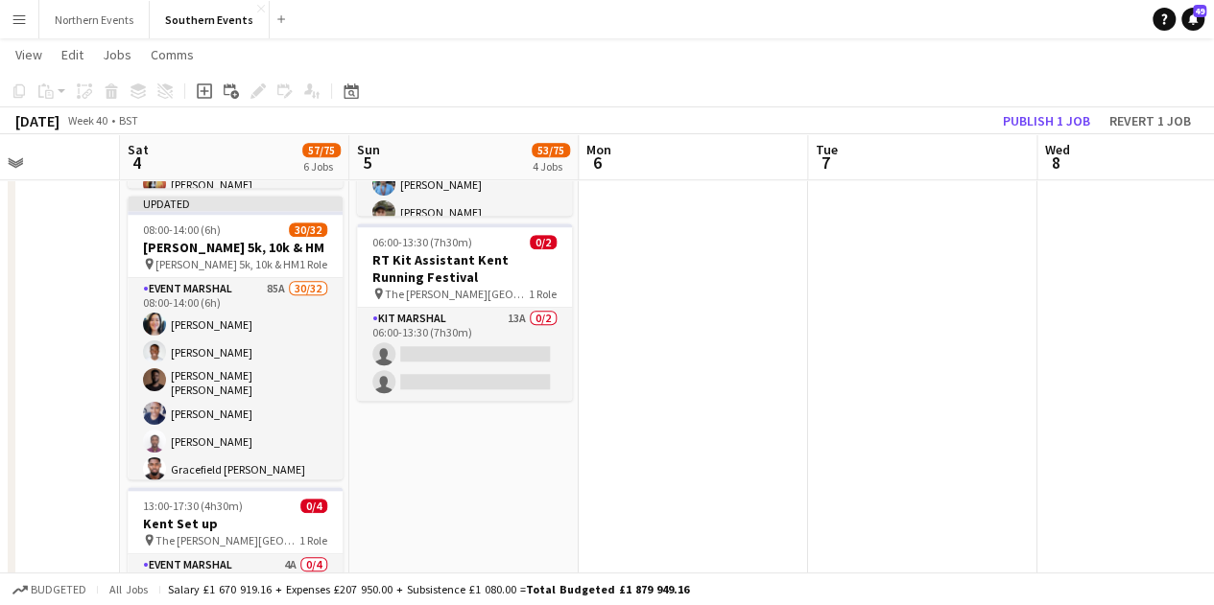
drag, startPoint x: 655, startPoint y: 399, endPoint x: 1060, endPoint y: 412, distance: 405.1
click at [1055, 413] on app-calendar-viewport "Wed 1 Thu 2 Fri 3 Sat 4 57/75 6 Jobs Sun 5 53/75 4 Jobs Mon 6 Tue 7 Wed 8 17/18…" at bounding box center [607, 287] width 1214 height 1961
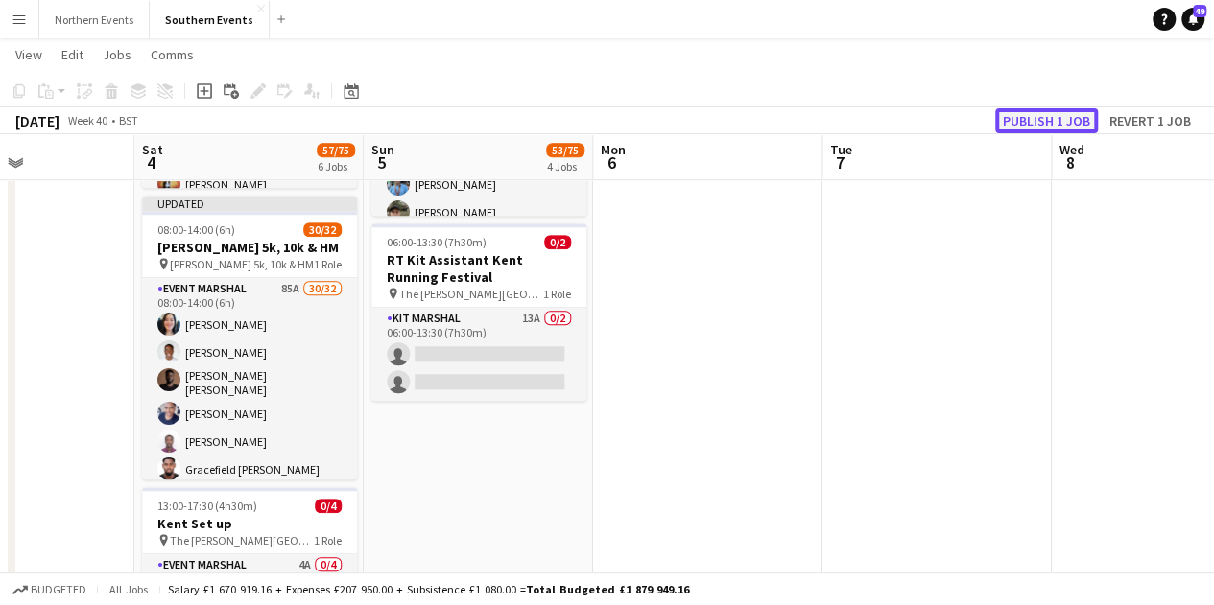
click at [1025, 122] on button "Publish 1 job" at bounding box center [1046, 120] width 103 height 25
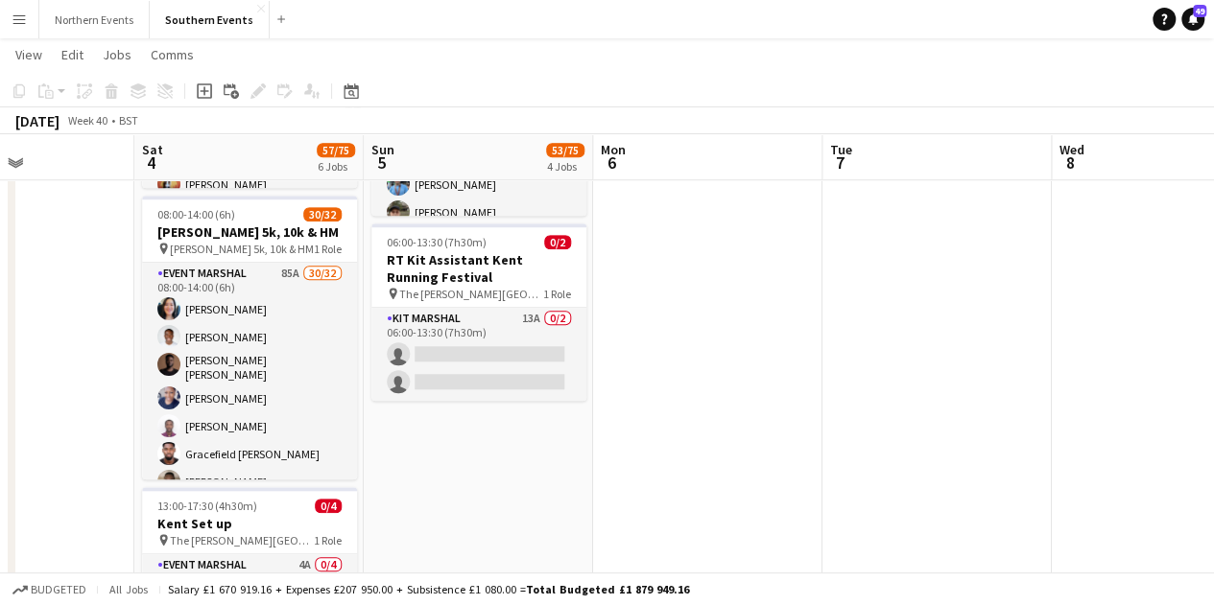
click at [25, 22] on app-icon "Menu" at bounding box center [19, 19] width 15 height 15
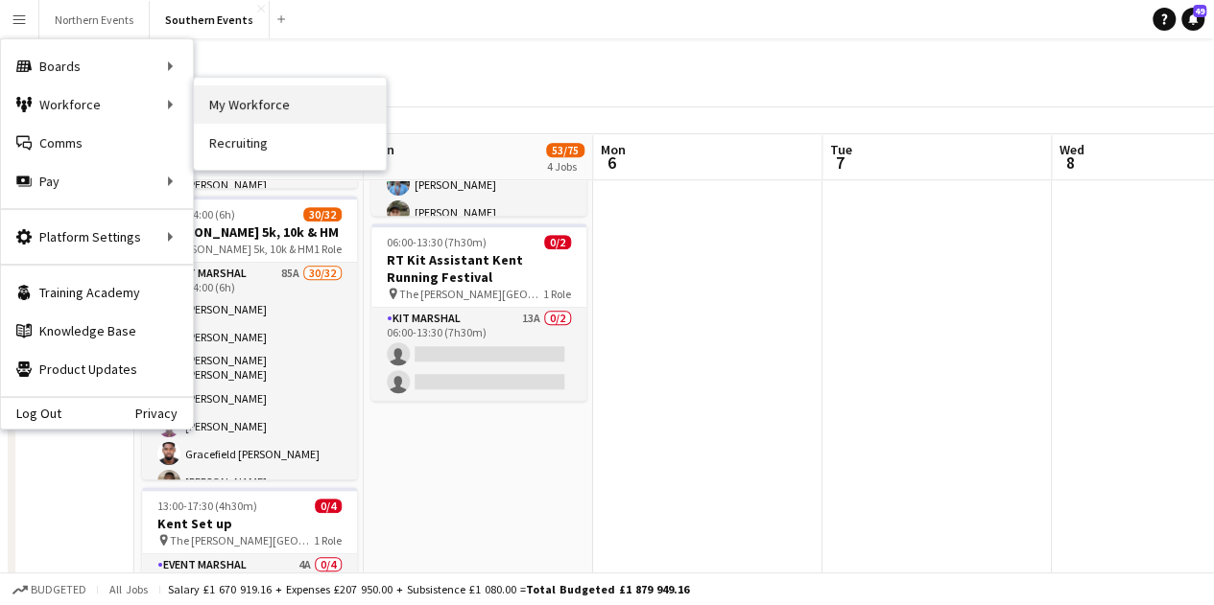
click at [242, 95] on link "My Workforce" at bounding box center [290, 104] width 192 height 38
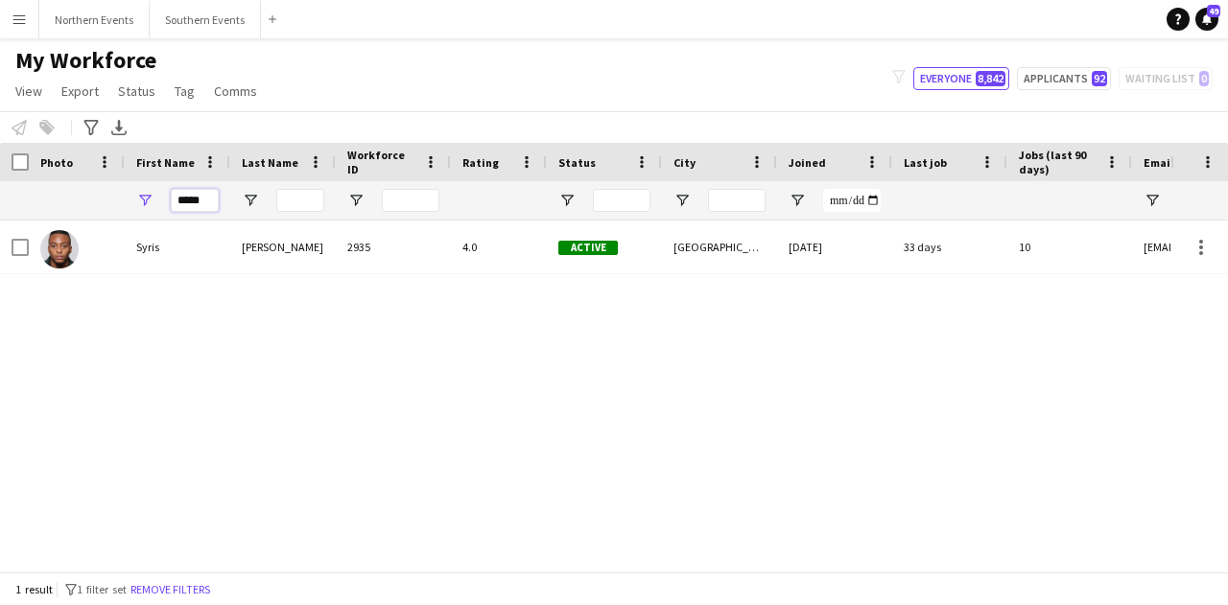
drag, startPoint x: 209, startPoint y: 206, endPoint x: 150, endPoint y: 195, distance: 60.6
click at [150, 195] on div "*****" at bounding box center [178, 200] width 106 height 38
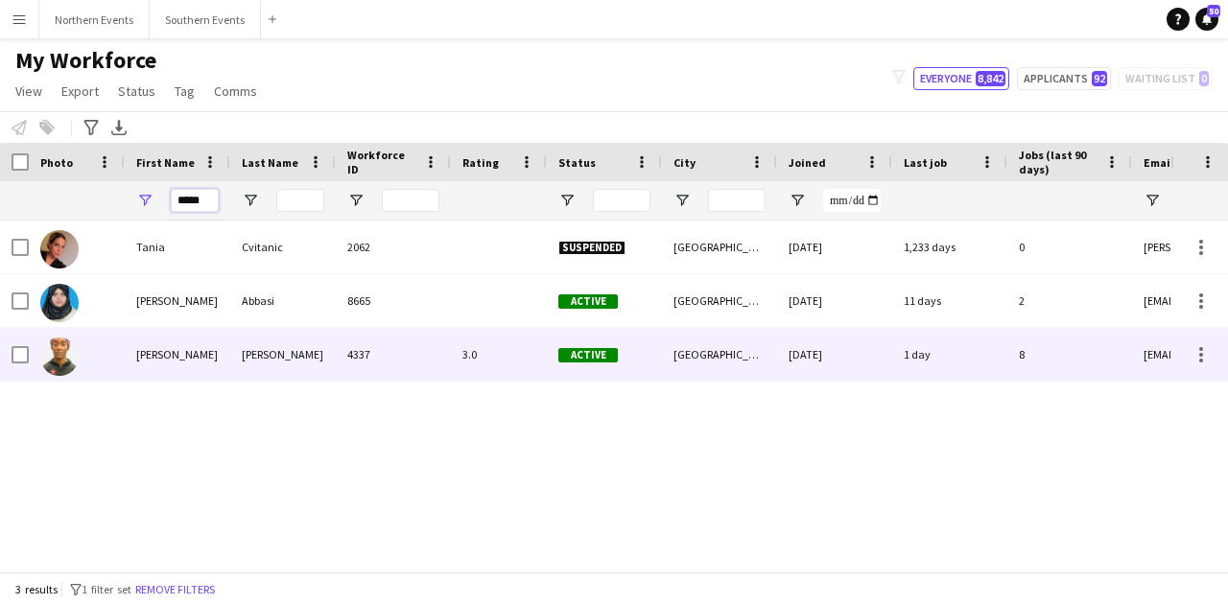
type input "*****"
click at [259, 353] on div "Cyrus" at bounding box center [283, 354] width 106 height 53
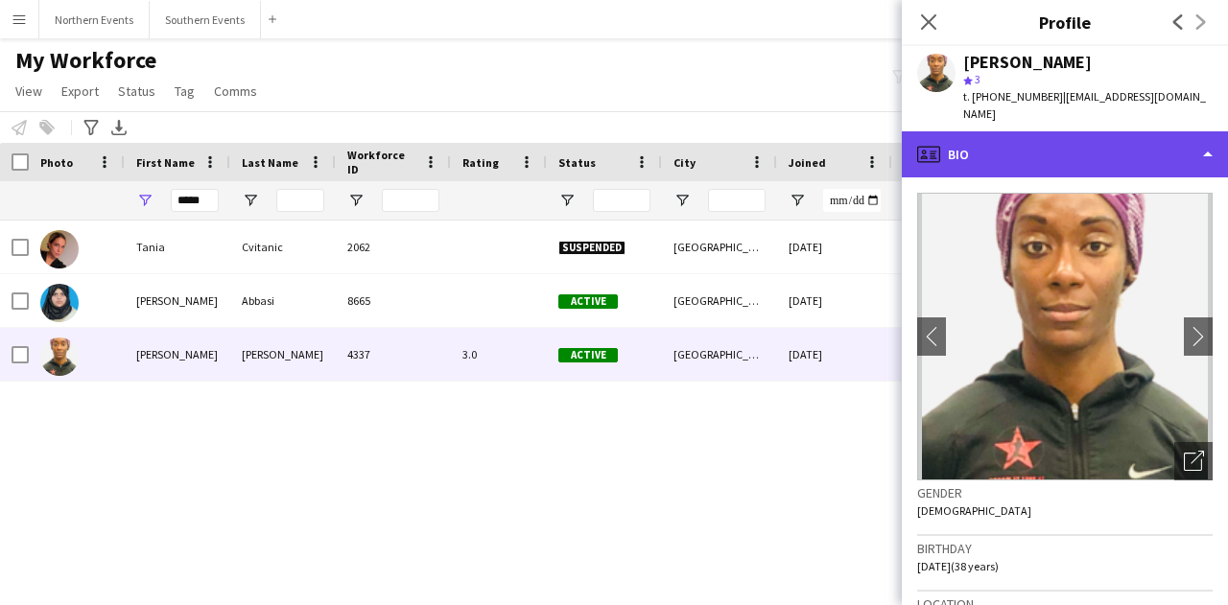
click at [1103, 150] on div "profile Bio" at bounding box center [1065, 154] width 326 height 46
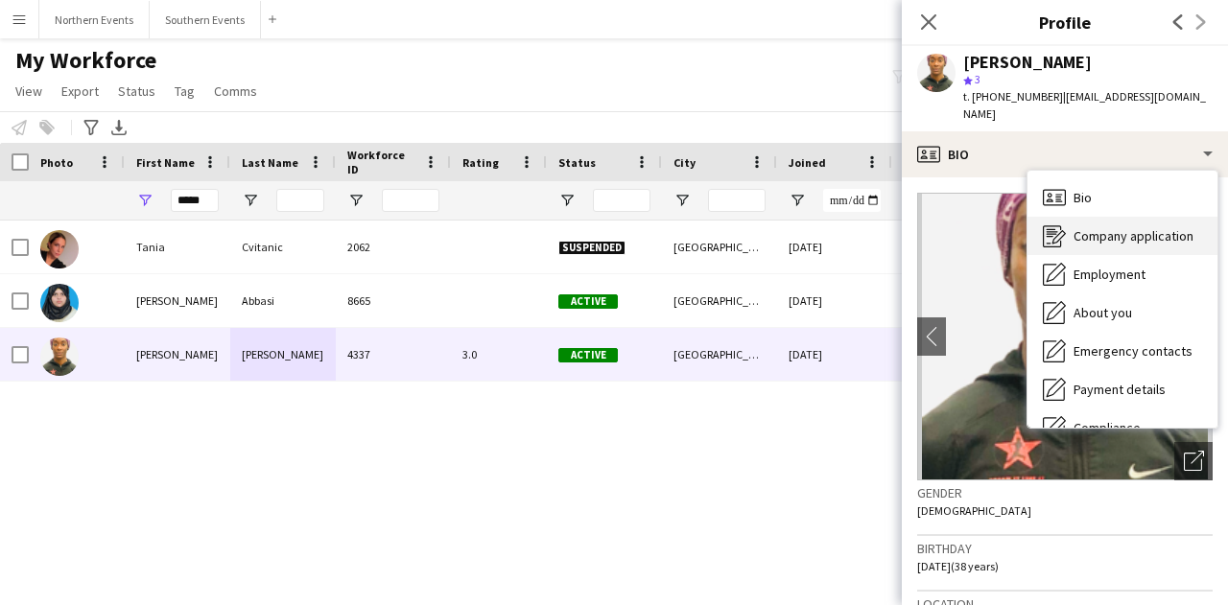
click at [1115, 227] on span "Company application" at bounding box center [1134, 235] width 120 height 17
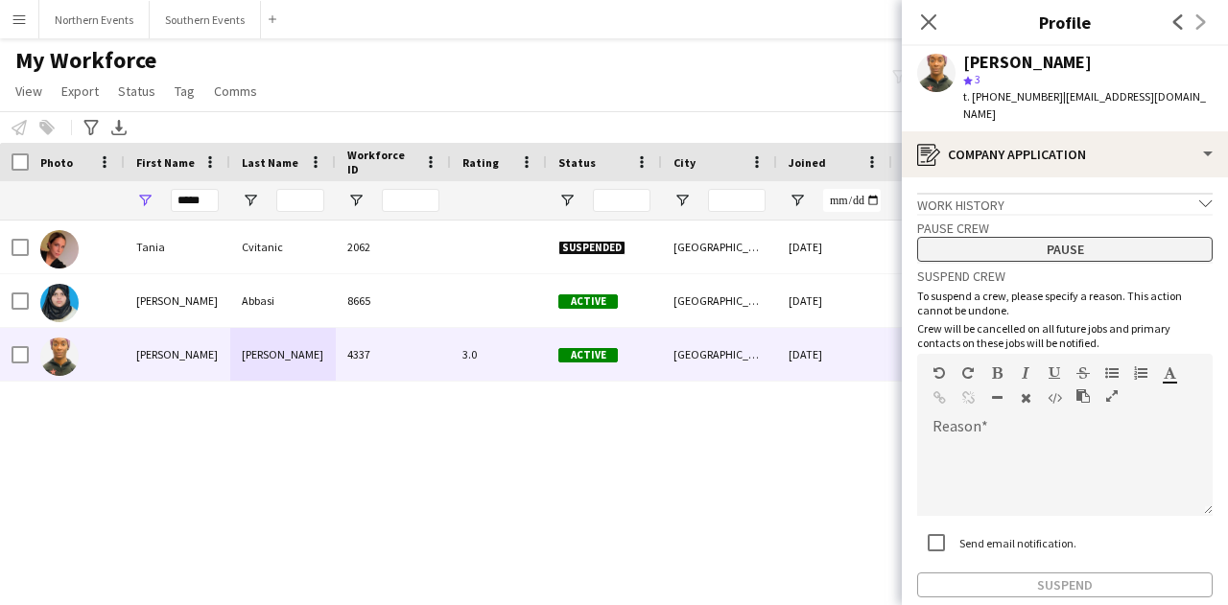
click at [1090, 240] on button "Pause" at bounding box center [1065, 249] width 296 height 25
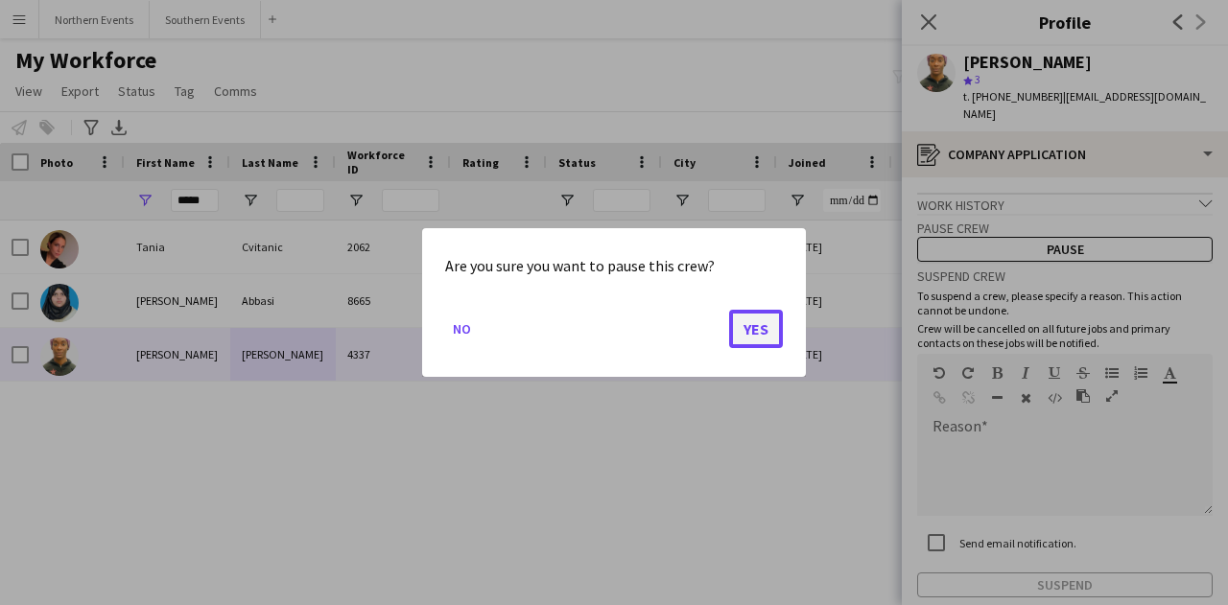
click at [743, 327] on button "Yes" at bounding box center [756, 329] width 54 height 38
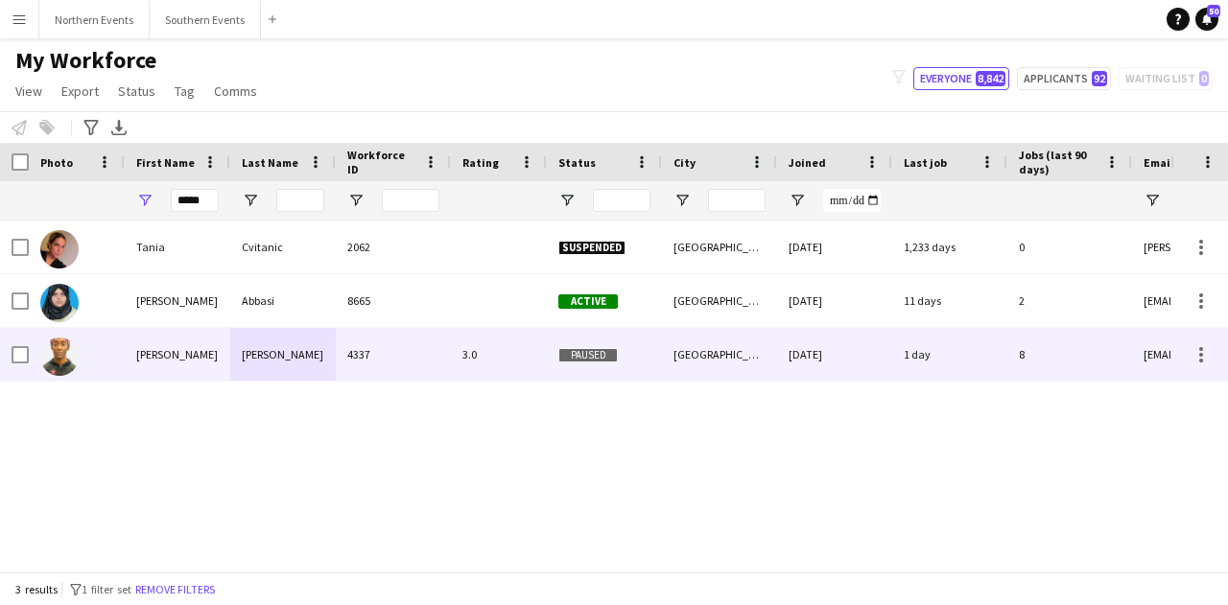
click at [188, 358] on div "Tania-cyrena" at bounding box center [178, 354] width 106 height 53
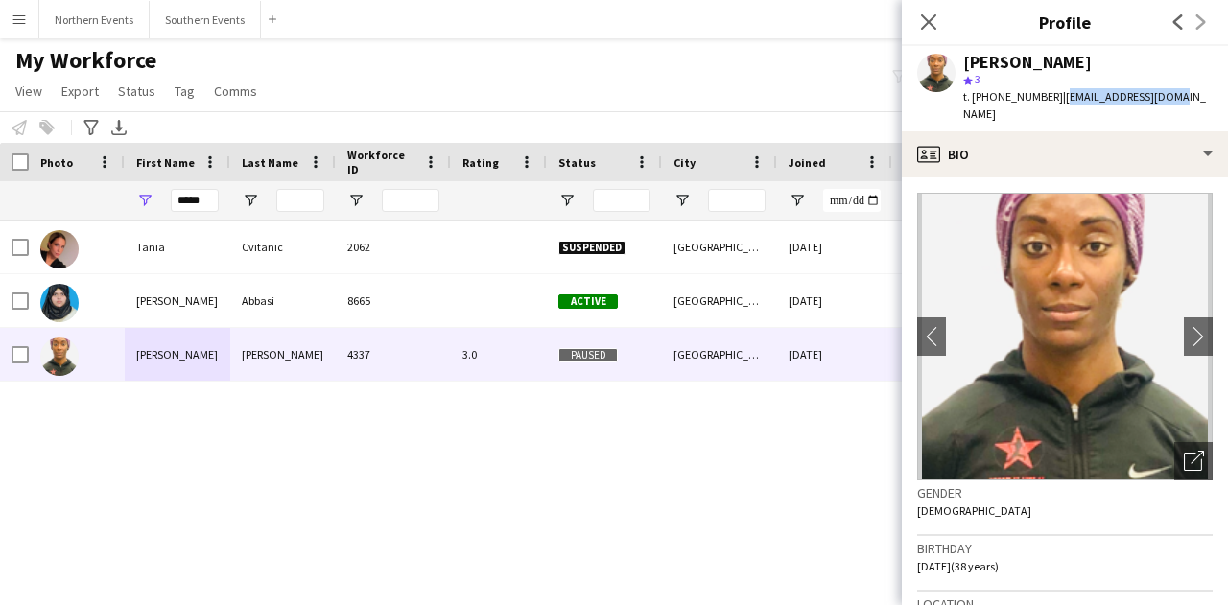
drag, startPoint x: 1171, startPoint y: 95, endPoint x: 1054, endPoint y: 108, distance: 117.8
click at [1054, 108] on div "Tania-cyrena Cyrus star 3 t. +447765945144 | tcc800m@outlook.com" at bounding box center [1065, 88] width 326 height 85
copy span "tcc800m@outlook.com"
